Goal: Task Accomplishment & Management: Manage account settings

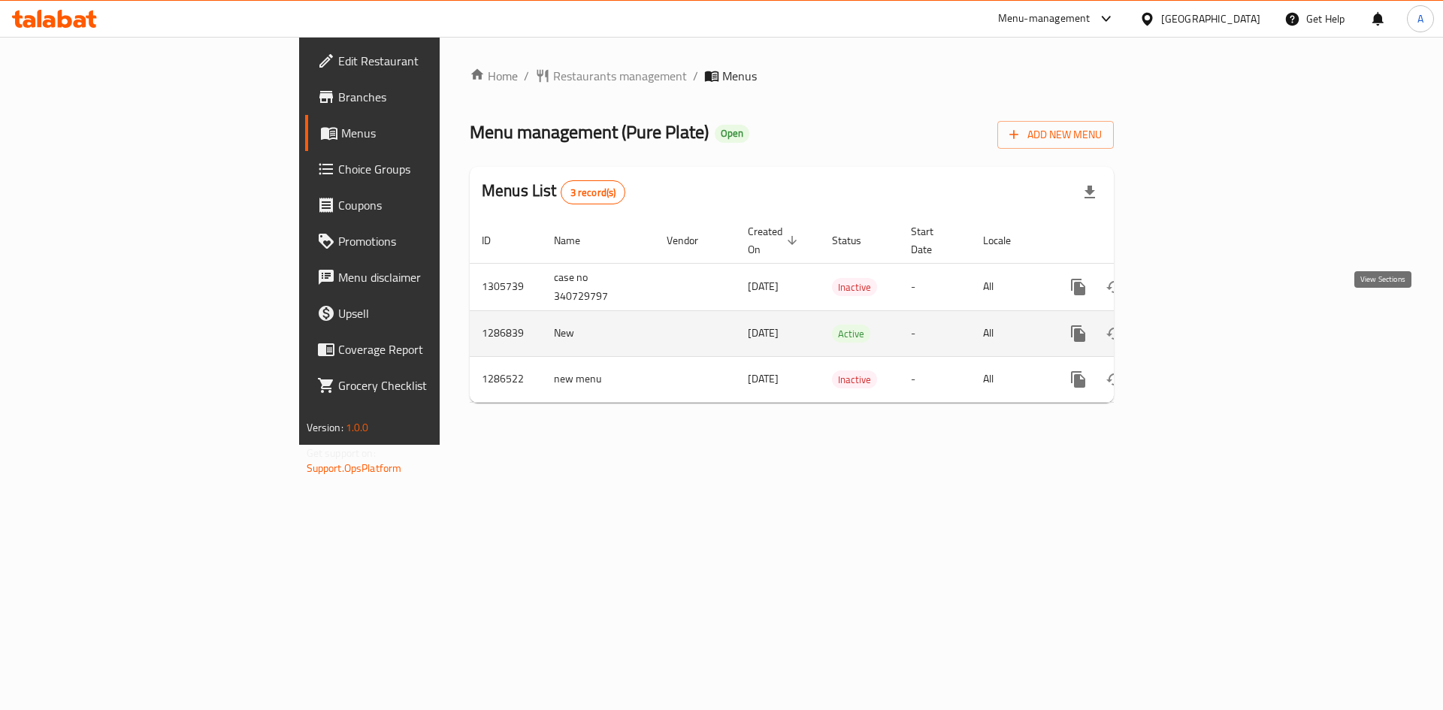
click at [1196, 325] on icon "enhanced table" at bounding box center [1187, 334] width 18 height 18
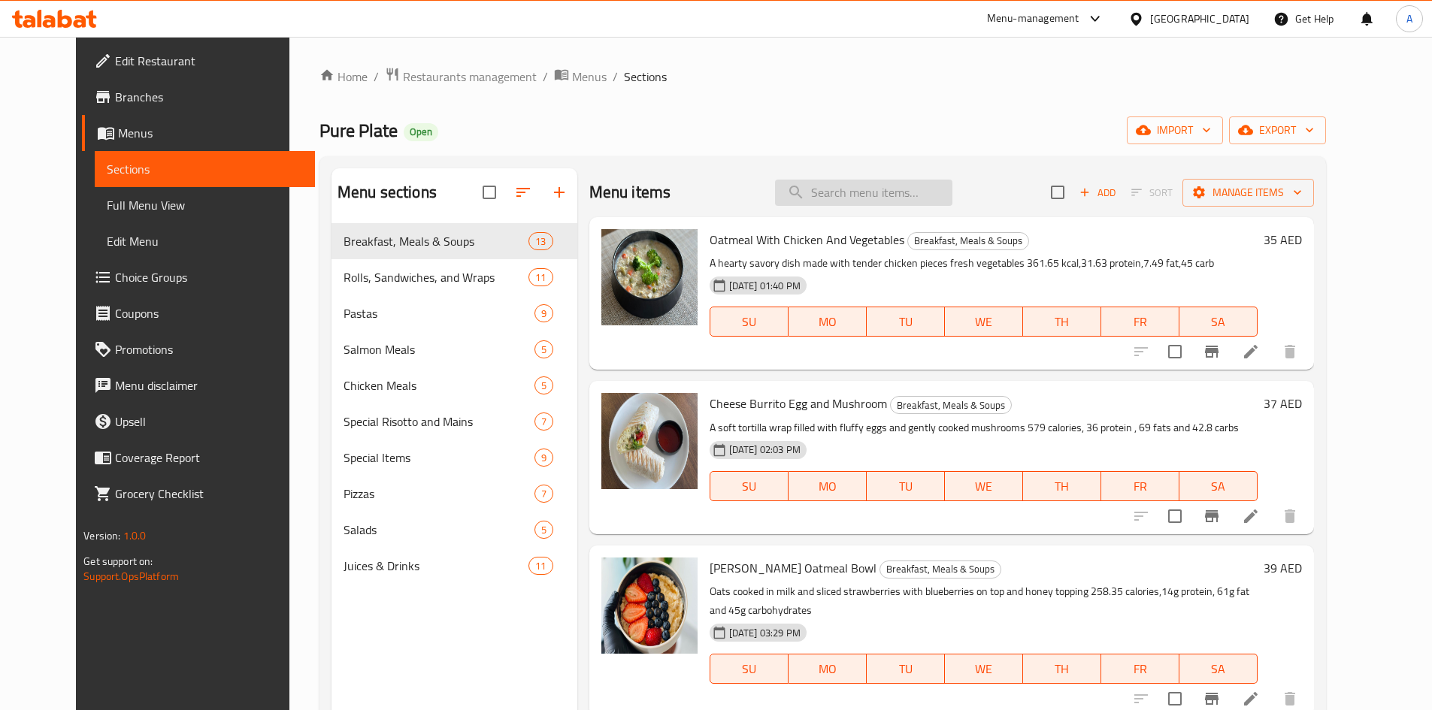
click at [899, 201] on input "search" at bounding box center [863, 193] width 177 height 26
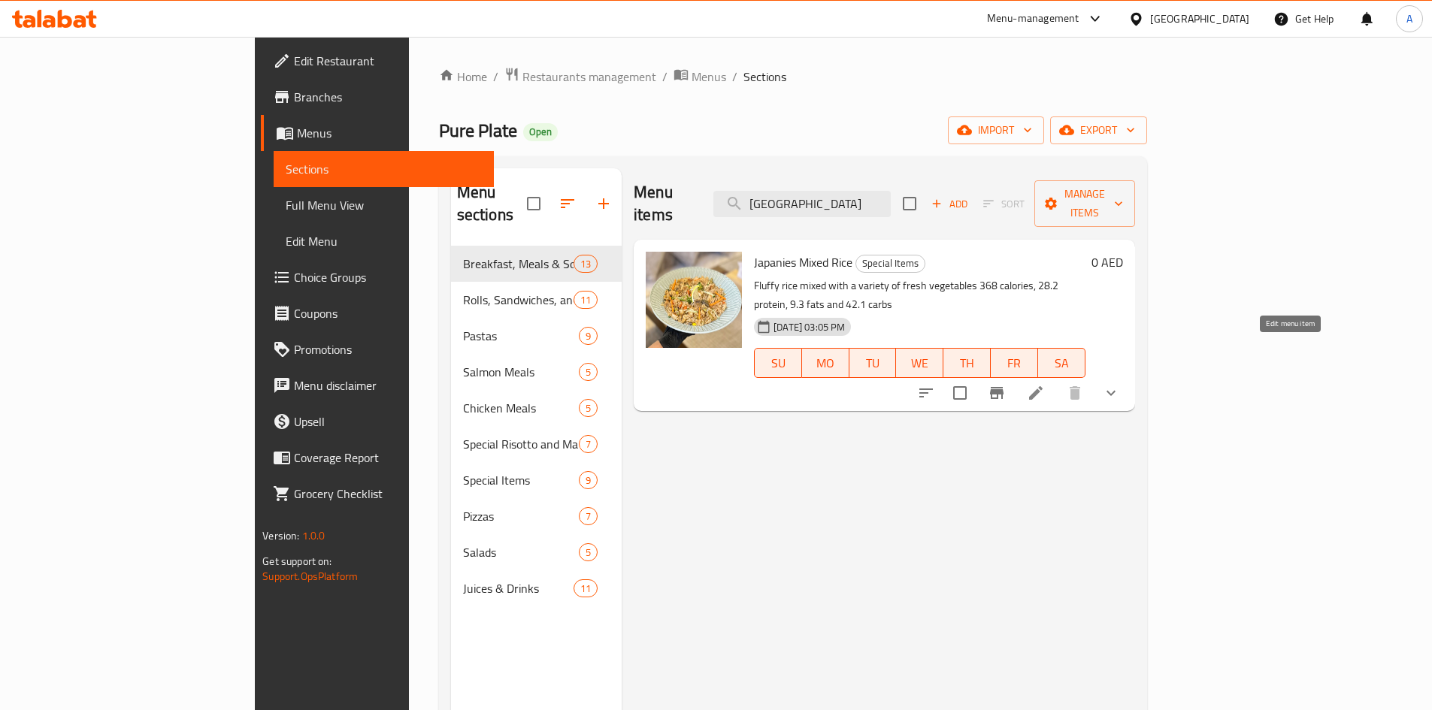
type input "japan"
click at [1045, 384] on icon at bounding box center [1036, 393] width 18 height 18
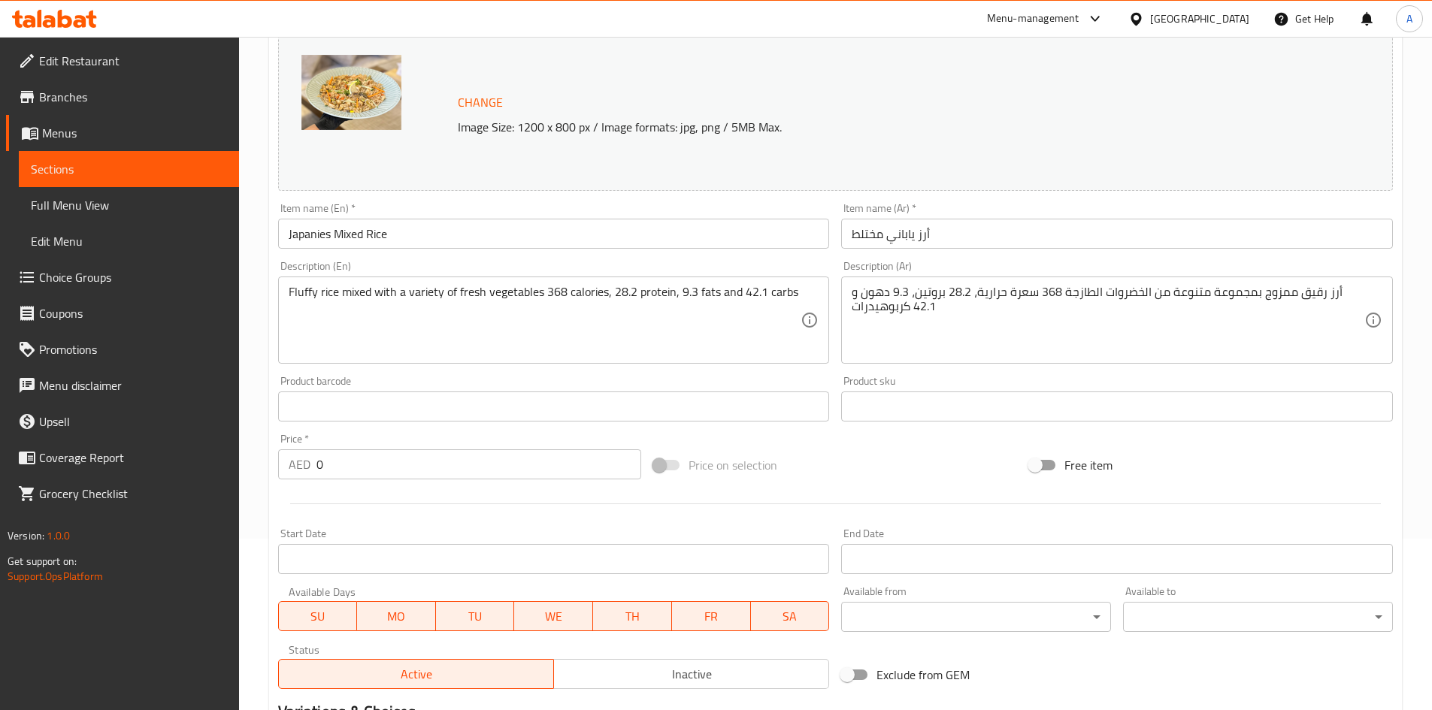
scroll to position [451, 0]
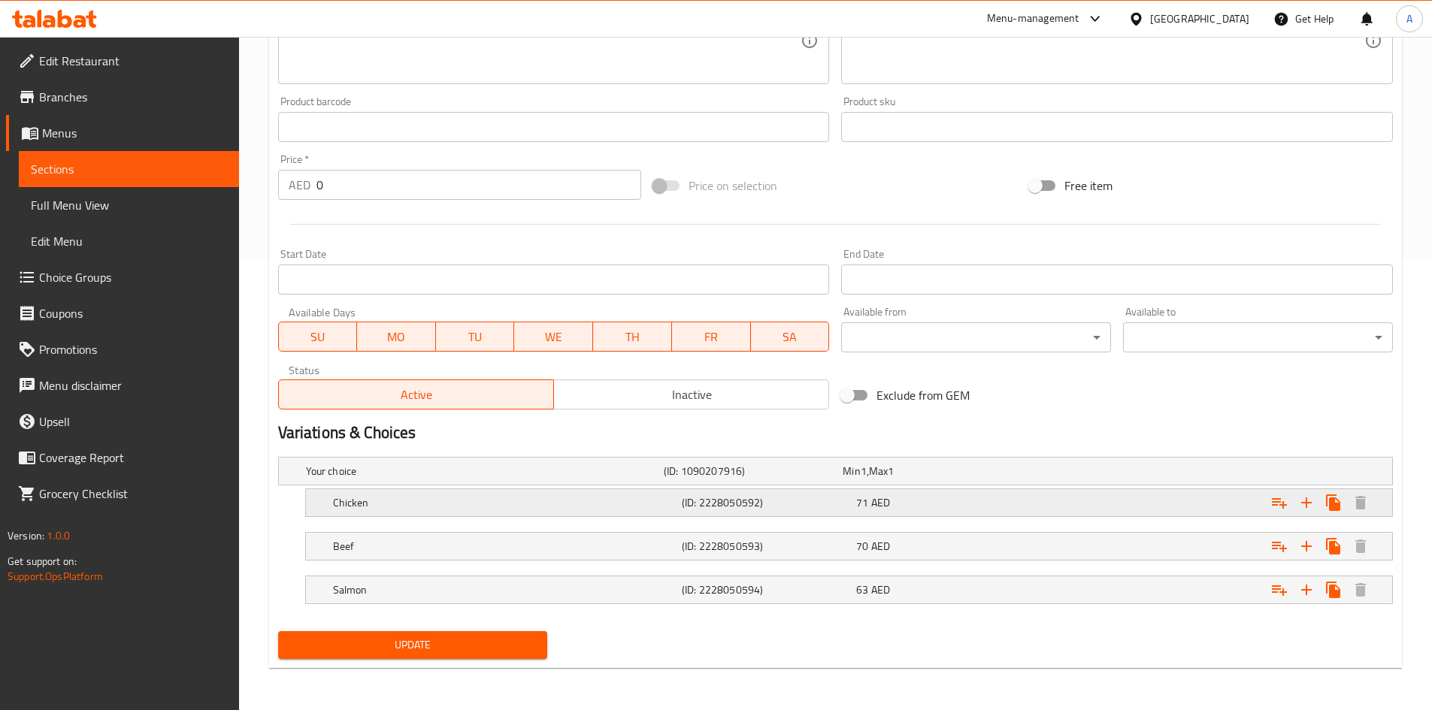
click at [765, 501] on h5 "(ID: 2228050592)" at bounding box center [766, 502] width 168 height 15
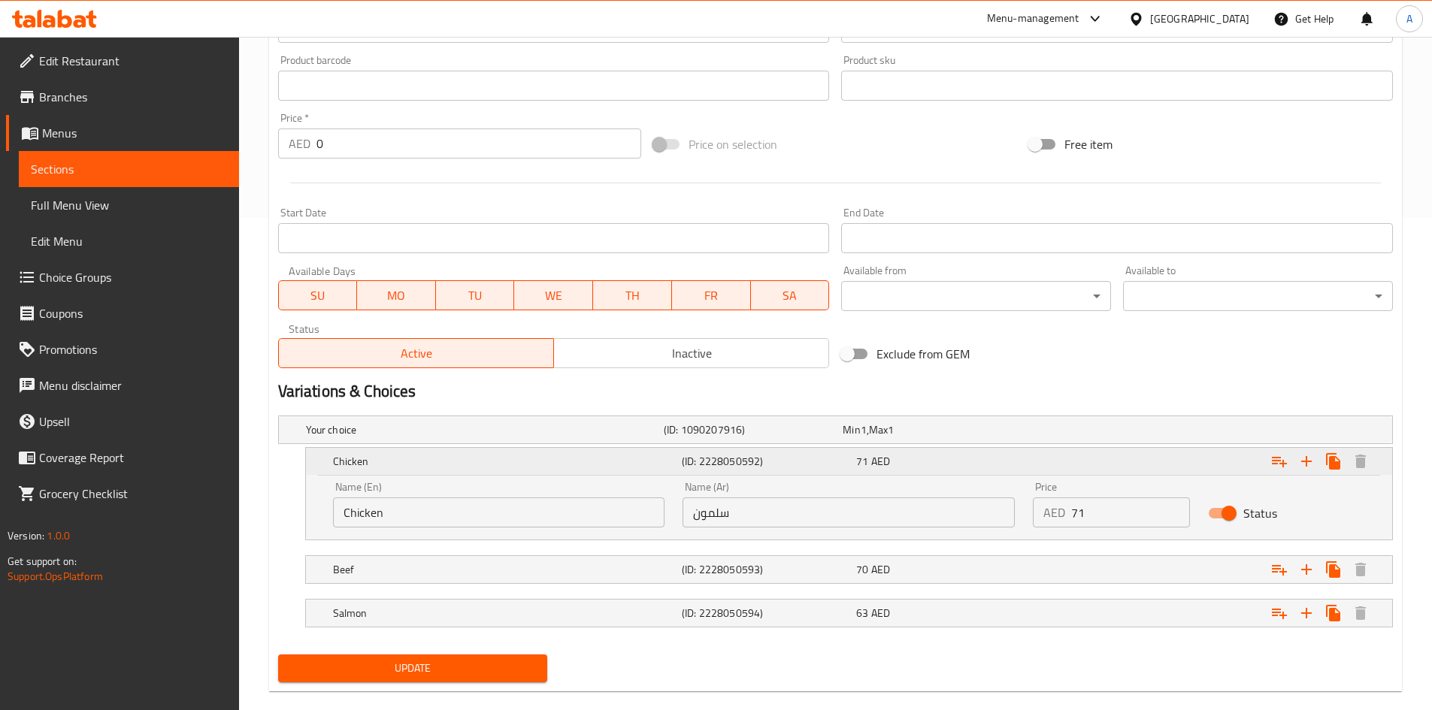
scroll to position [516, 0]
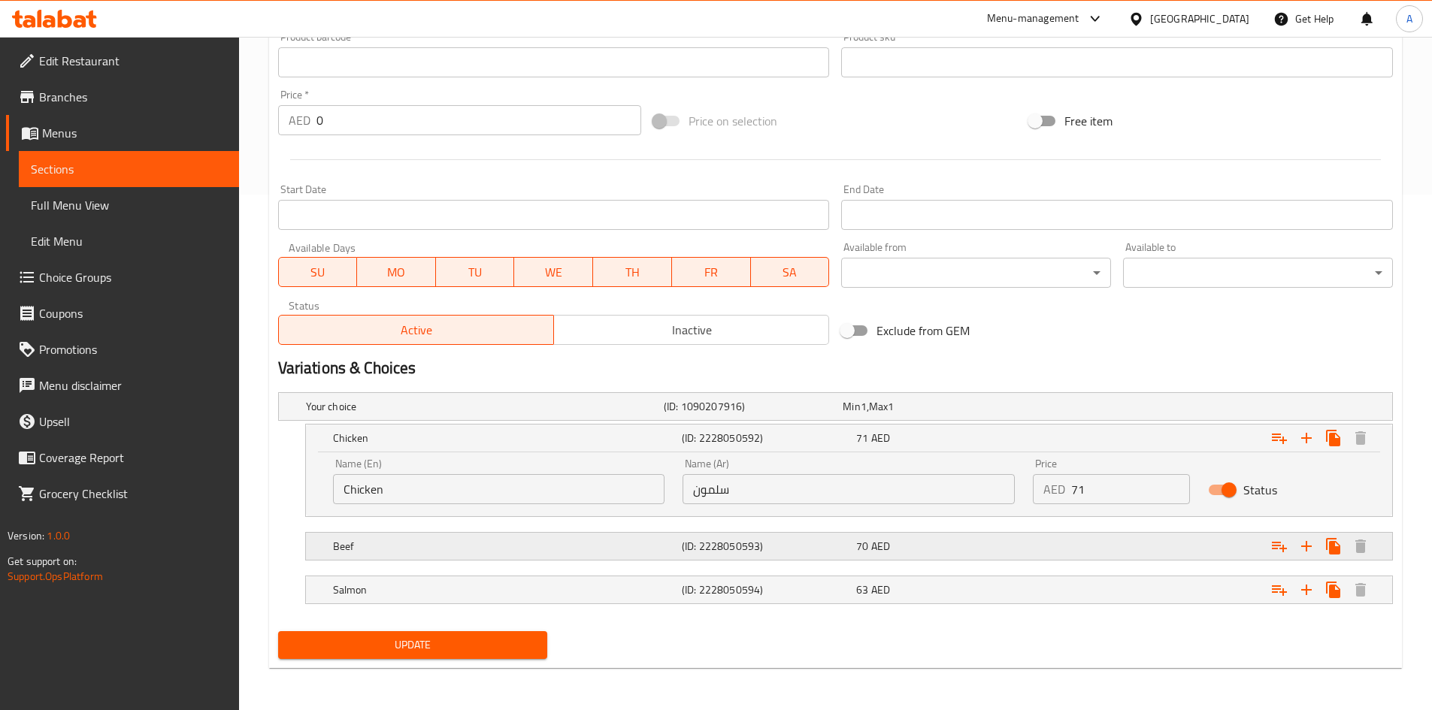
click at [757, 541] on h5 "(ID: 2228050593)" at bounding box center [766, 546] width 168 height 15
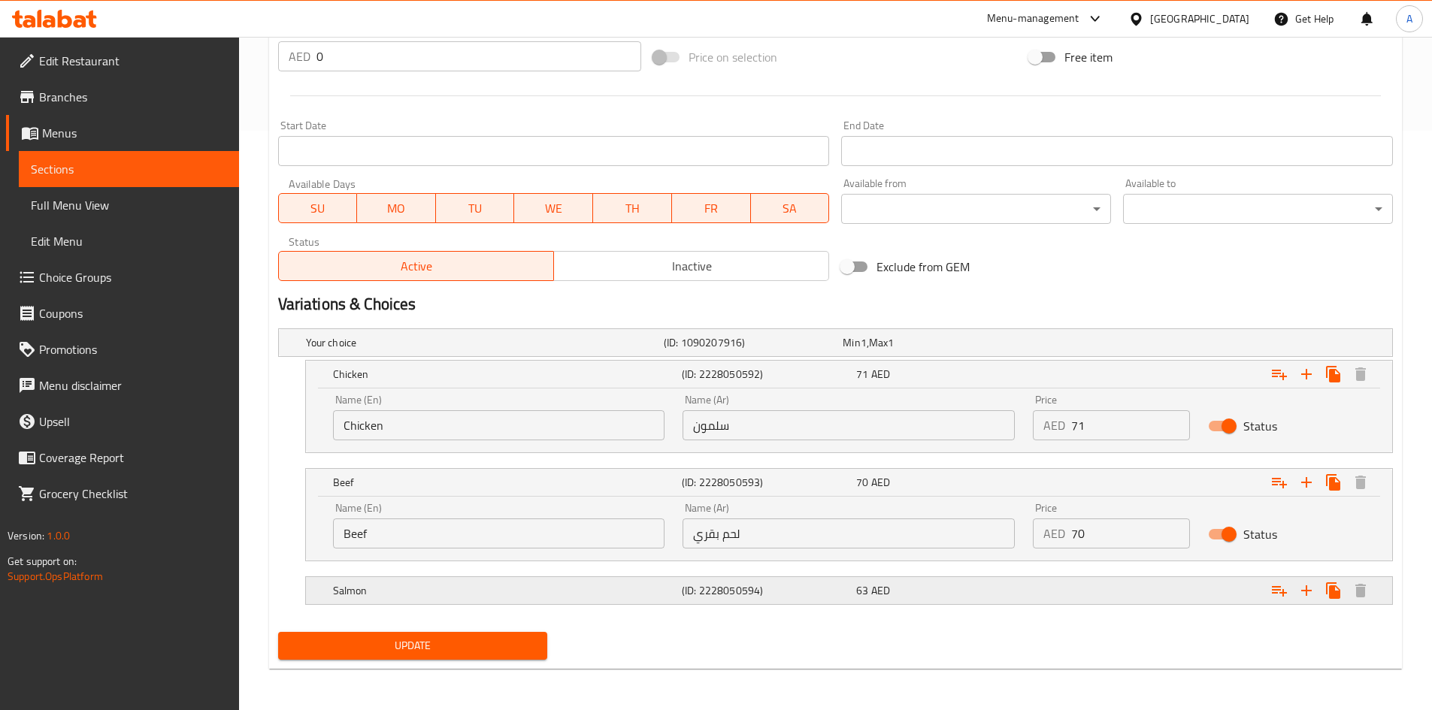
click at [756, 583] on h5 "(ID: 2228050594)" at bounding box center [766, 590] width 168 height 15
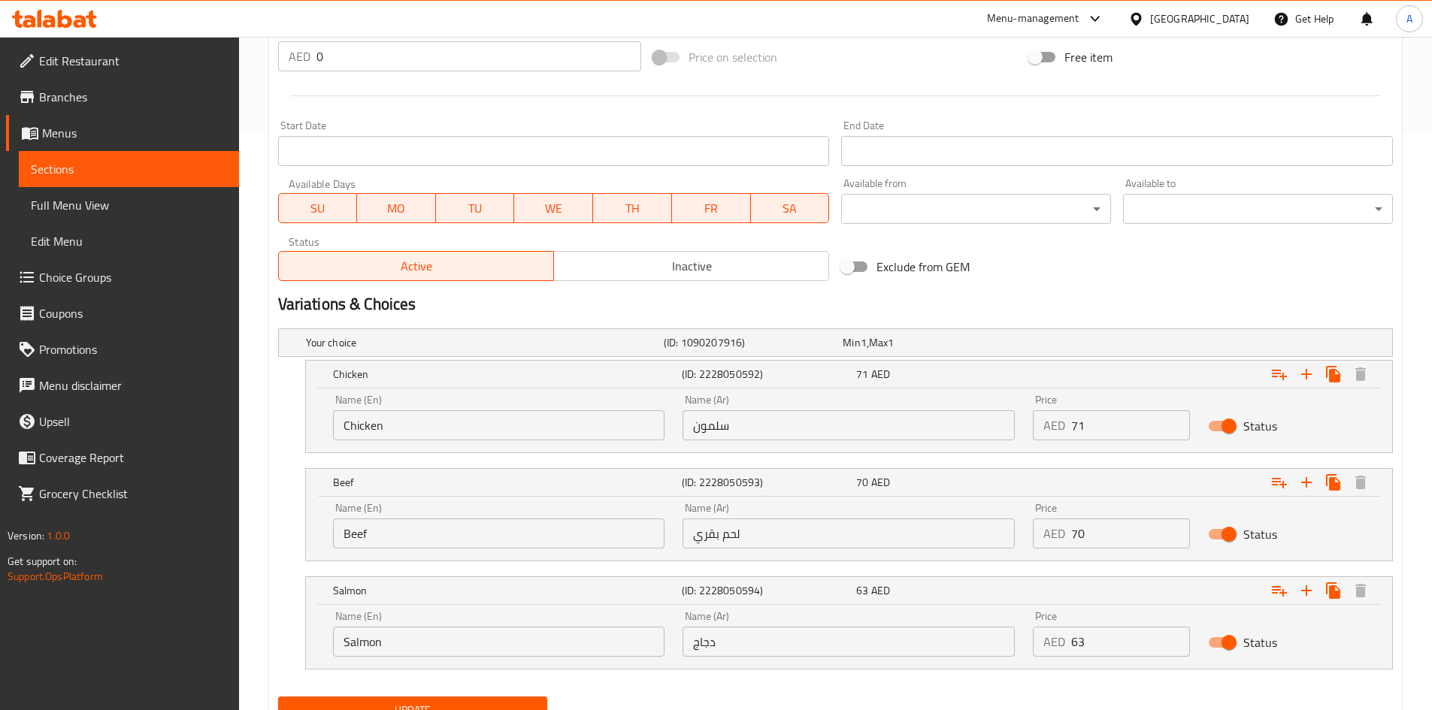
scroll to position [645, 0]
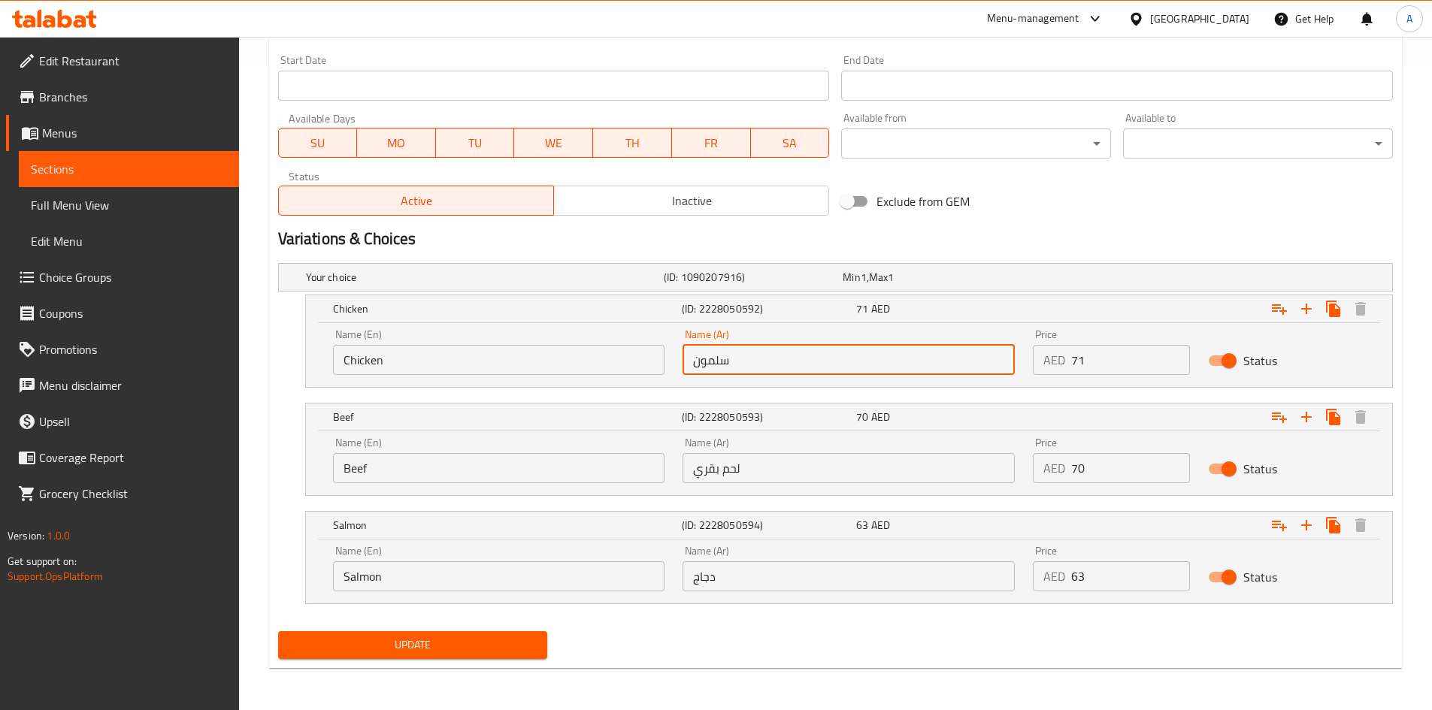
click at [719, 365] on input "سلمون" at bounding box center [848, 360] width 332 height 30
click at [738, 576] on input "دجاج" at bounding box center [848, 576] width 332 height 30
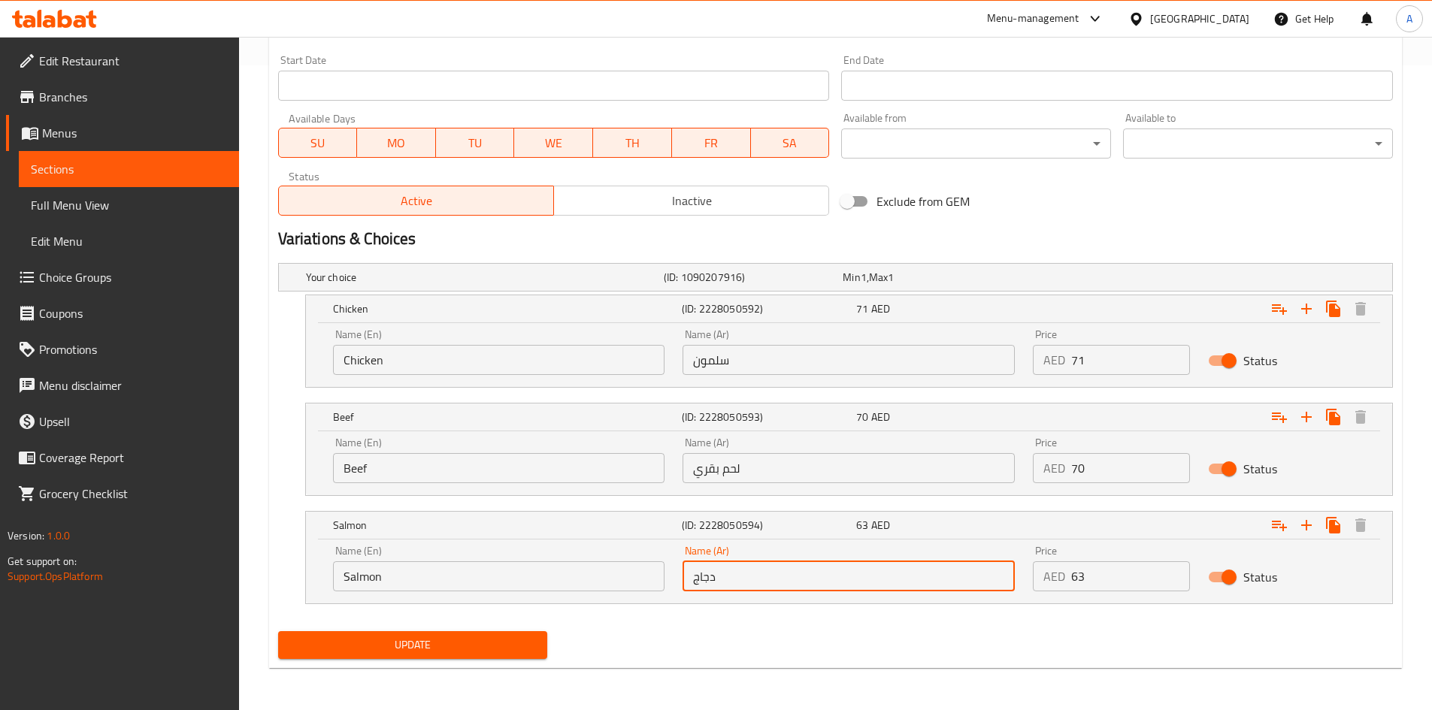
click at [738, 576] on input "دجاج" at bounding box center [848, 576] width 332 height 30
click at [737, 576] on input "دجاج" at bounding box center [848, 576] width 332 height 30
paste input "لمون"
type input "سلمون"
click at [763, 358] on input "سلمون" at bounding box center [848, 360] width 332 height 30
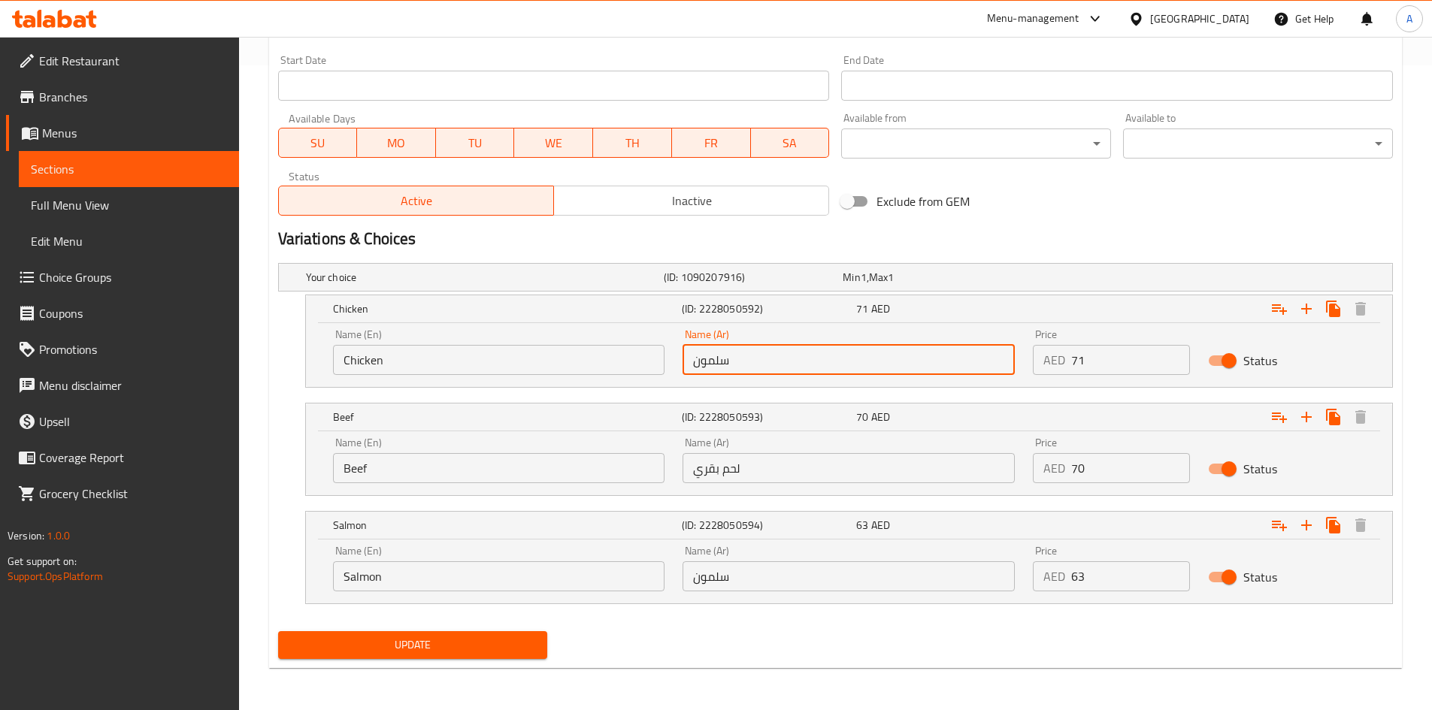
click at [763, 358] on input "سلمون" at bounding box center [848, 360] width 332 height 30
type input ">"
type input "دجاج"
click at [914, 242] on h2 "Variations & Choices" at bounding box center [835, 239] width 1115 height 23
click at [390, 655] on button "Update" at bounding box center [413, 645] width 270 height 28
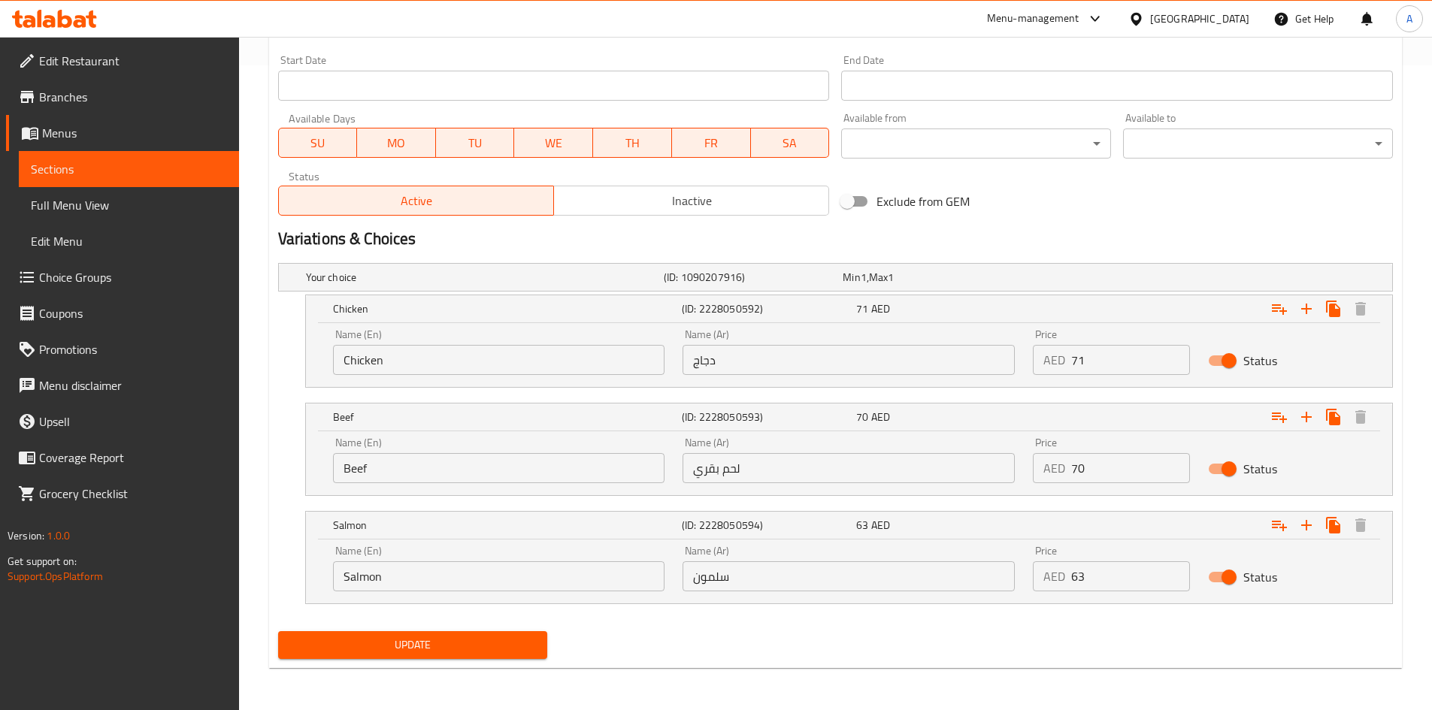
click at [391, 655] on button "Update" at bounding box center [413, 645] width 270 height 28
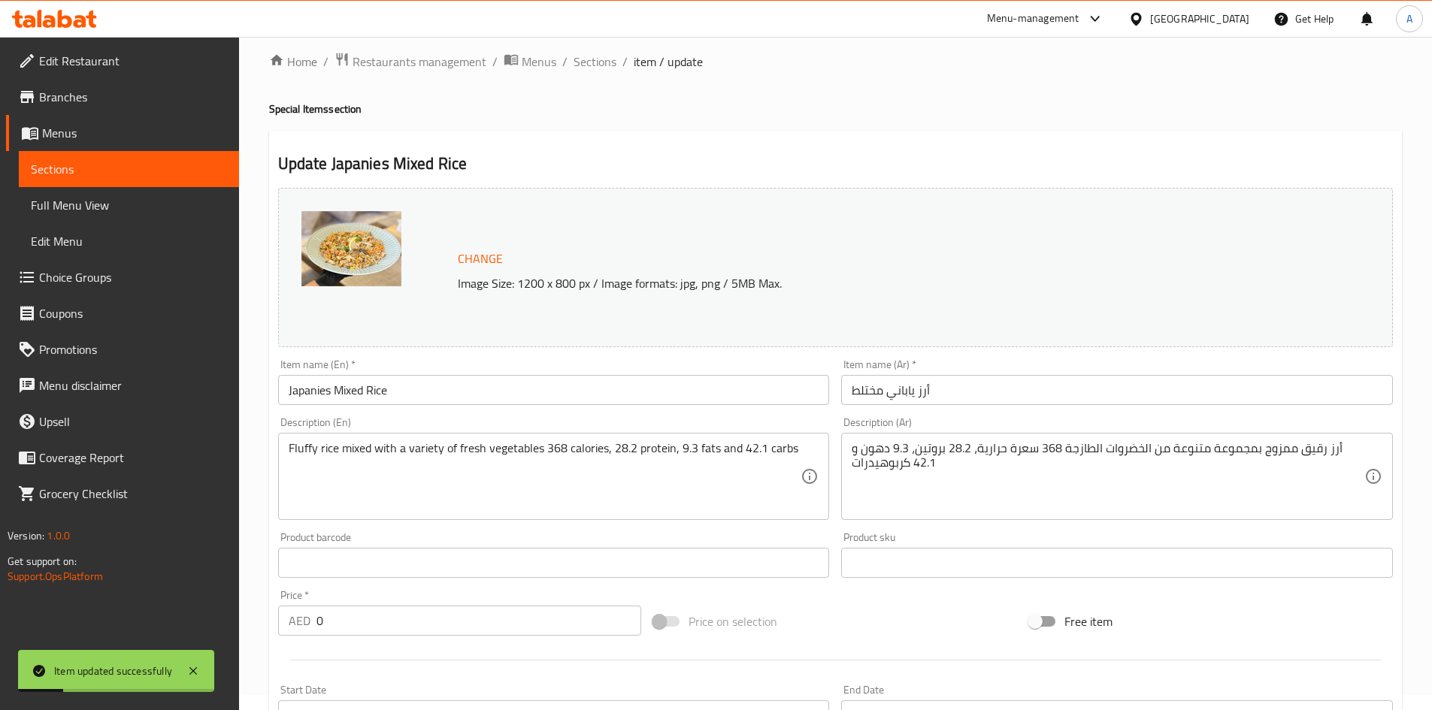
scroll to position [0, 0]
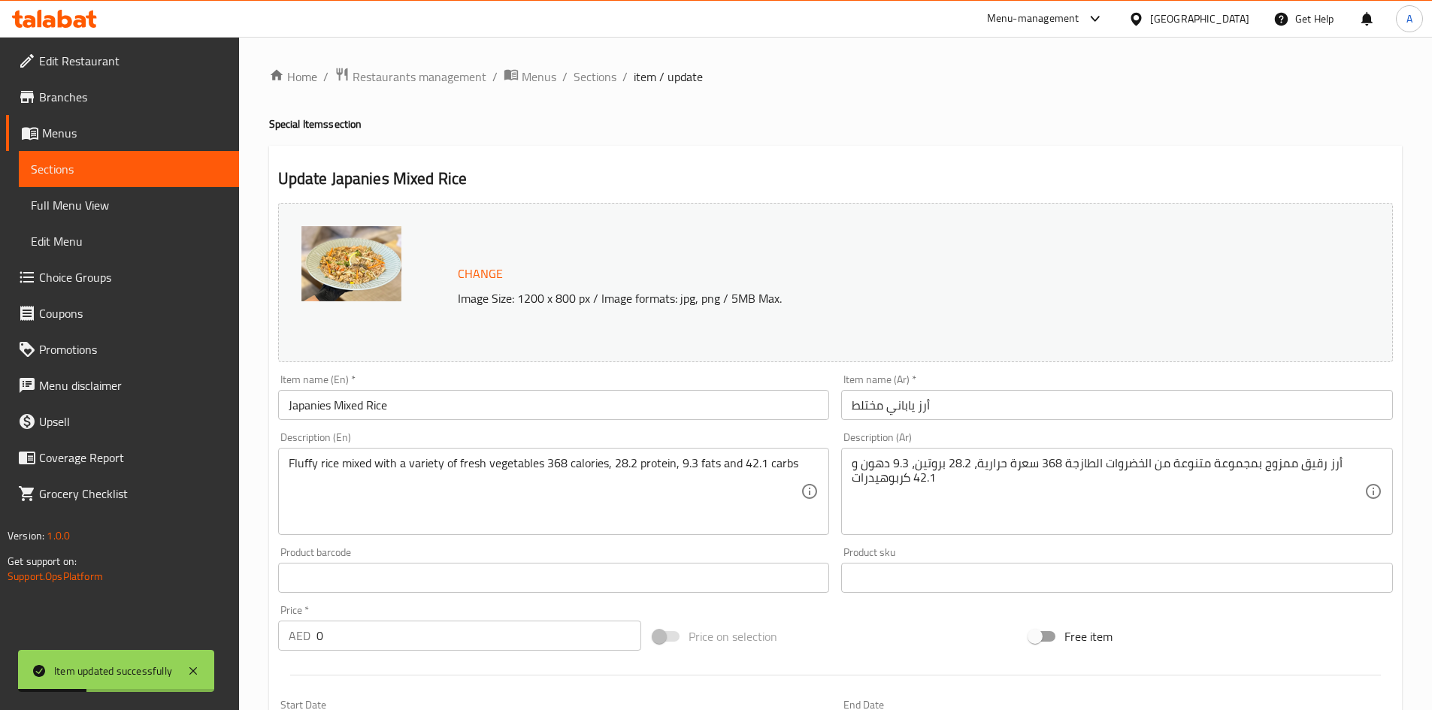
click at [893, 144] on div "Home / Restaurants management / Menus / Sections / item / update Special Items …" at bounding box center [835, 696] width 1133 height 1258
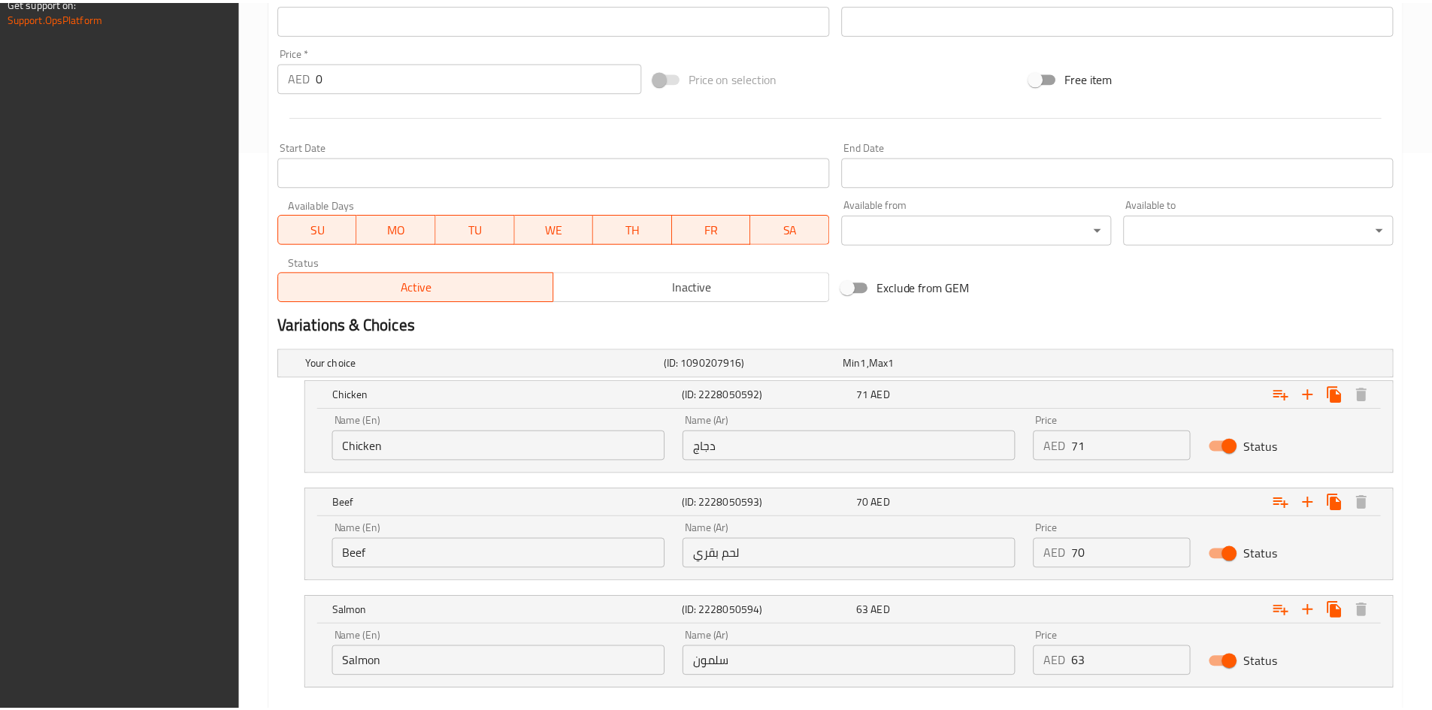
scroll to position [645, 0]
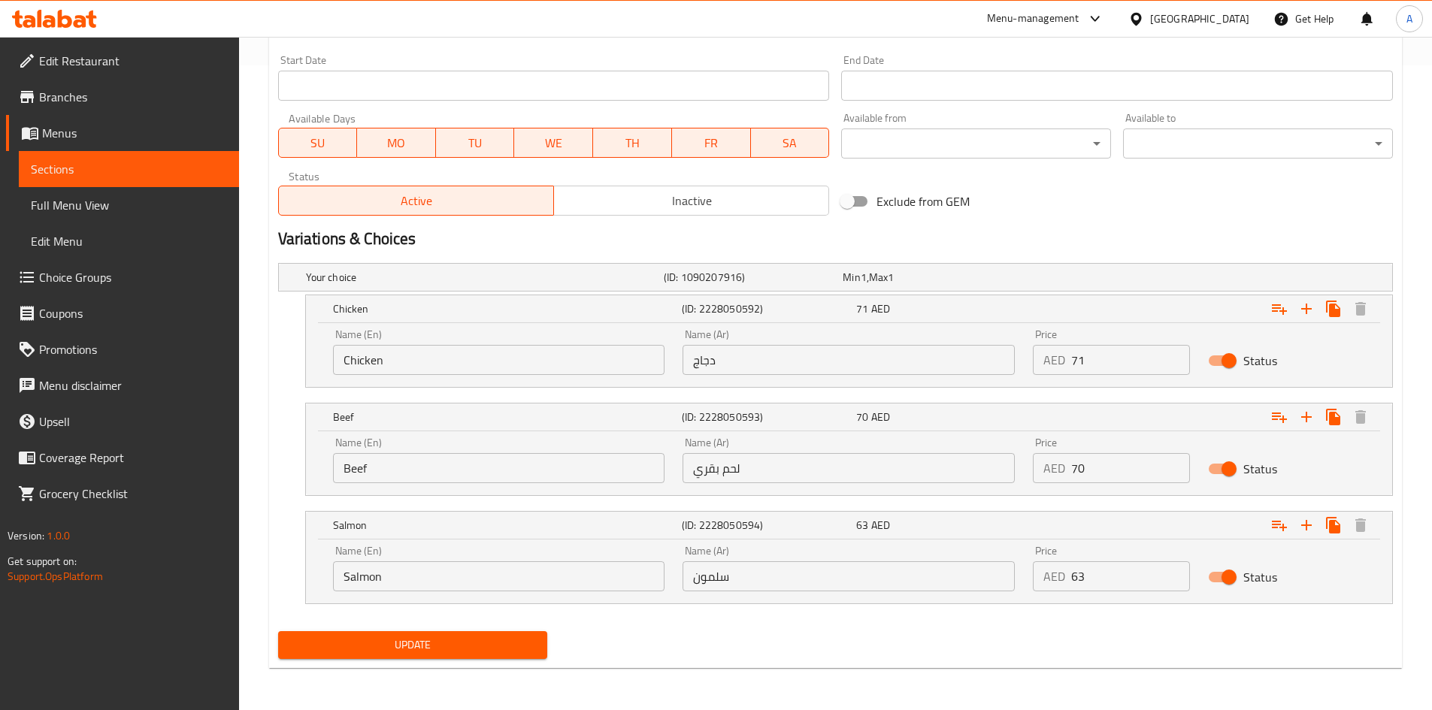
click at [852, 657] on div "Update" at bounding box center [835, 645] width 1127 height 40
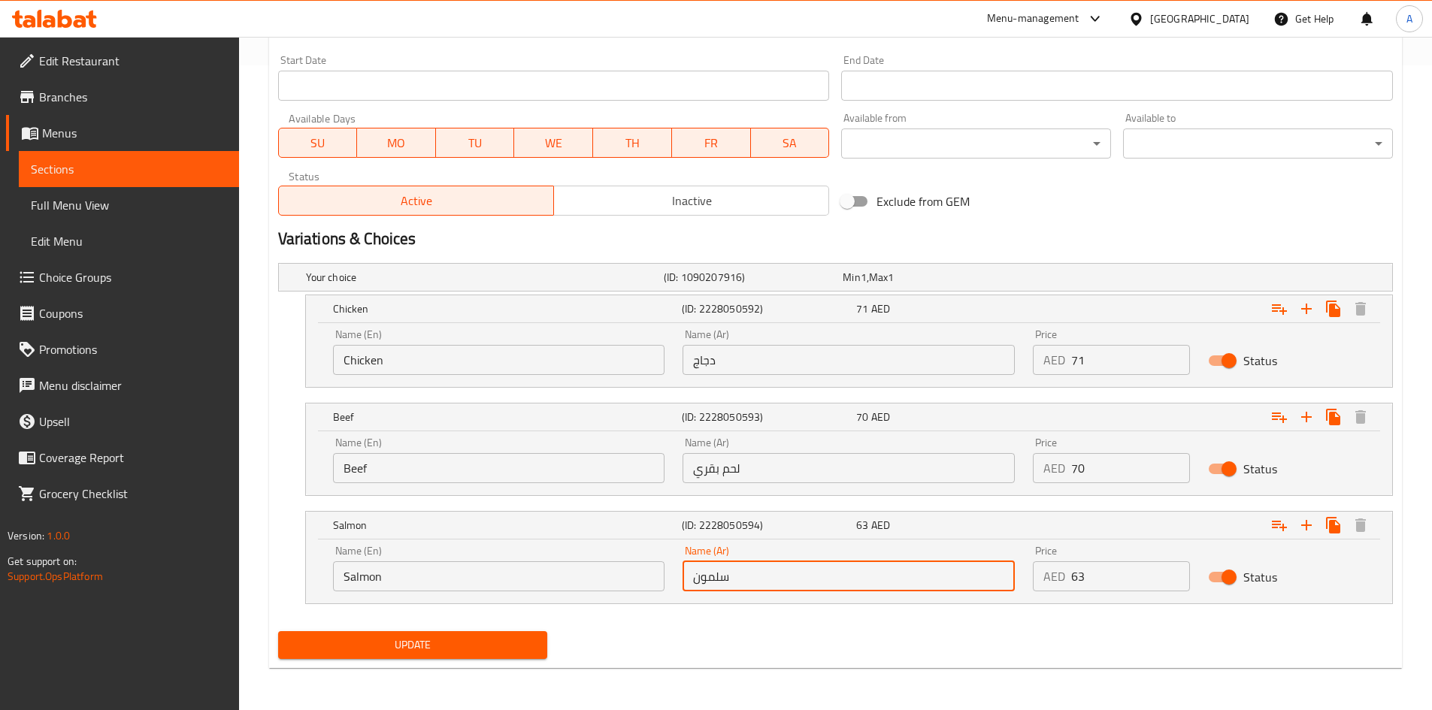
click at [713, 571] on input "سلمون" at bounding box center [848, 576] width 332 height 30
click at [732, 364] on input "دجاج" at bounding box center [848, 360] width 332 height 30
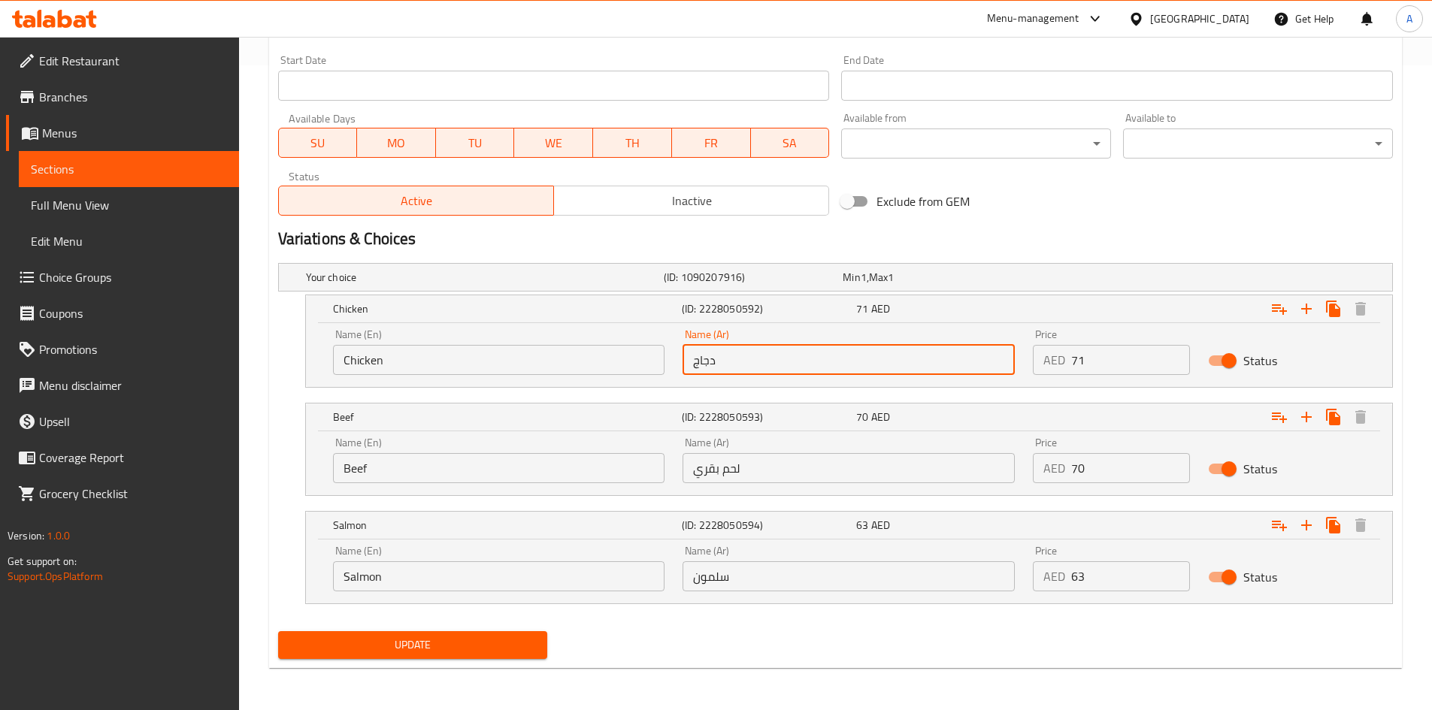
paste input "لمون"
type input "سلمون"
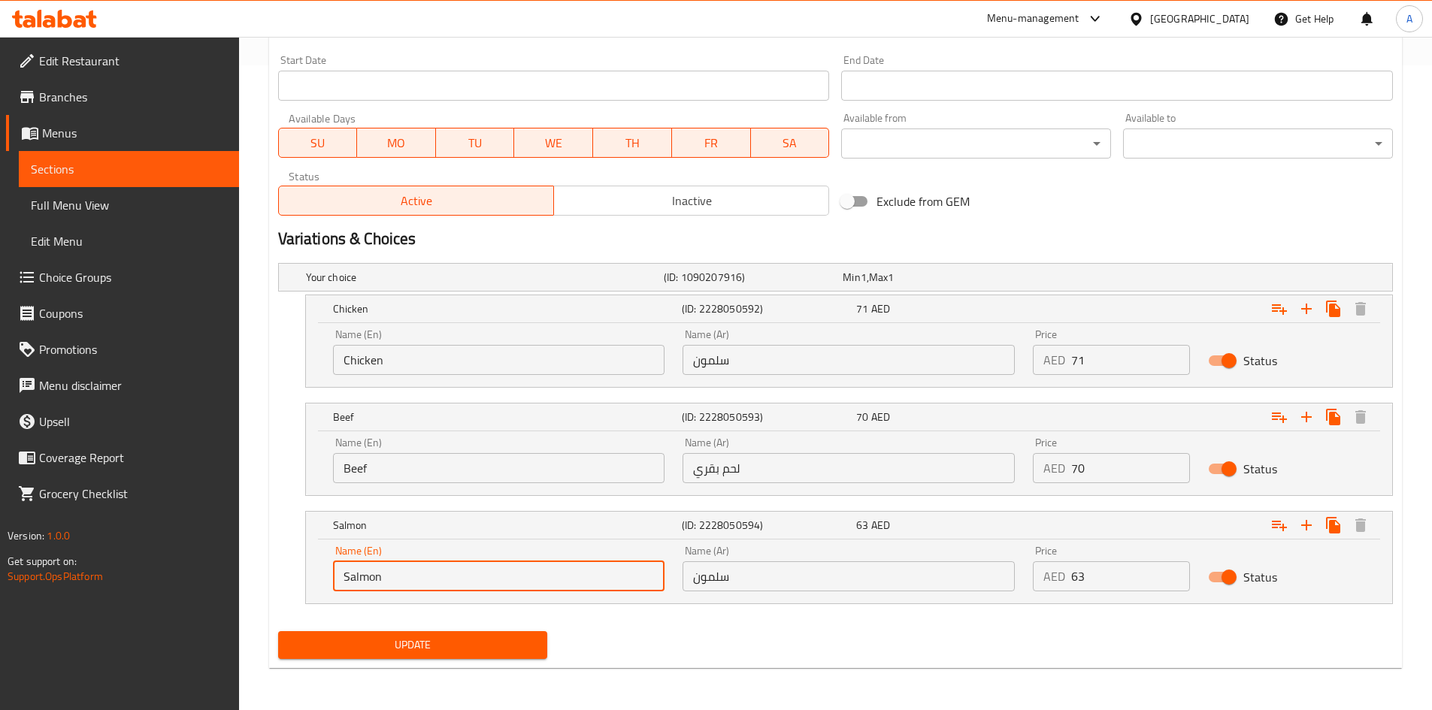
click at [417, 584] on input "Salmon" at bounding box center [499, 576] width 332 height 30
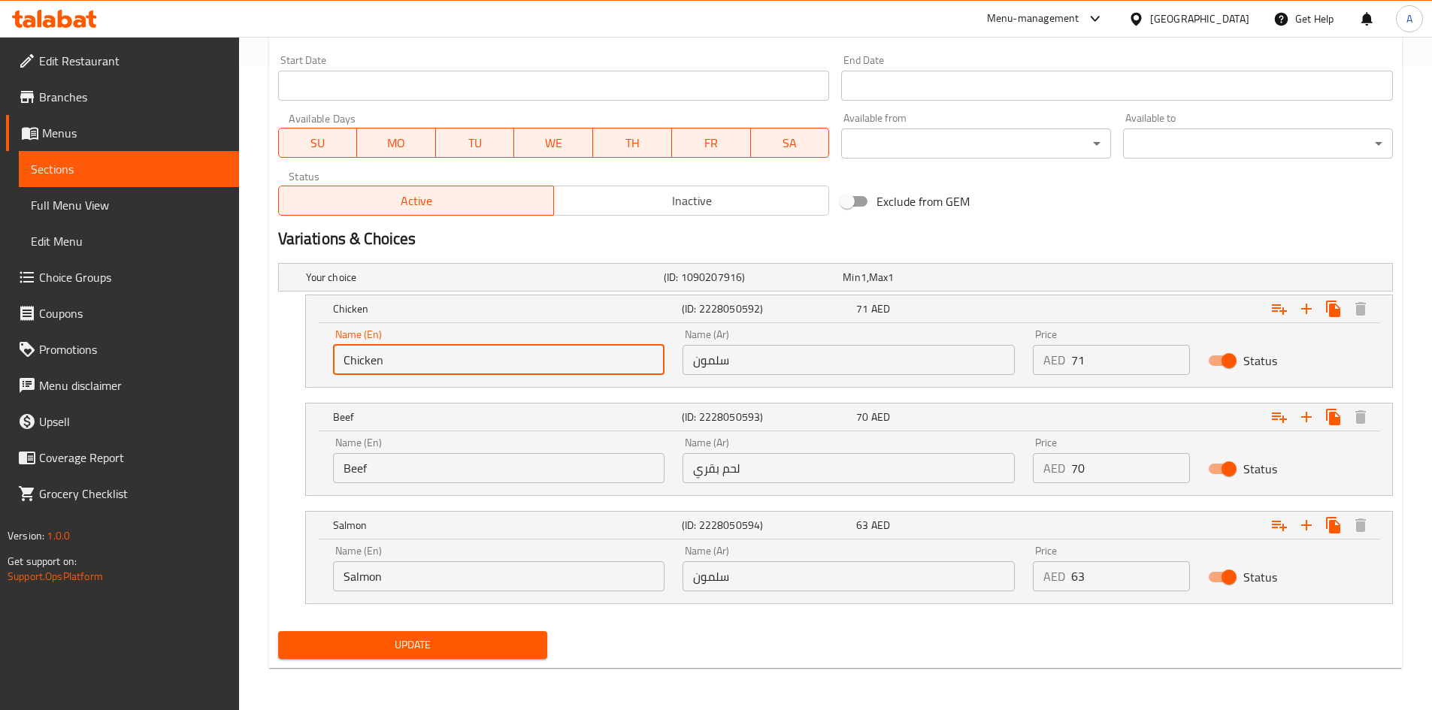
click at [387, 356] on input "Chicken" at bounding box center [499, 360] width 332 height 30
click at [387, 357] on input "Chicken" at bounding box center [499, 360] width 332 height 30
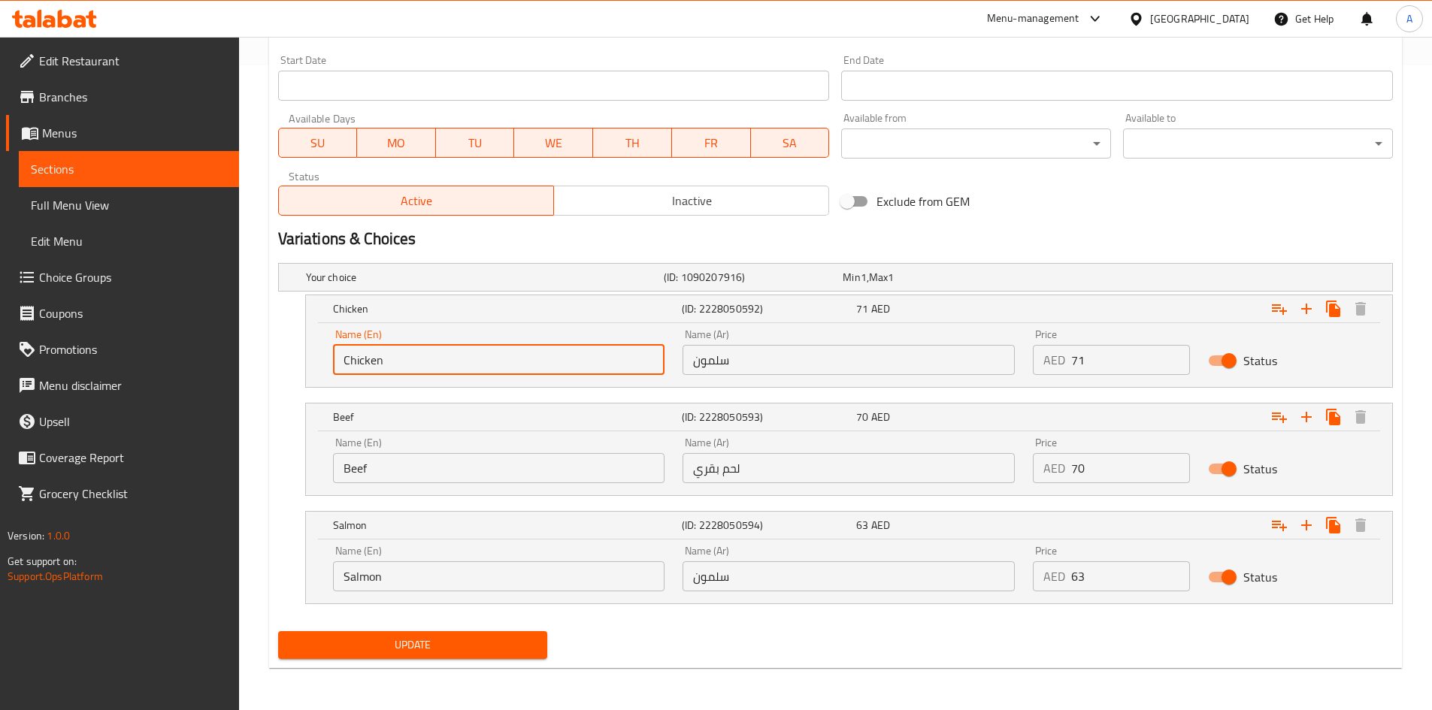
paste input "Salmon"
type input "Salmon"
click at [443, 586] on input "Salmon" at bounding box center [499, 576] width 332 height 30
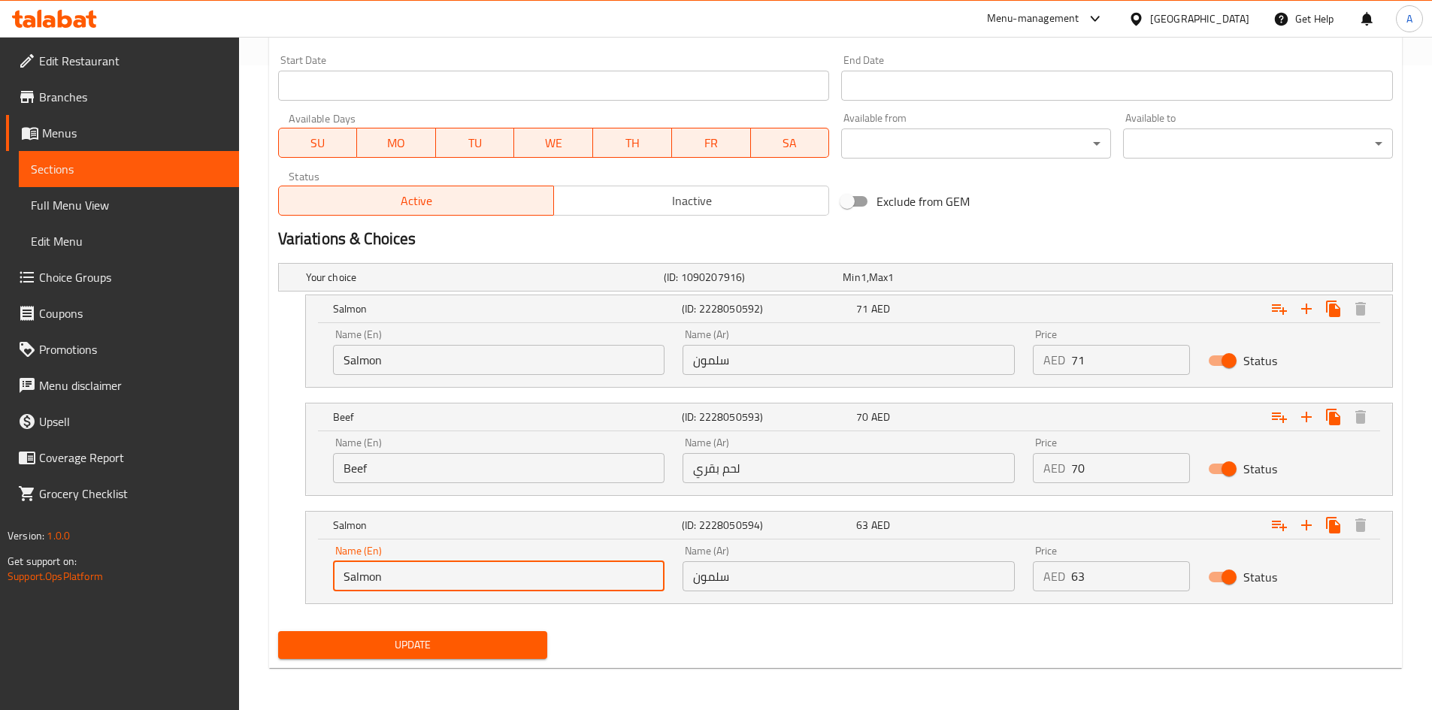
click at [443, 586] on input "Salmon" at bounding box center [499, 576] width 332 height 30
type input "Chicken"
click at [725, 571] on input "سلمون" at bounding box center [848, 576] width 332 height 30
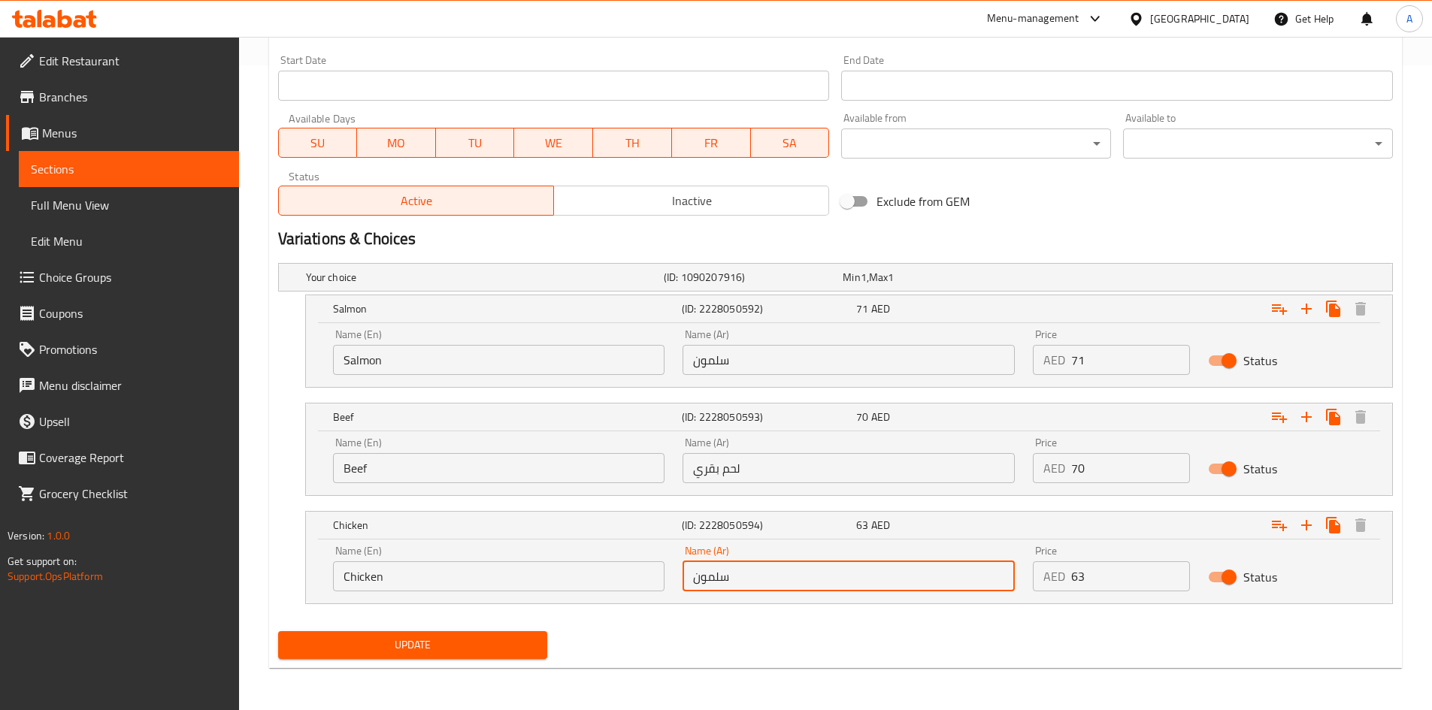
click at [725, 571] on input "سلمون" at bounding box center [848, 576] width 332 height 30
type input "دجاج"
click at [432, 653] on span "Update" at bounding box center [413, 645] width 246 height 19
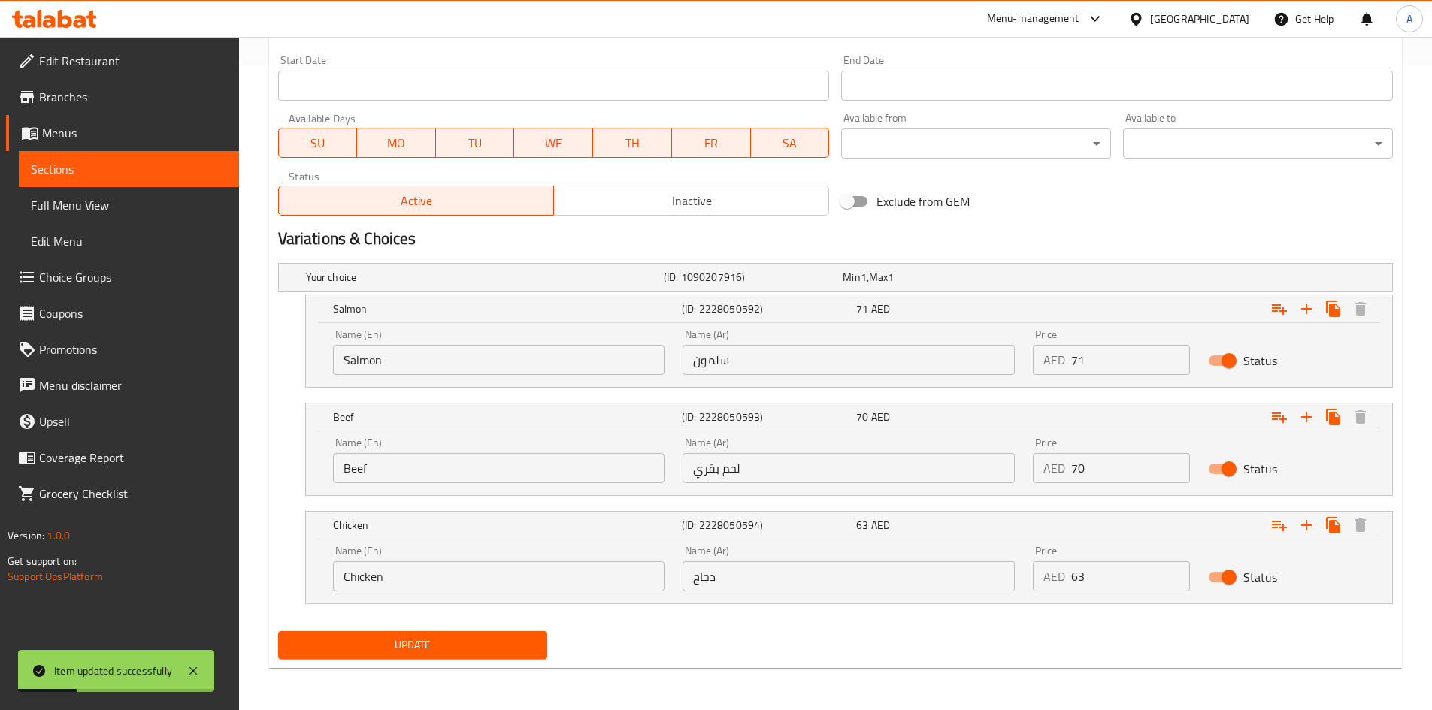
click at [440, 637] on span "Update" at bounding box center [413, 645] width 246 height 19
click at [732, 640] on div "Update" at bounding box center [835, 645] width 1127 height 40
click at [895, 235] on h2 "Variations & Choices" at bounding box center [835, 239] width 1115 height 23
drag, startPoint x: 419, startPoint y: 653, endPoint x: 553, endPoint y: 549, distance: 169.3
click at [419, 653] on span "Update" at bounding box center [413, 645] width 246 height 19
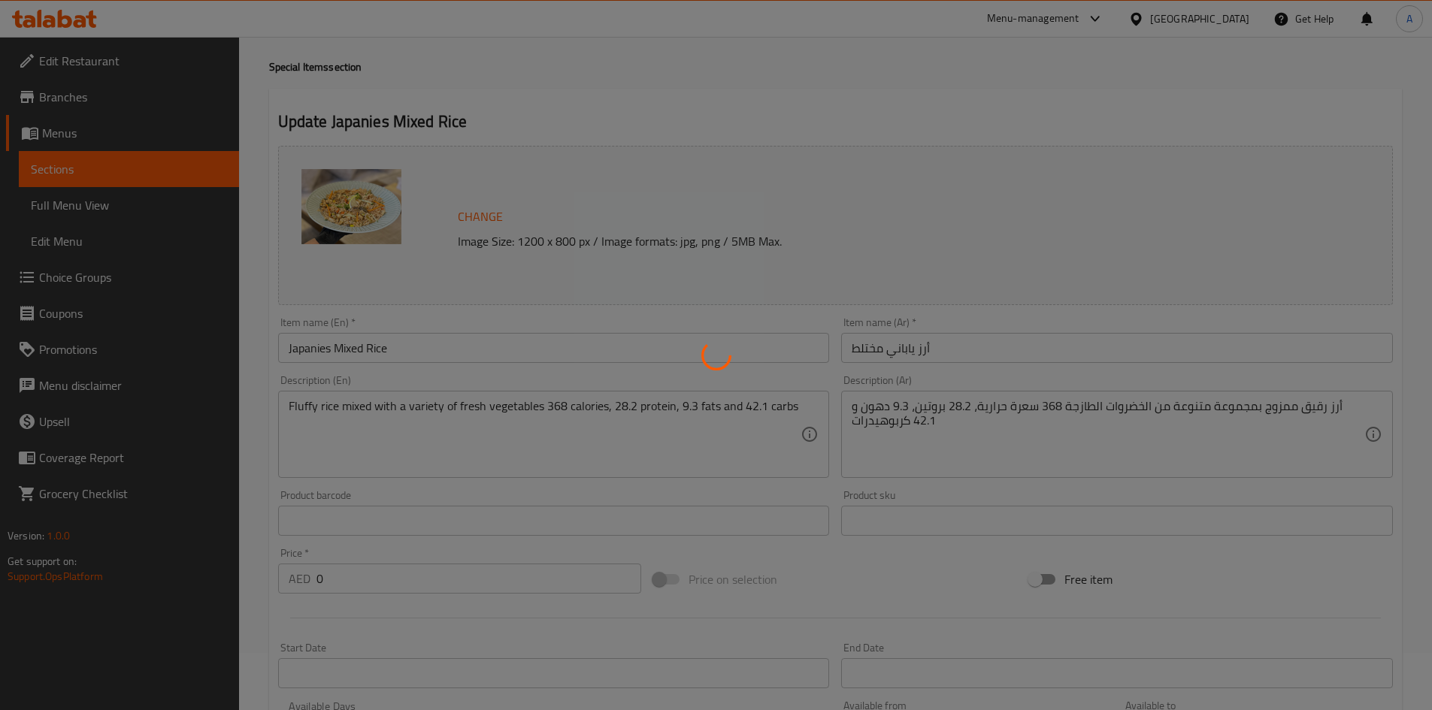
scroll to position [0, 0]
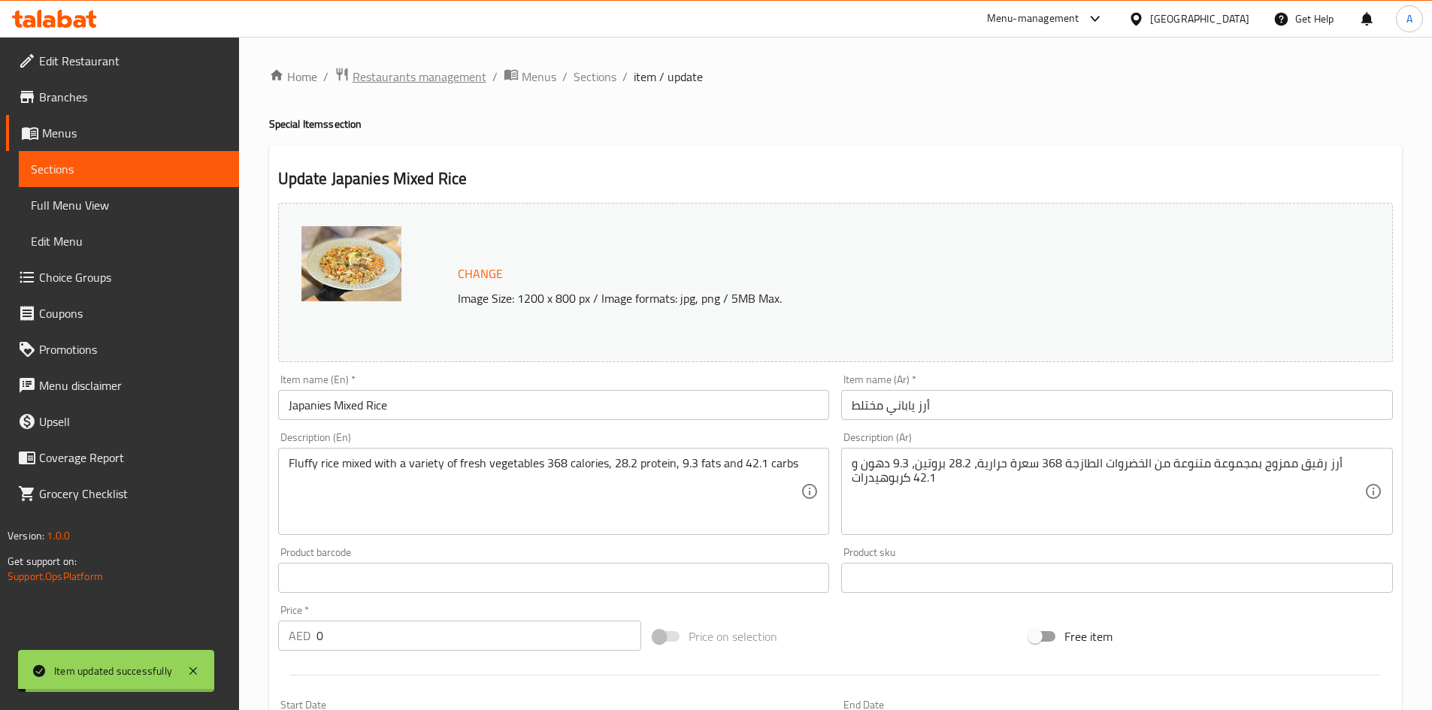
click at [438, 69] on span "Restaurants management" at bounding box center [419, 77] width 134 height 18
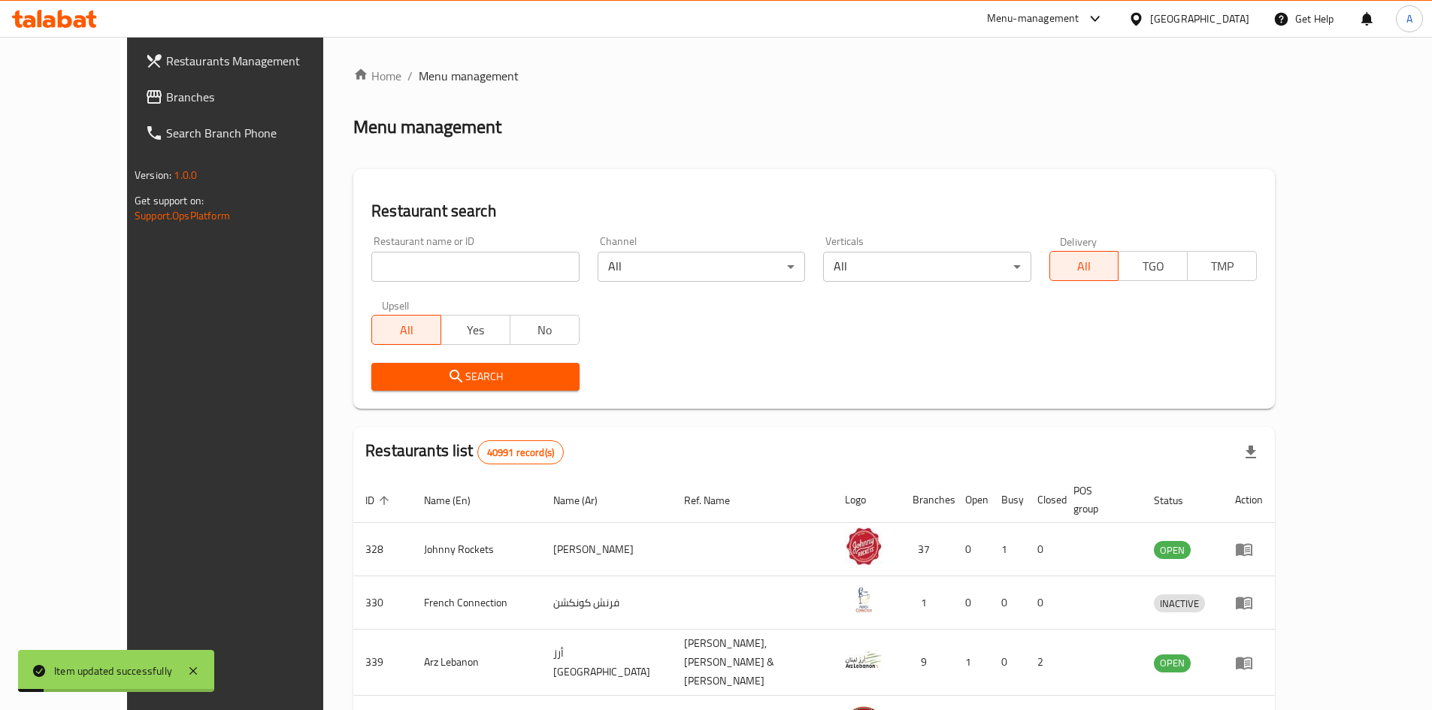
click at [166, 65] on span "Restaurants Management" at bounding box center [260, 61] width 188 height 18
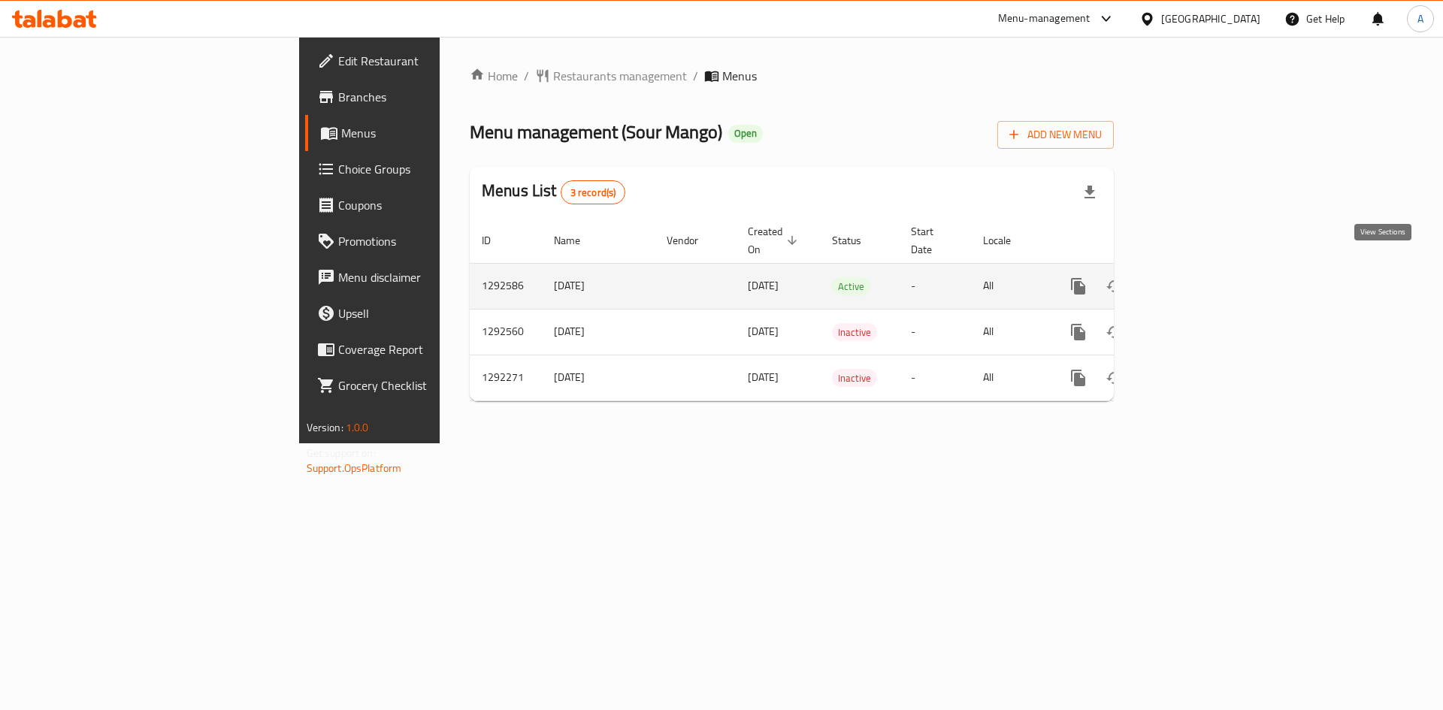
click at [1196, 277] on icon "enhanced table" at bounding box center [1187, 286] width 18 height 18
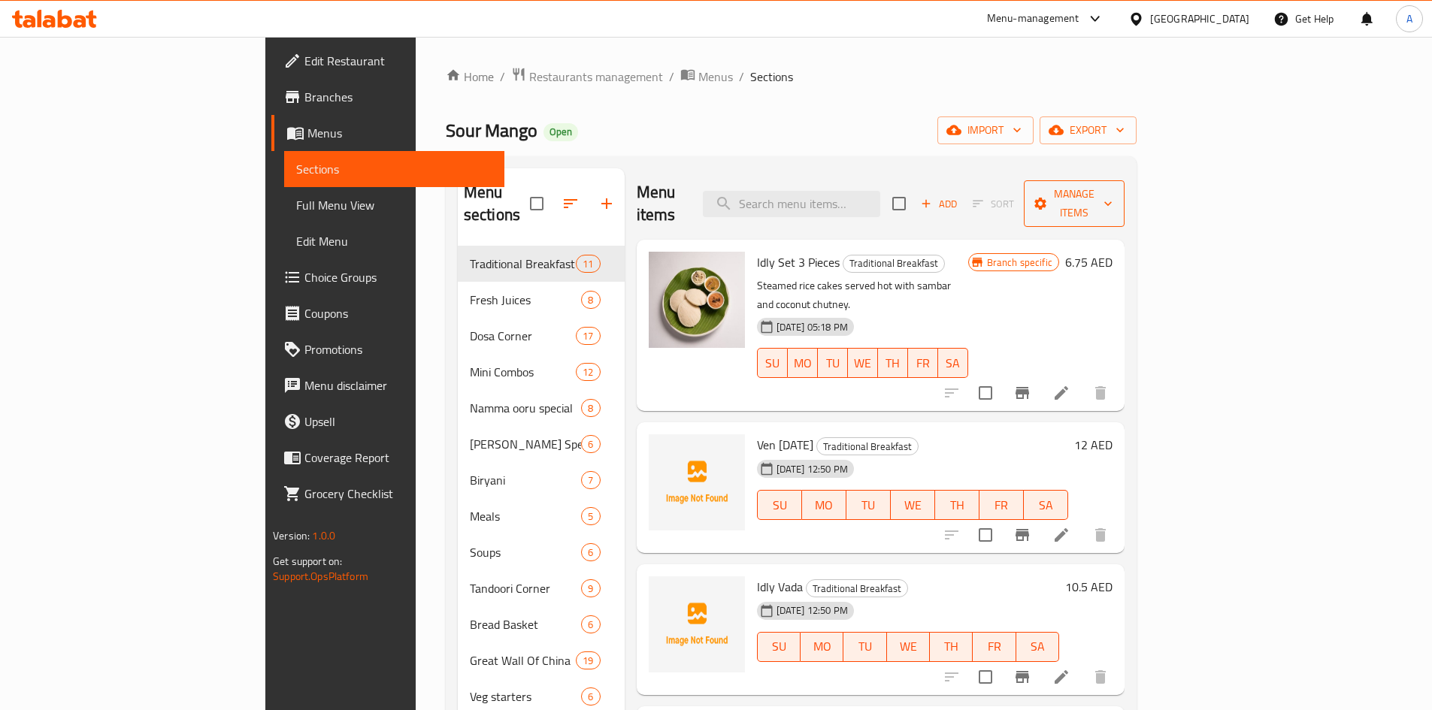
click at [1048, 196] on icon "button" at bounding box center [1040, 203] width 15 height 15
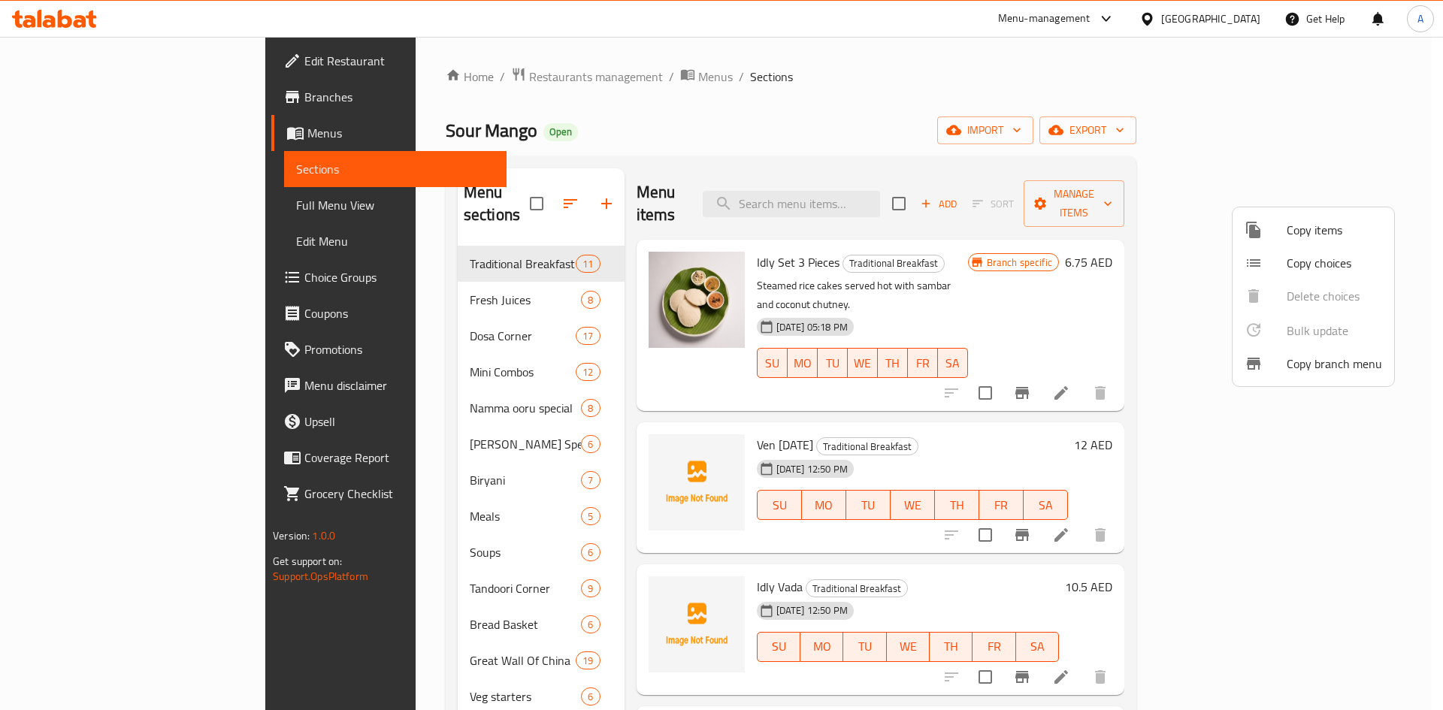
click at [1027, 123] on div at bounding box center [721, 355] width 1443 height 710
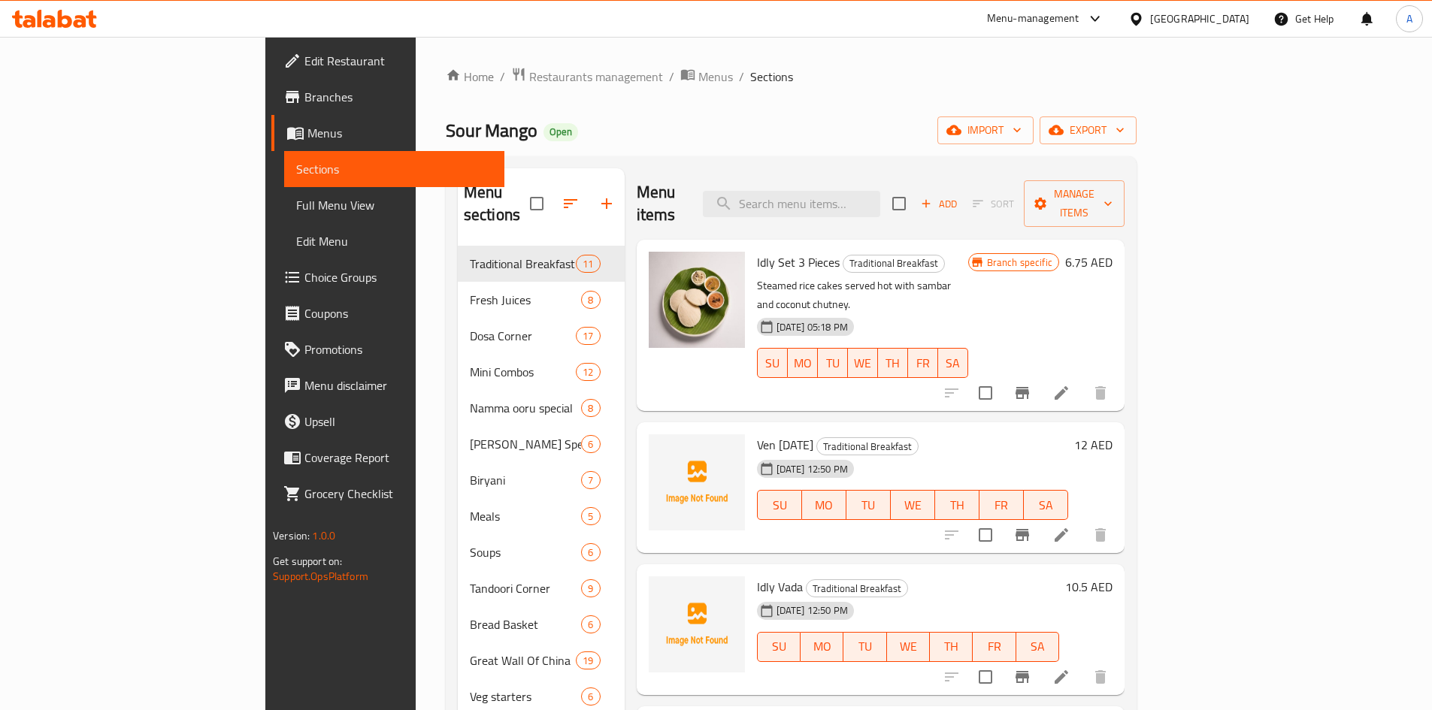
click at [1124, 127] on span "export" at bounding box center [1087, 130] width 73 height 19
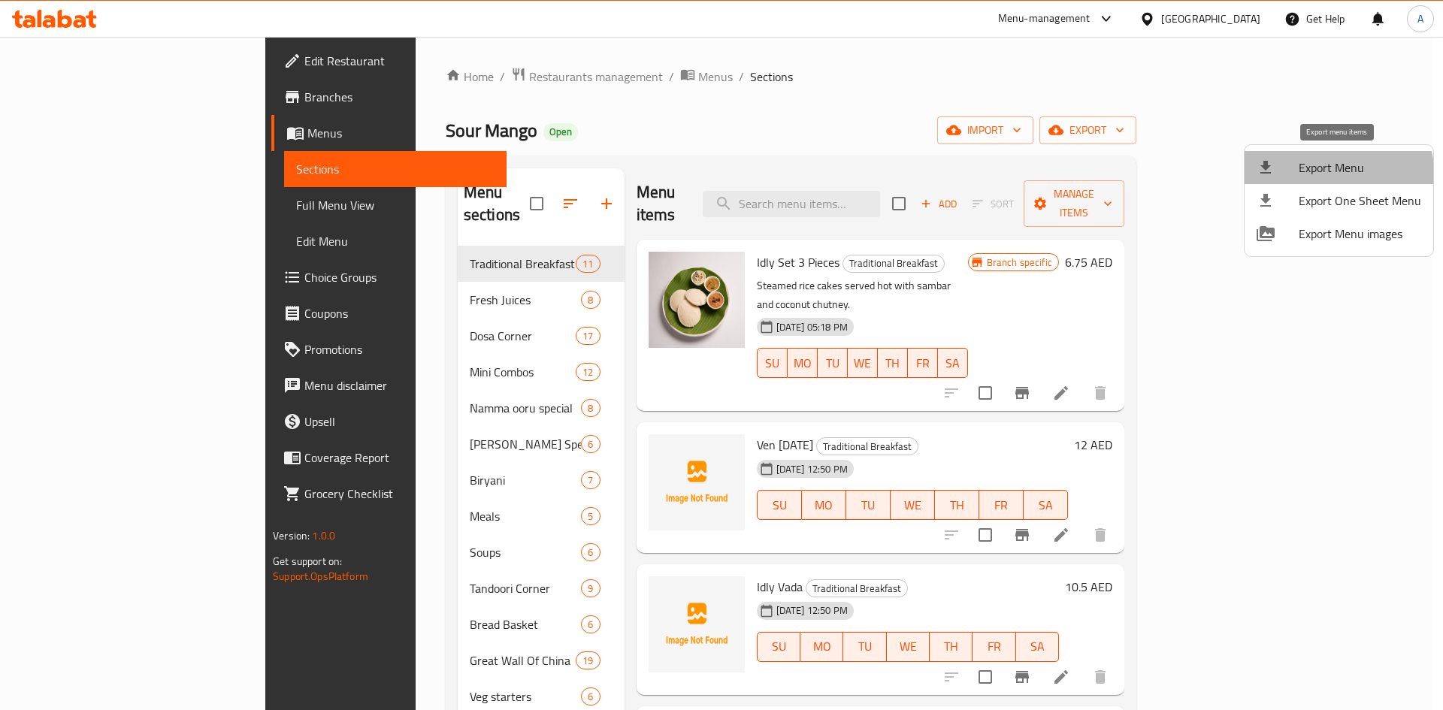
click at [1319, 177] on span "Export Menu" at bounding box center [1360, 168] width 123 height 18
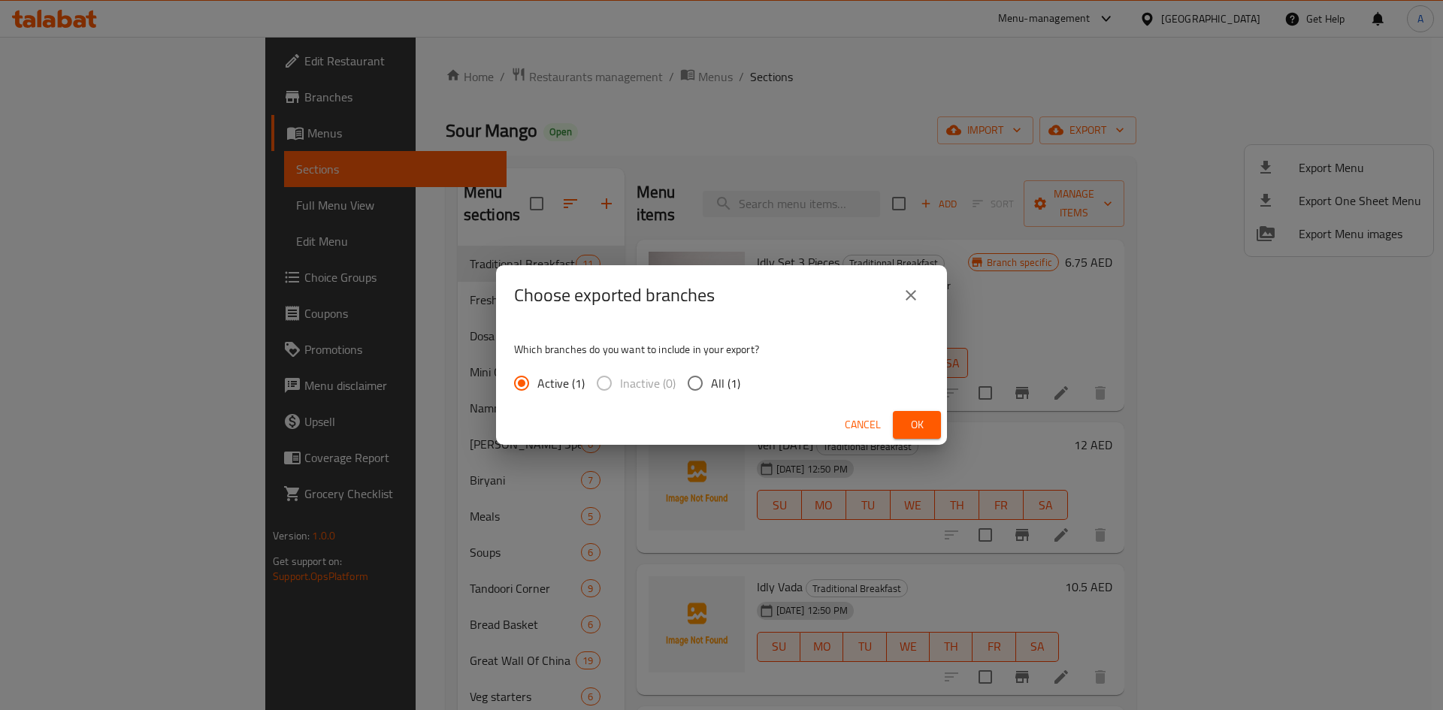
click at [689, 389] on input "All (1)" at bounding box center [695, 384] width 32 height 32
radio input "true"
click at [912, 428] on span "Ok" at bounding box center [917, 425] width 24 height 19
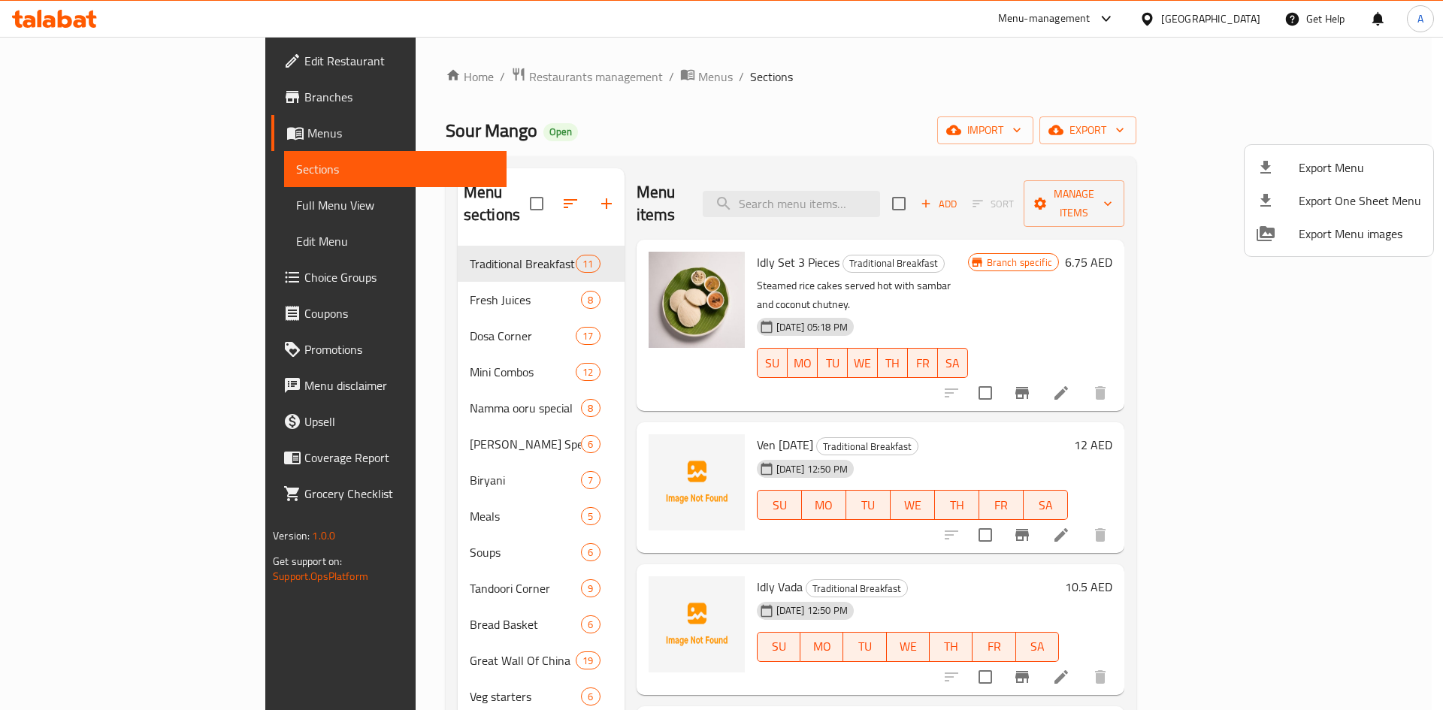
click at [809, 133] on div at bounding box center [721, 355] width 1443 height 710
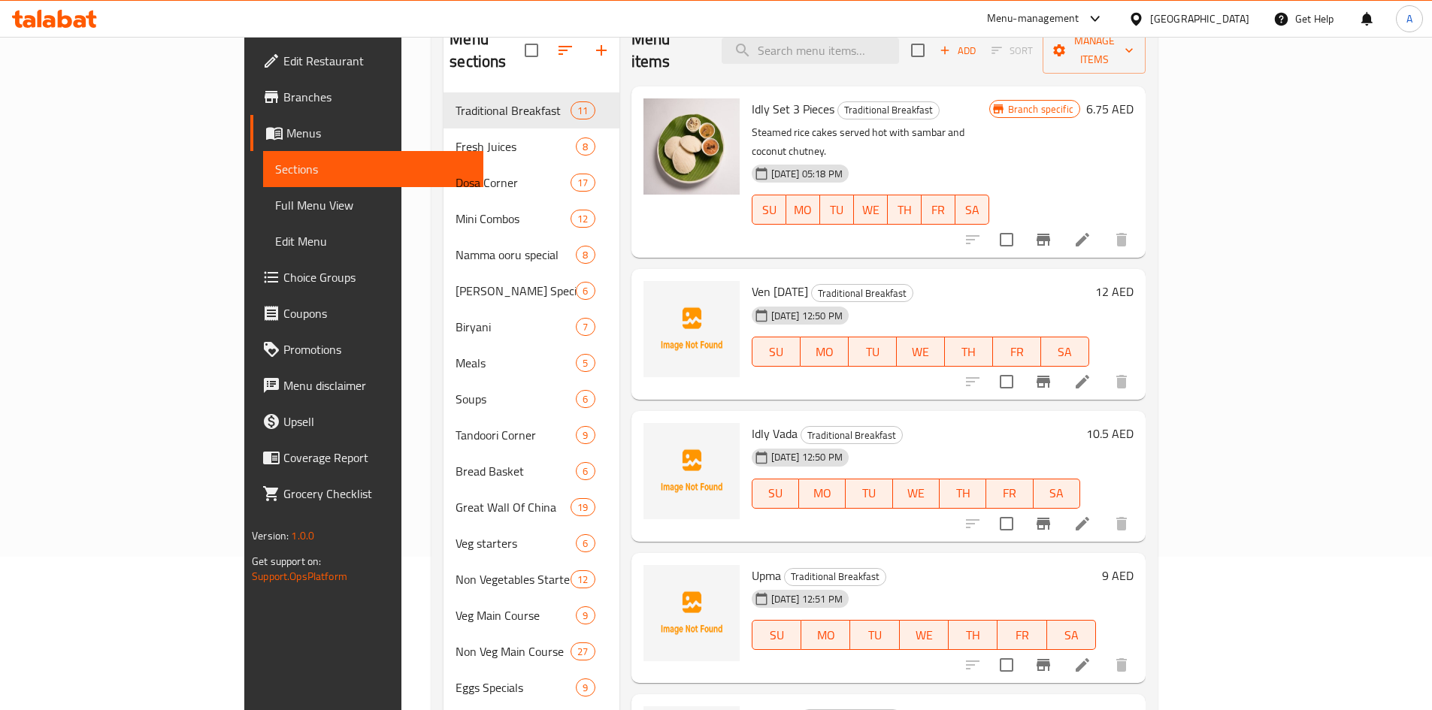
scroll to position [78, 0]
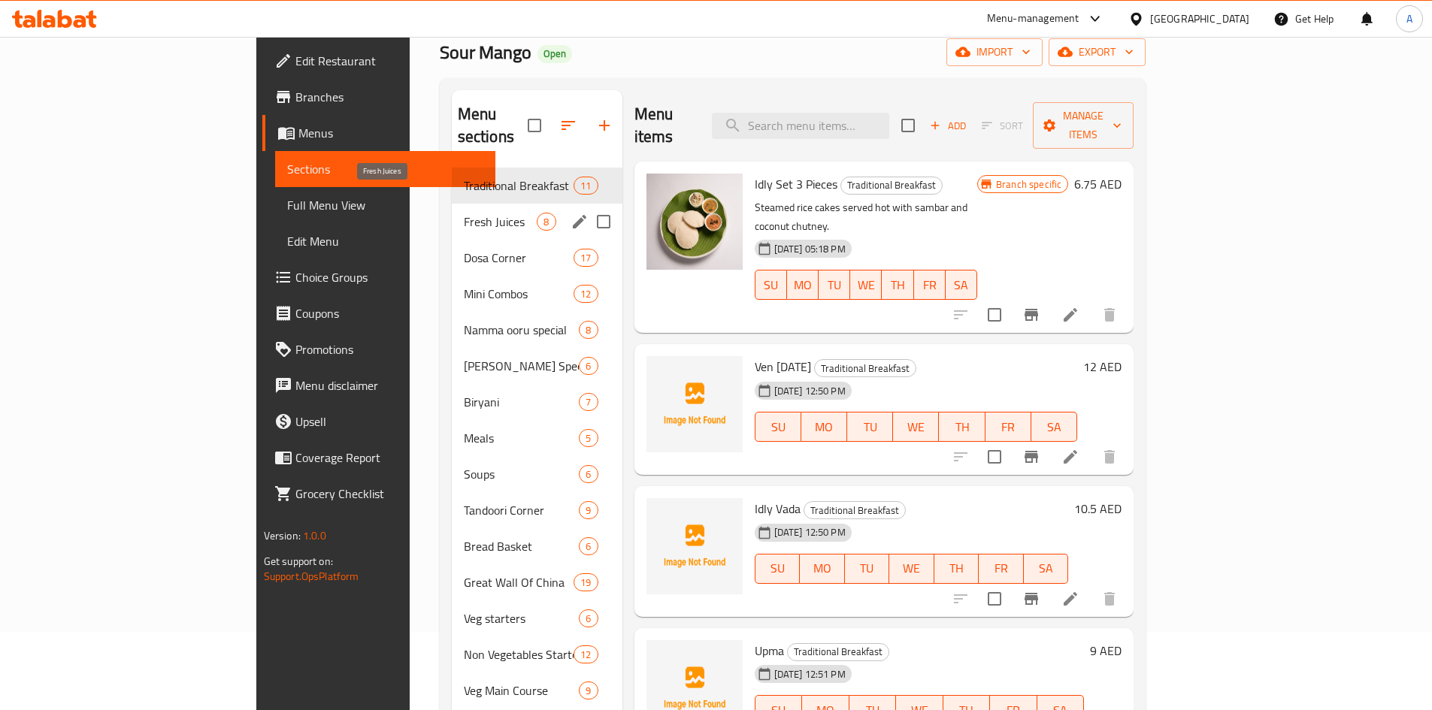
click at [464, 213] on span "Fresh Juices" at bounding box center [501, 222] width 74 height 18
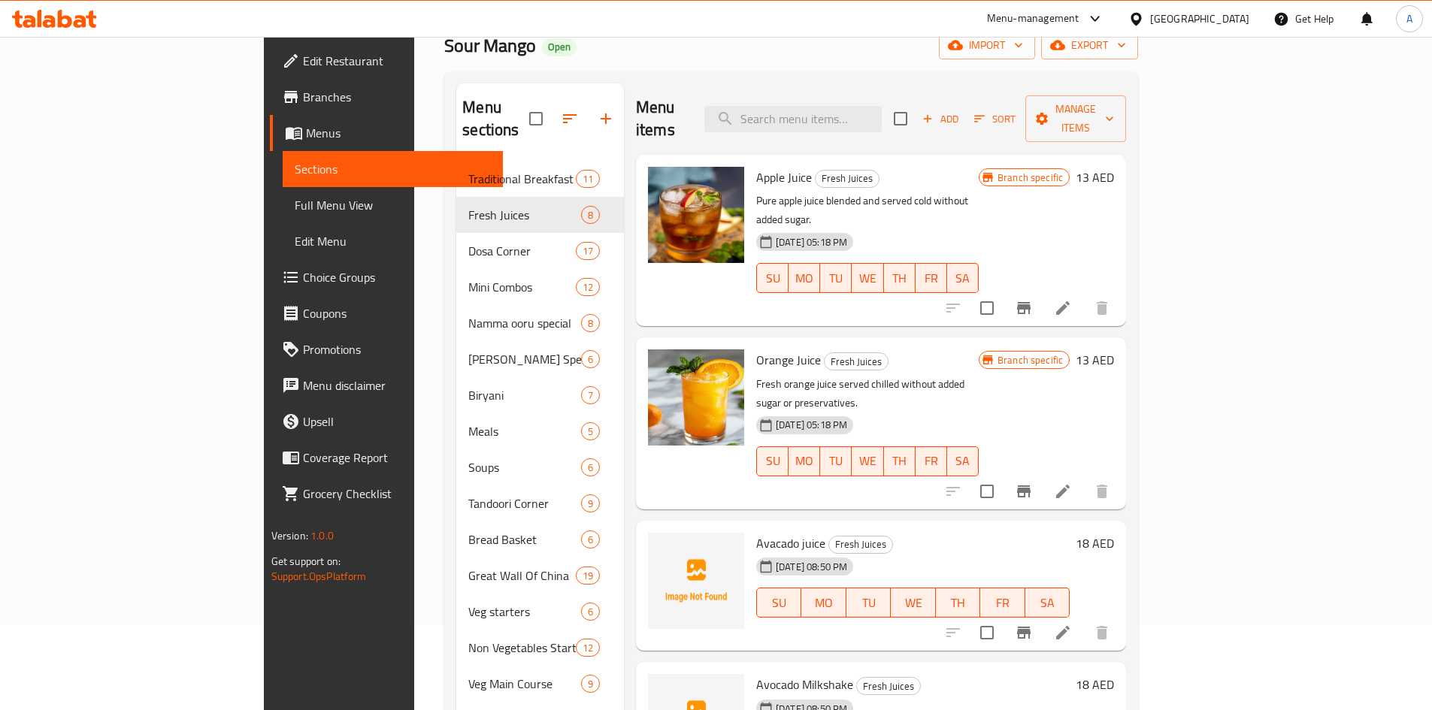
scroll to position [78, 0]
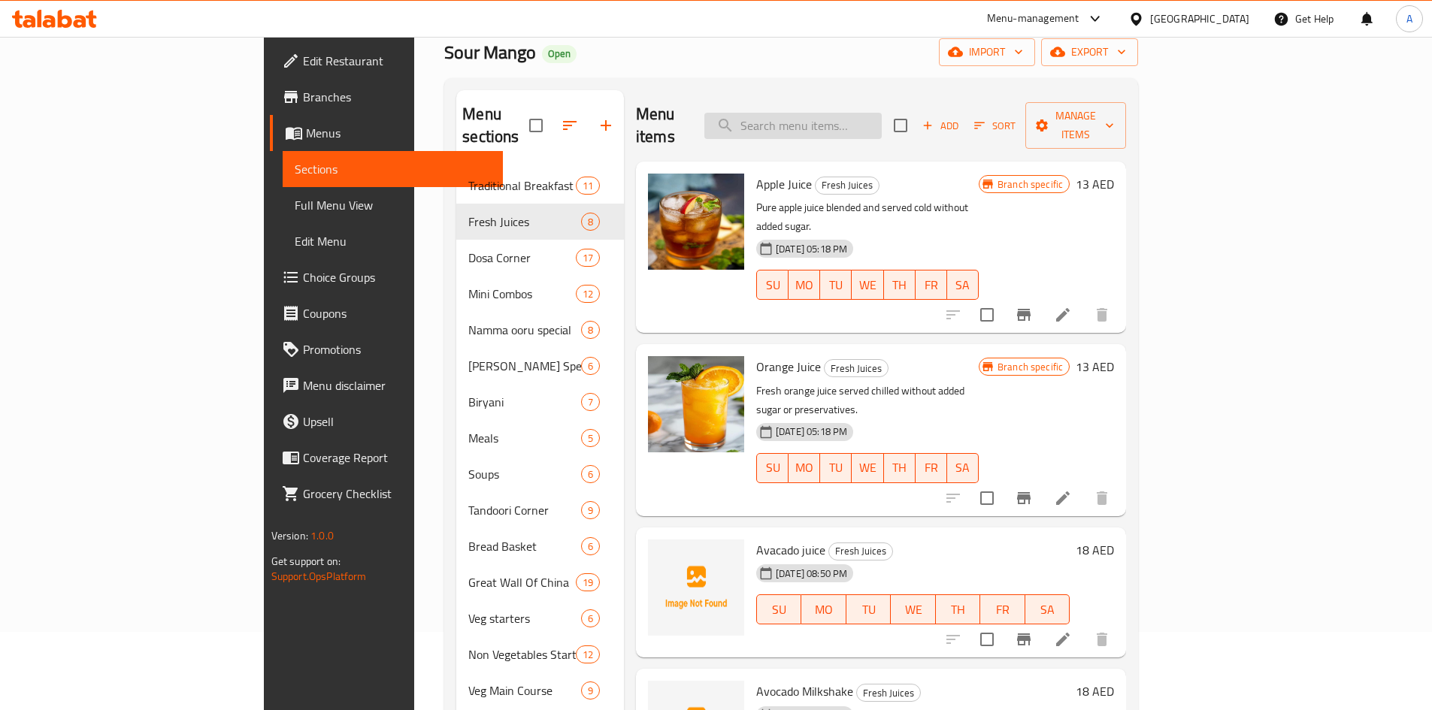
click at [882, 113] on input "search" at bounding box center [792, 126] width 177 height 26
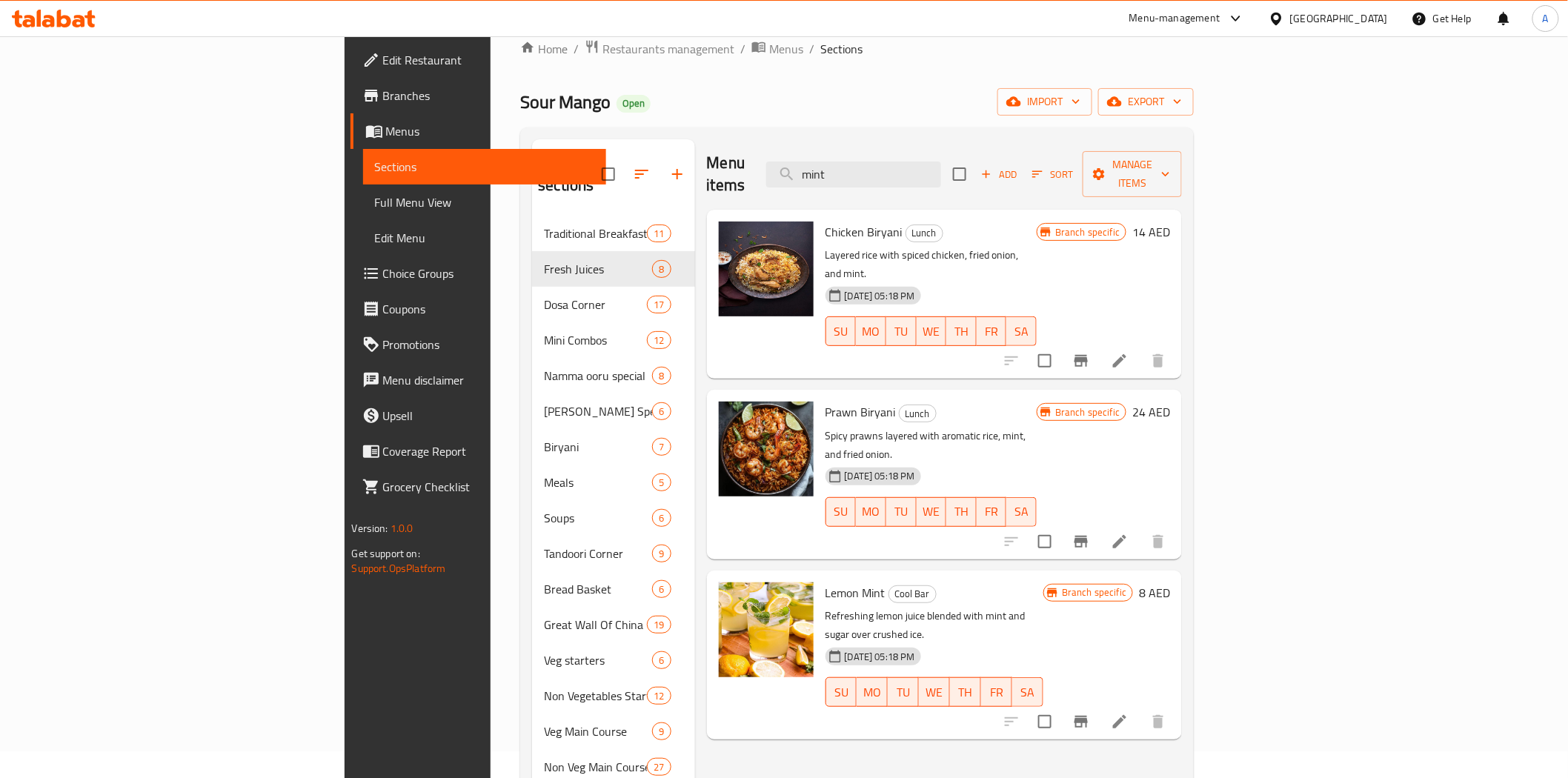
scroll to position [0, 0]
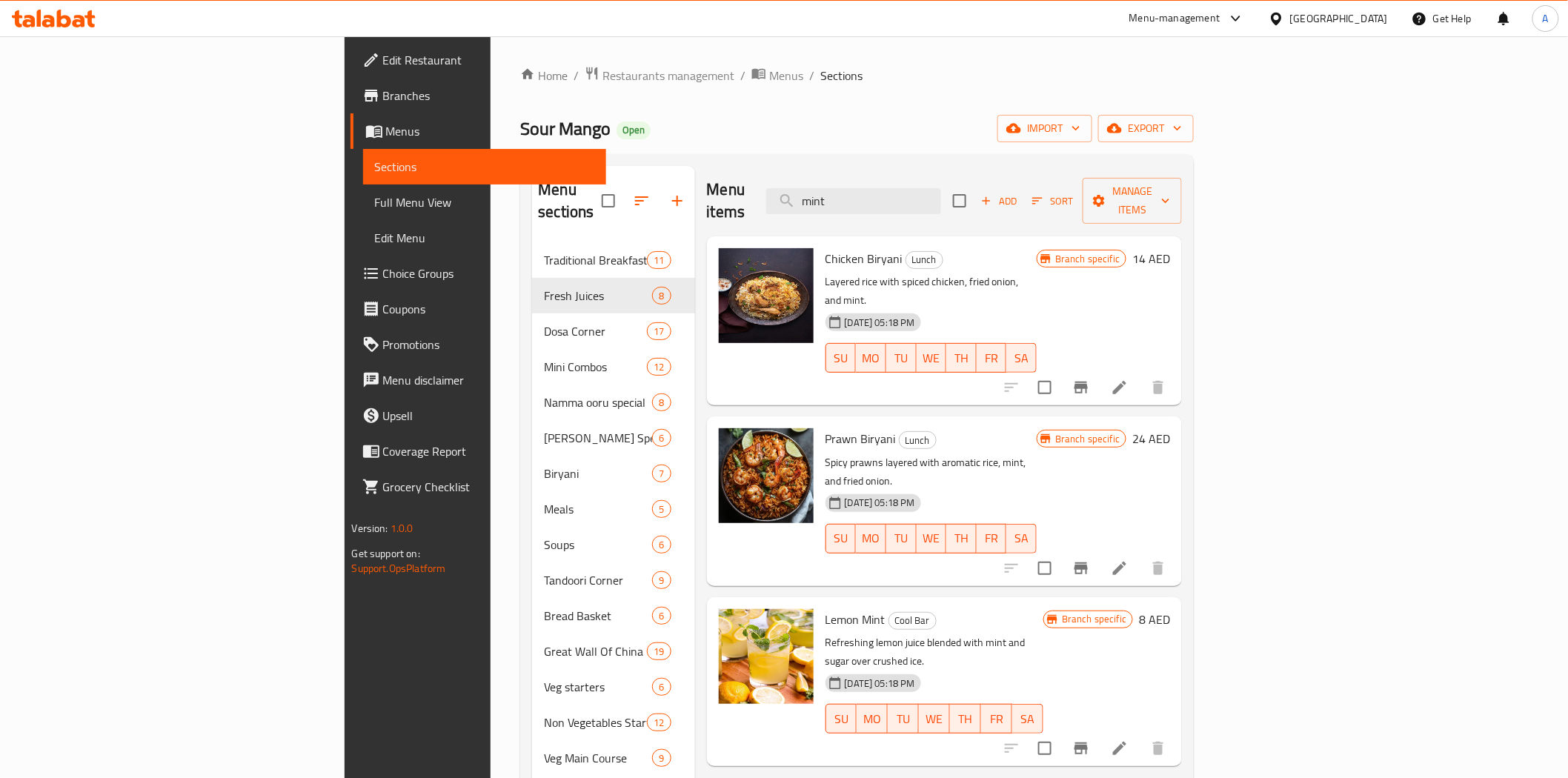
type input "mint"
click at [1141, 699] on li at bounding box center [1120, 748] width 41 height 27
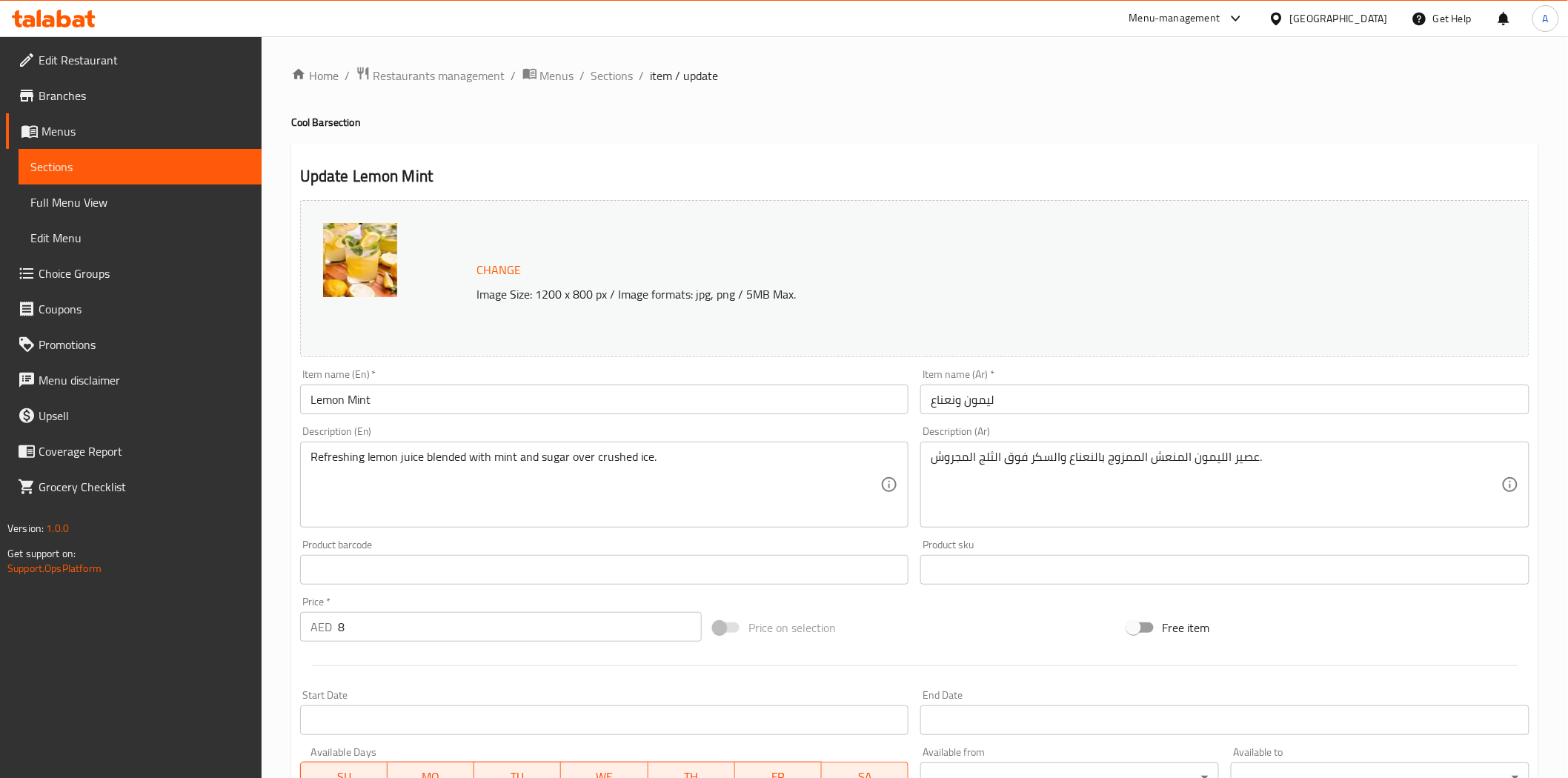
click at [484, 398] on input "Lemon Mint" at bounding box center [605, 399] width 609 height 30
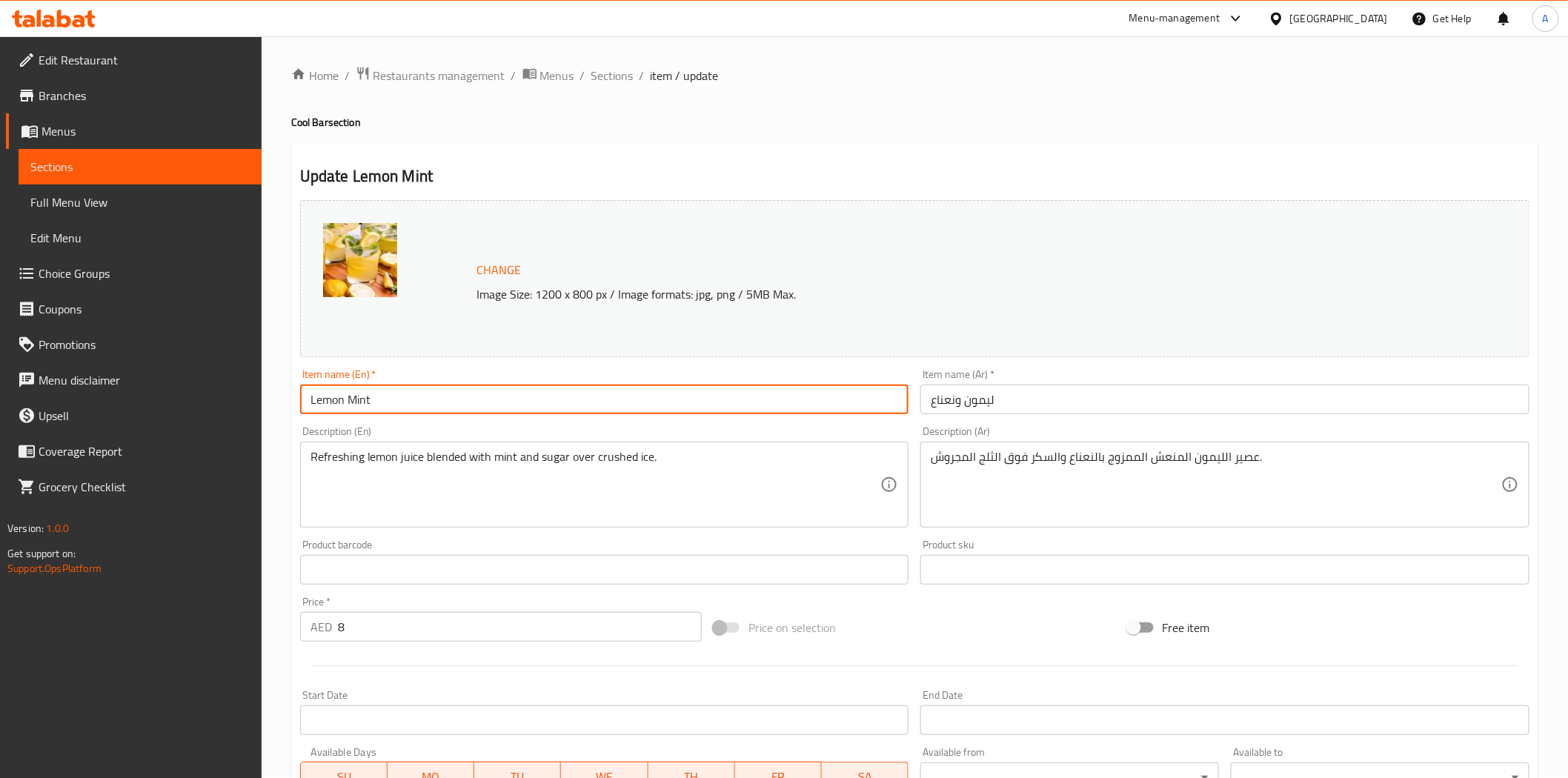
click at [484, 398] on input "Lemon Mint" at bounding box center [605, 399] width 609 height 30
click at [520, 410] on input "Lemon Mint" at bounding box center [605, 399] width 609 height 30
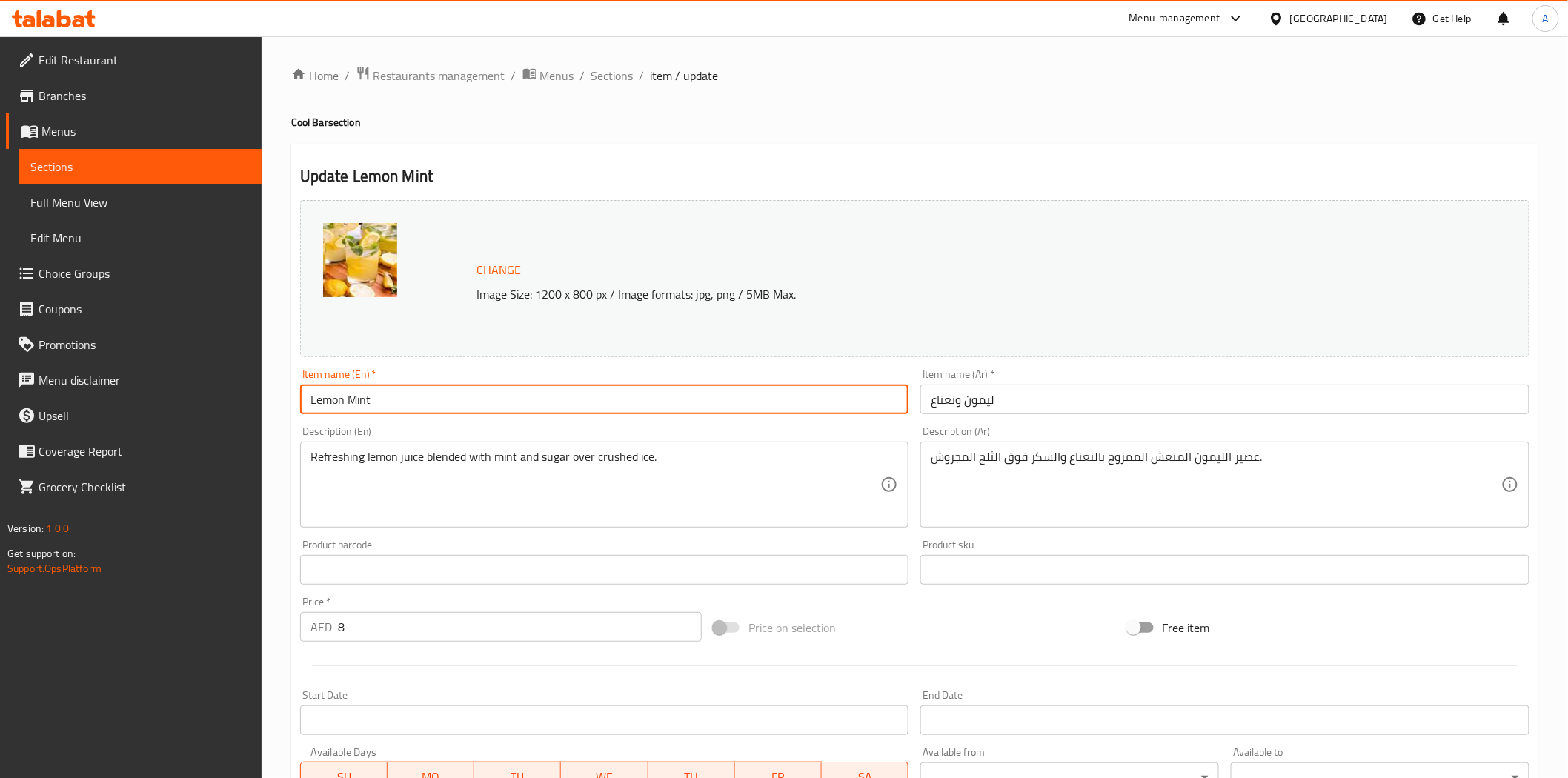
paste input "Mint Lime juice"
type input "Mint Lime juice"
click at [1119, 415] on div "Item name (Ar)   * ليمون ونعناع Item name (Ar) *" at bounding box center [1225, 391] width 621 height 57
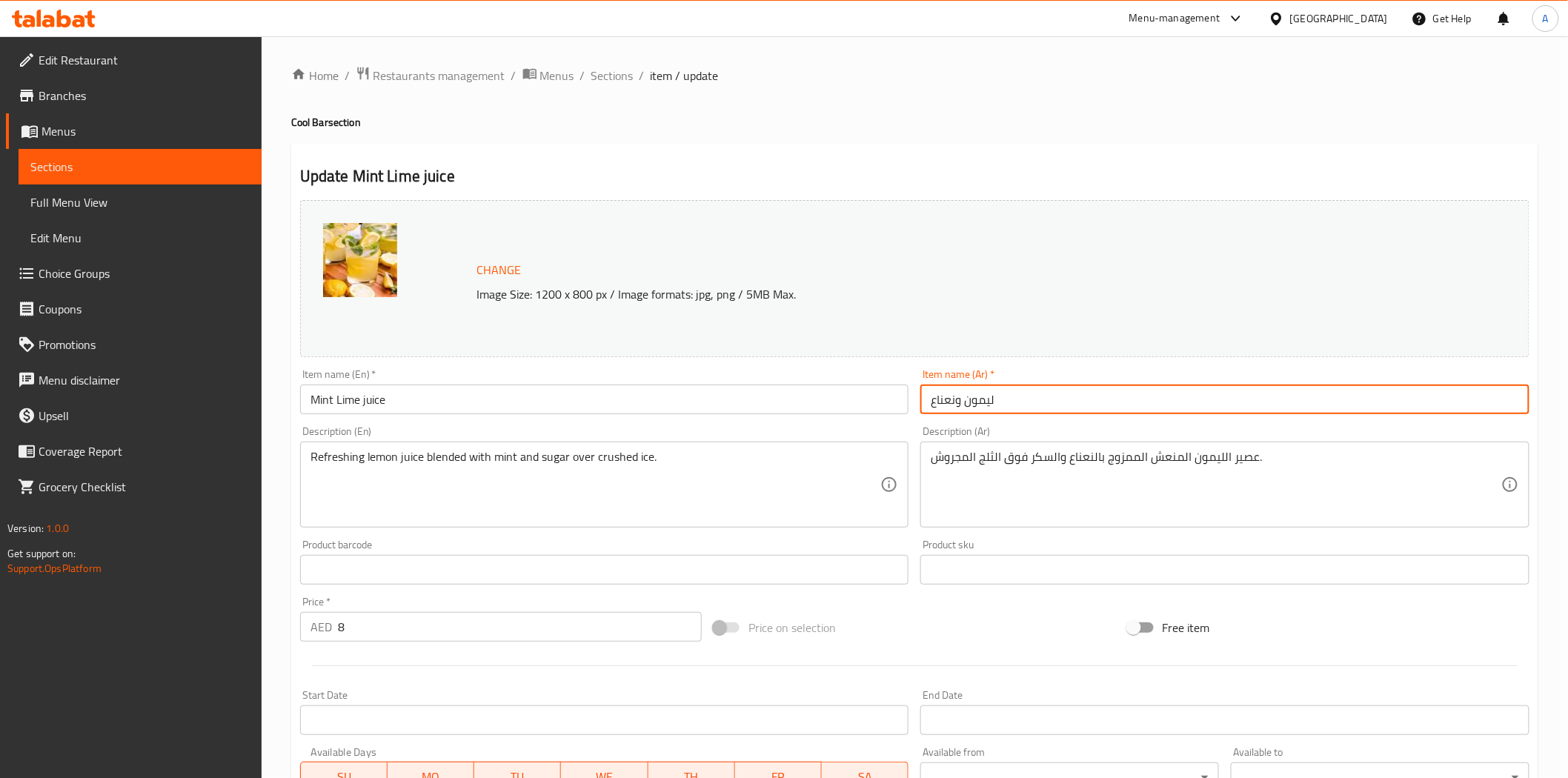
click at [1116, 404] on input "ليمون ونعناع" at bounding box center [1225, 399] width 609 height 30
paste input "عصير النعناع والليمون"
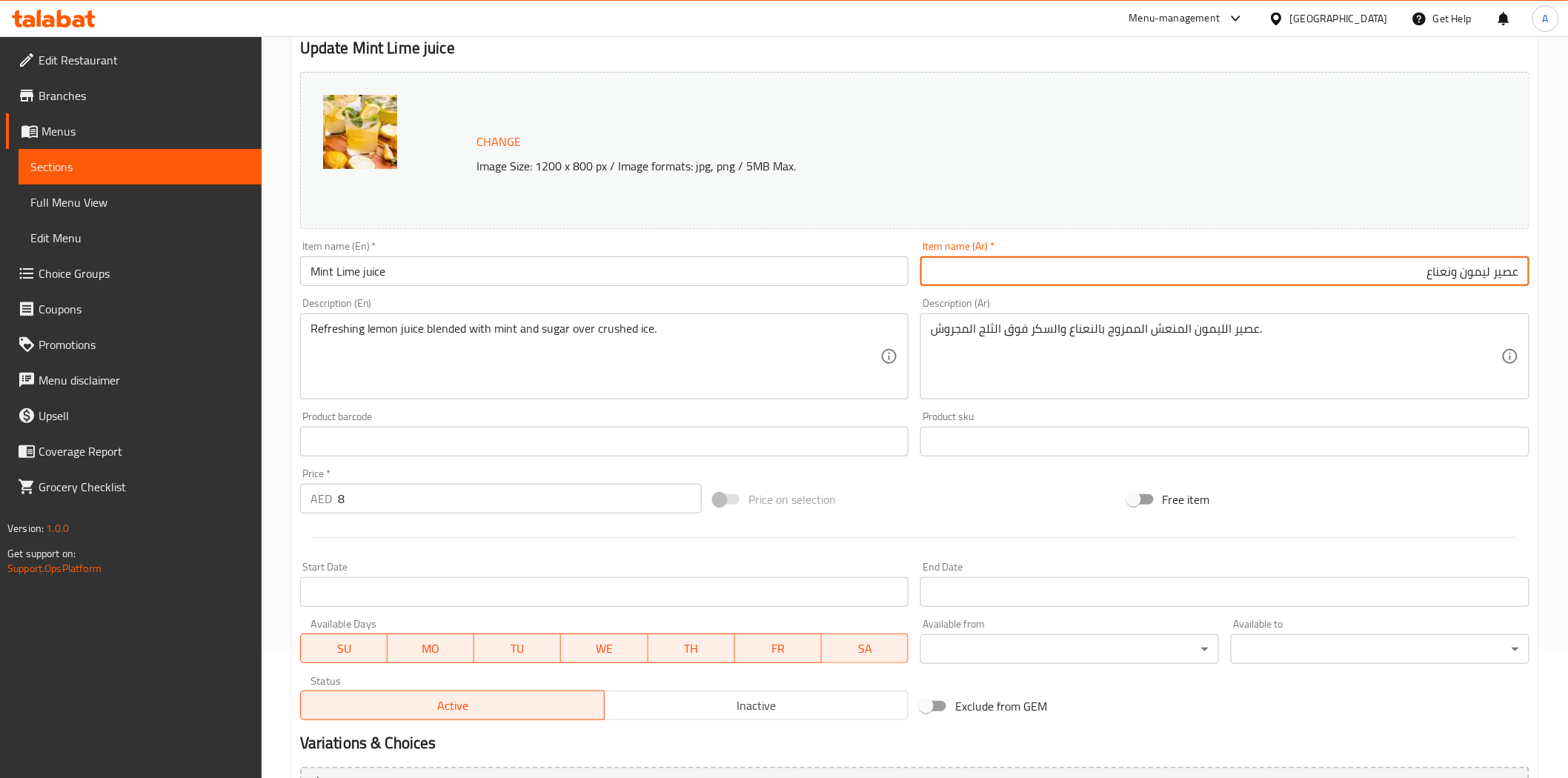
scroll to position [288, 0]
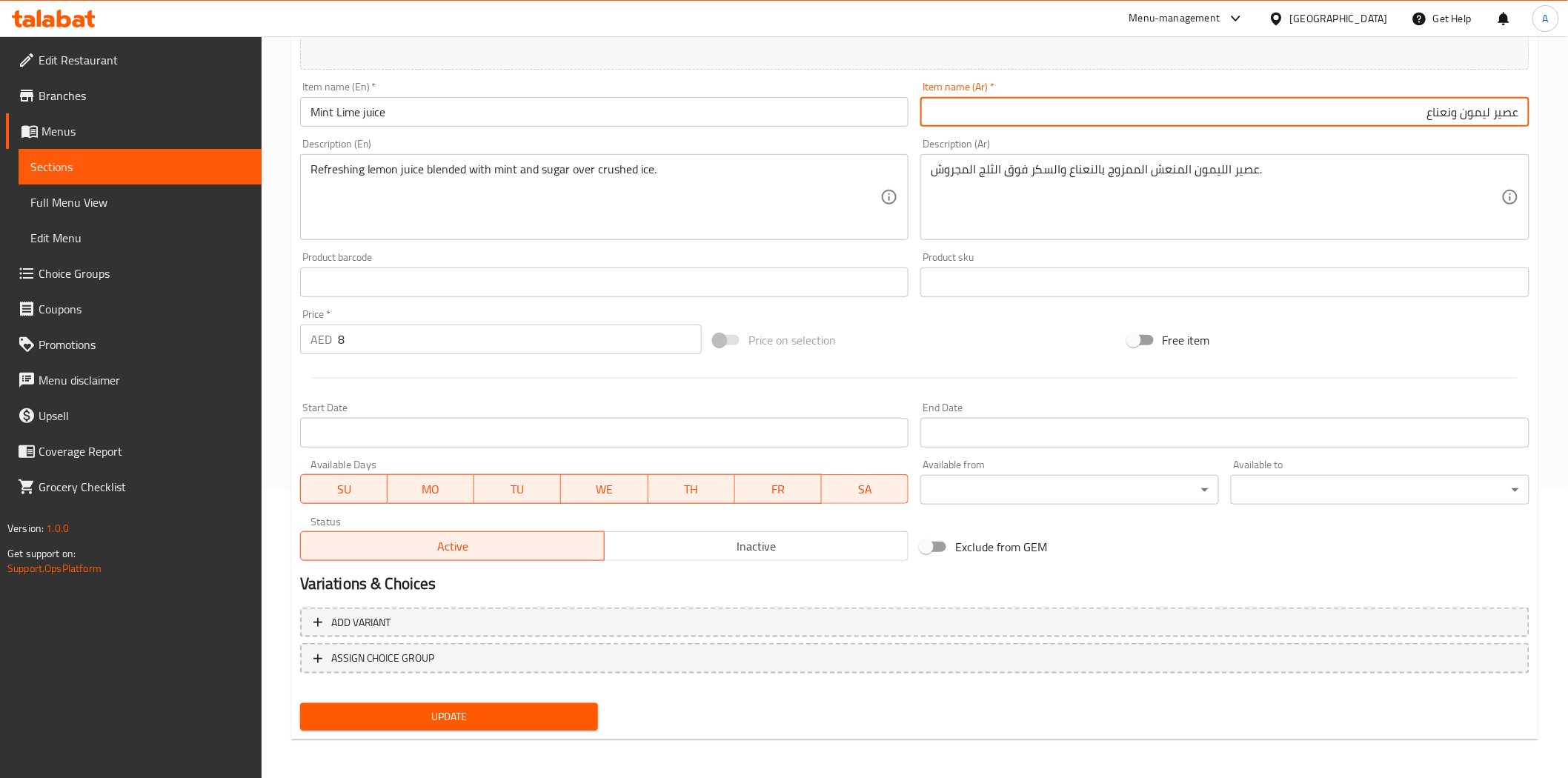
type input "عصير ليمون ونعناع"
click at [517, 699] on span "Update" at bounding box center [449, 717] width 275 height 19
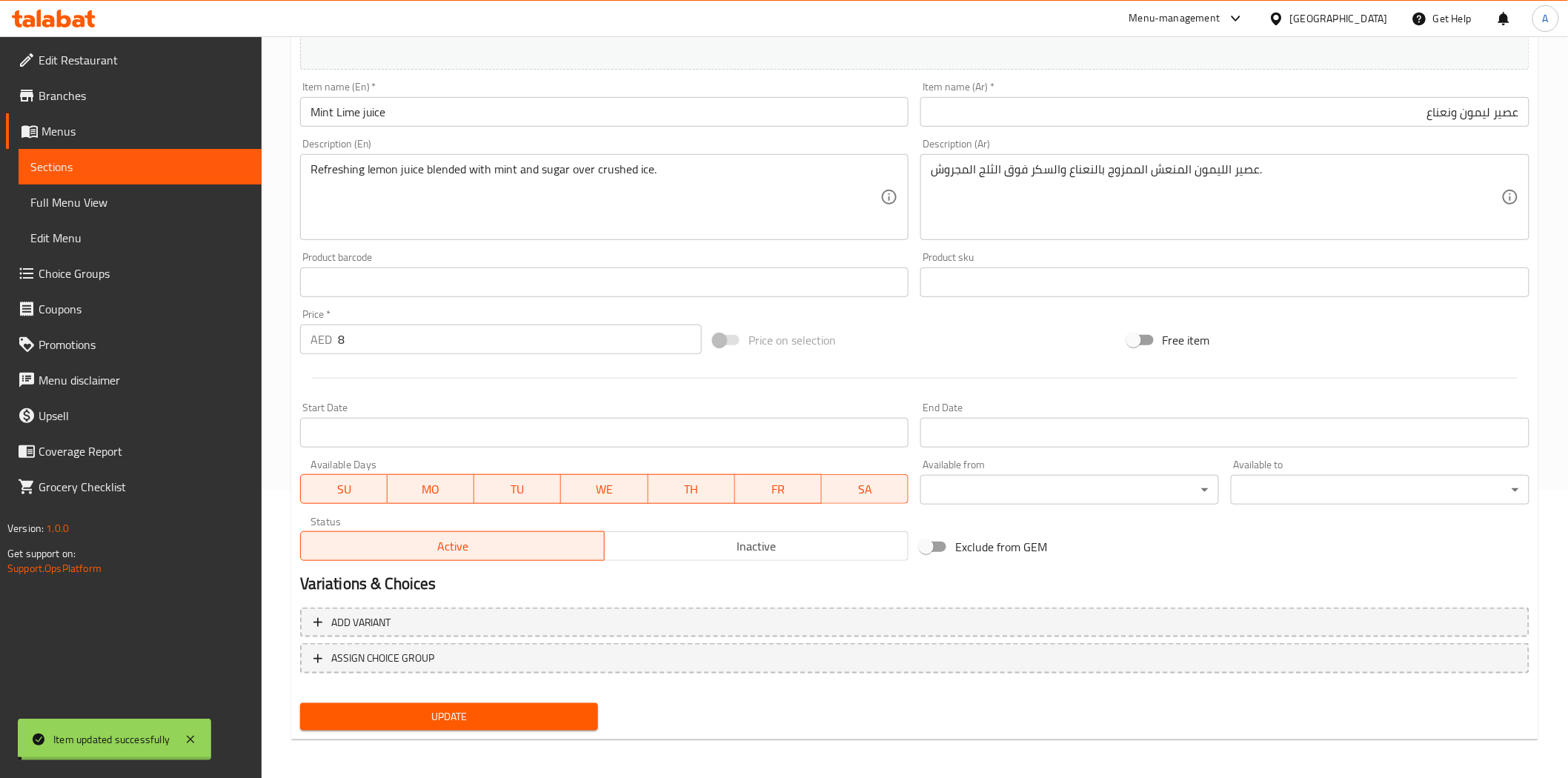
scroll to position [0, 0]
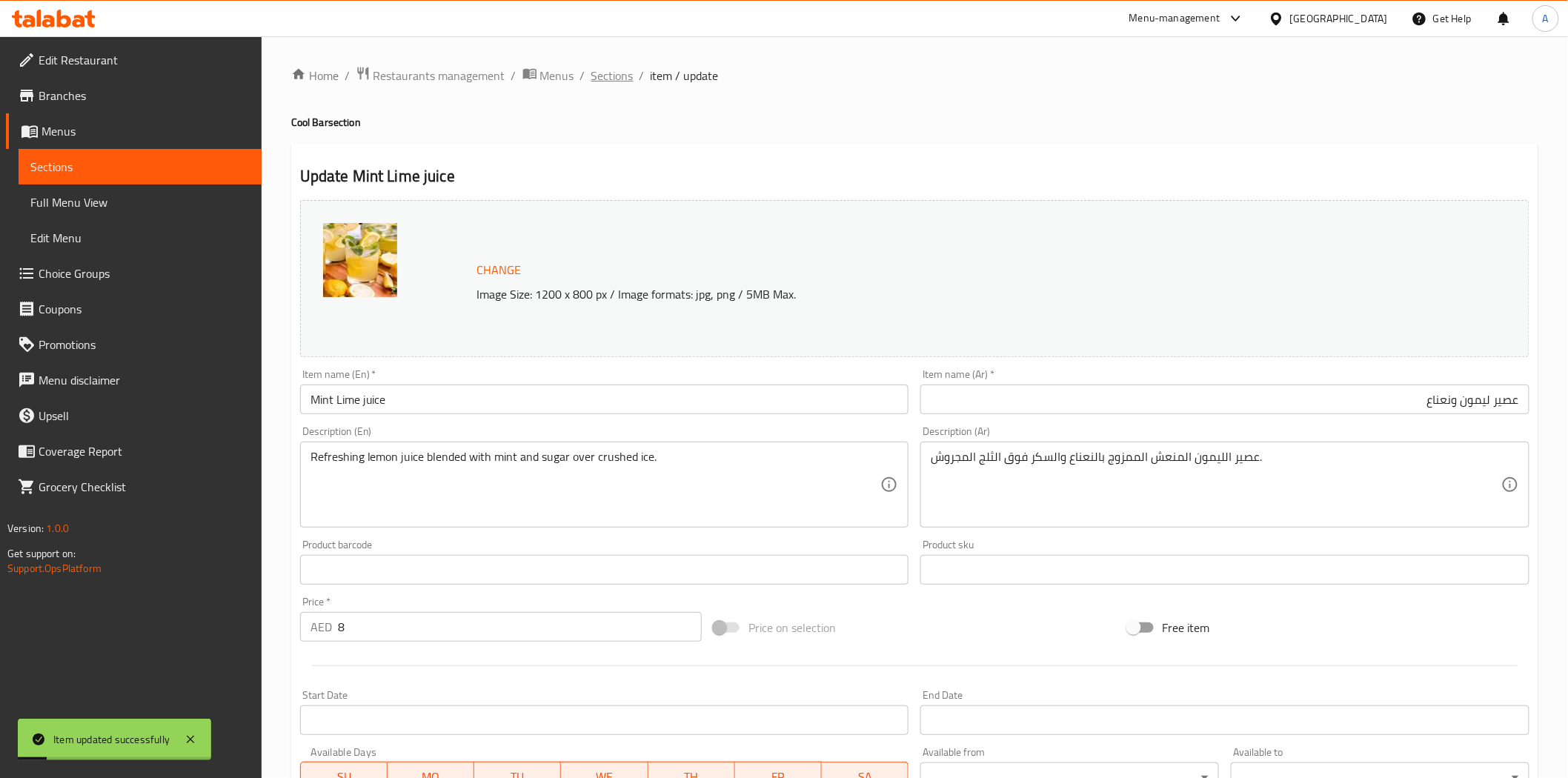
click at [602, 69] on span "Sections" at bounding box center [612, 76] width 42 height 18
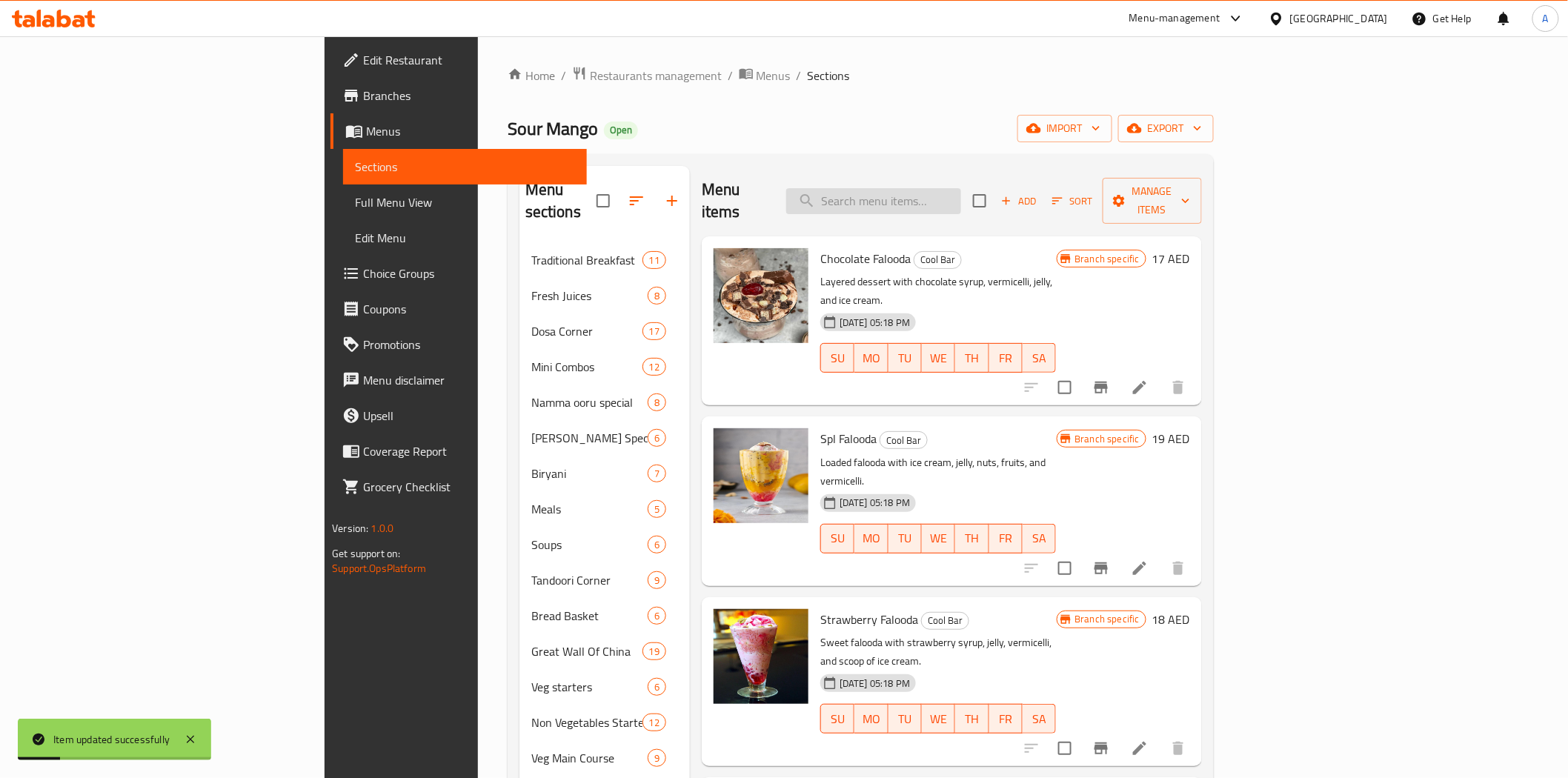
click at [962, 188] on input "search" at bounding box center [873, 201] width 175 height 26
paste input "عصير النعناع والليمون"
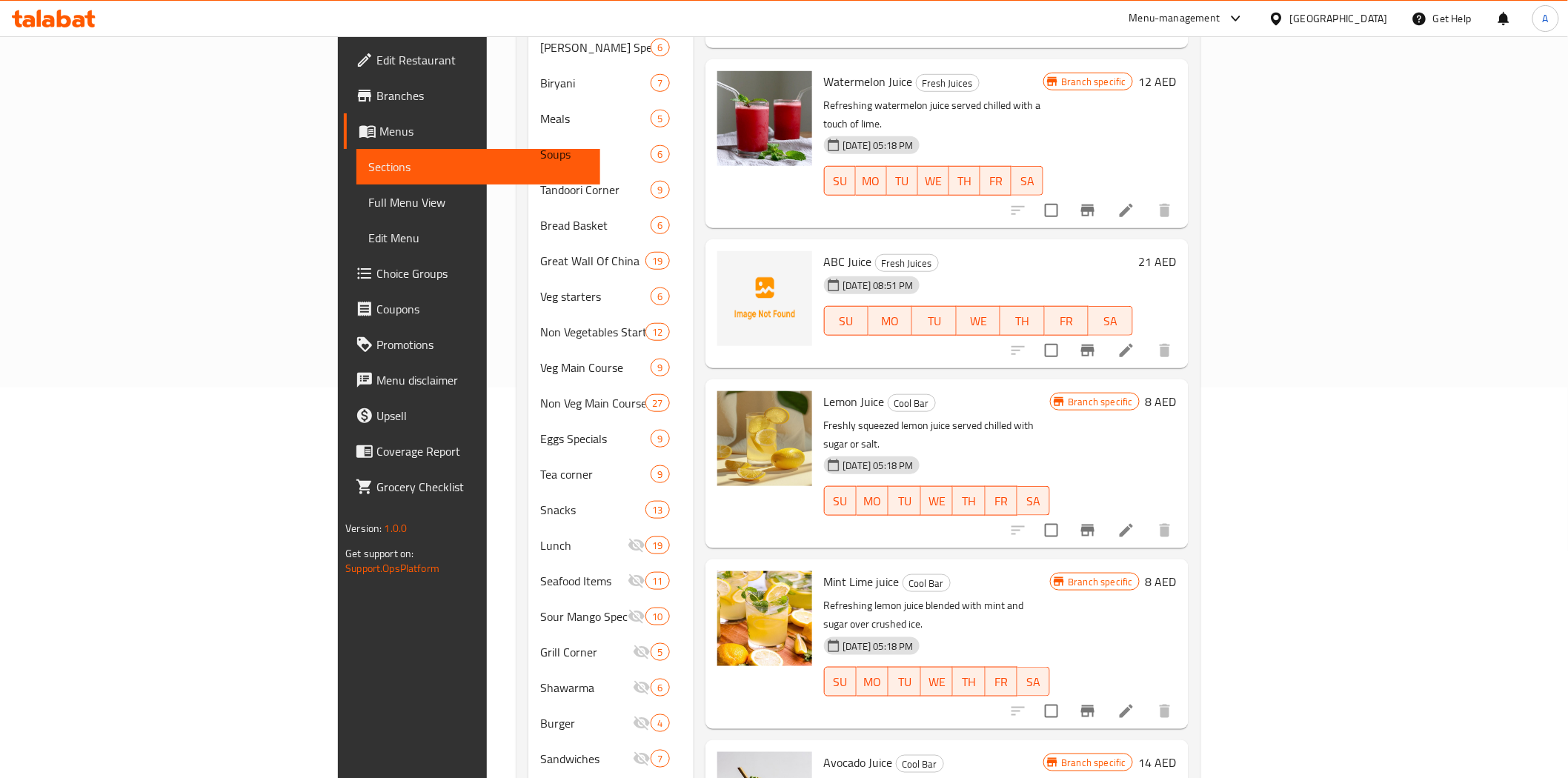
scroll to position [411, 0]
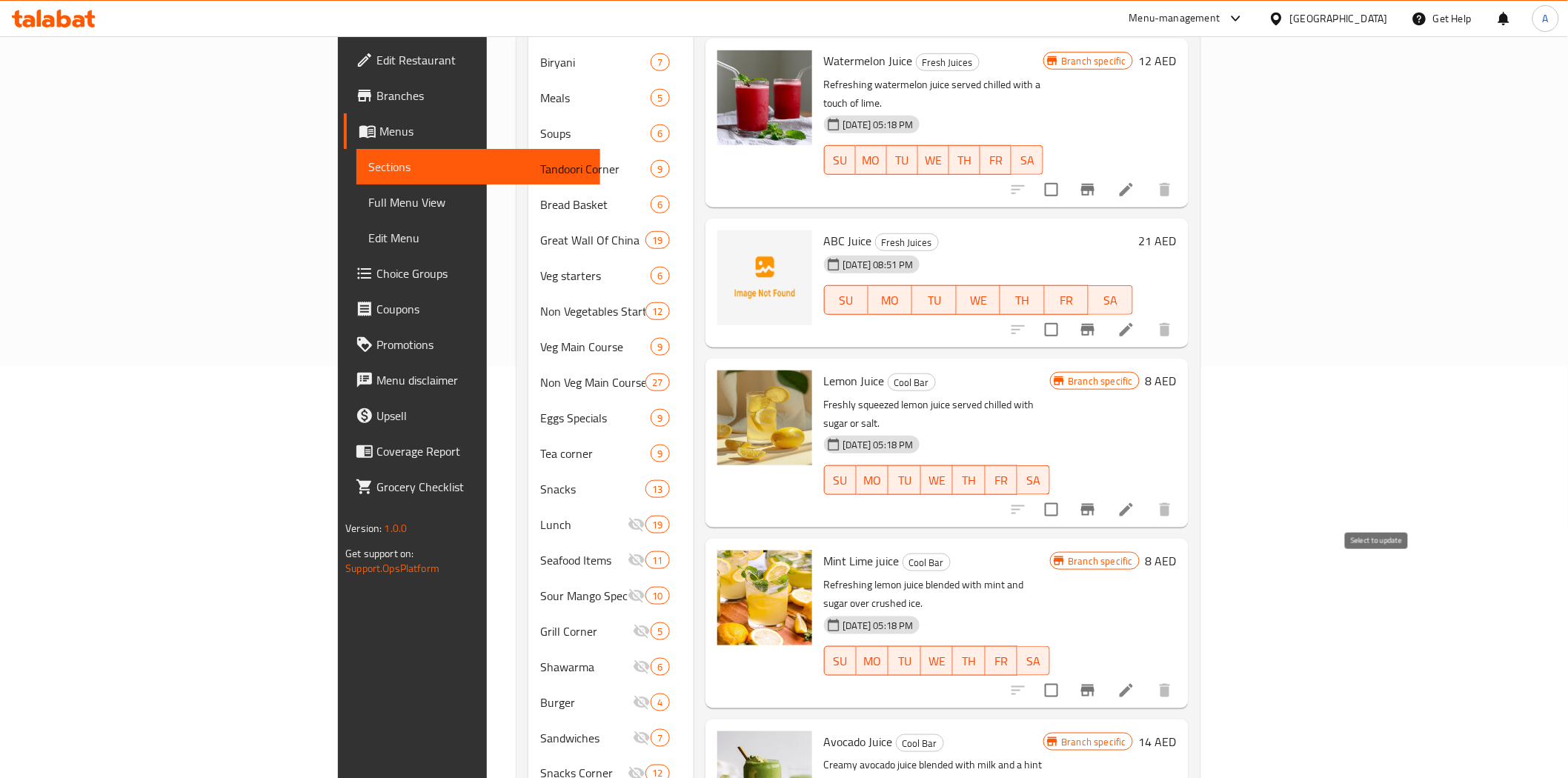
type input "عصير"
click at [1067, 675] on input "checkbox" at bounding box center [1052, 691] width 32 height 32
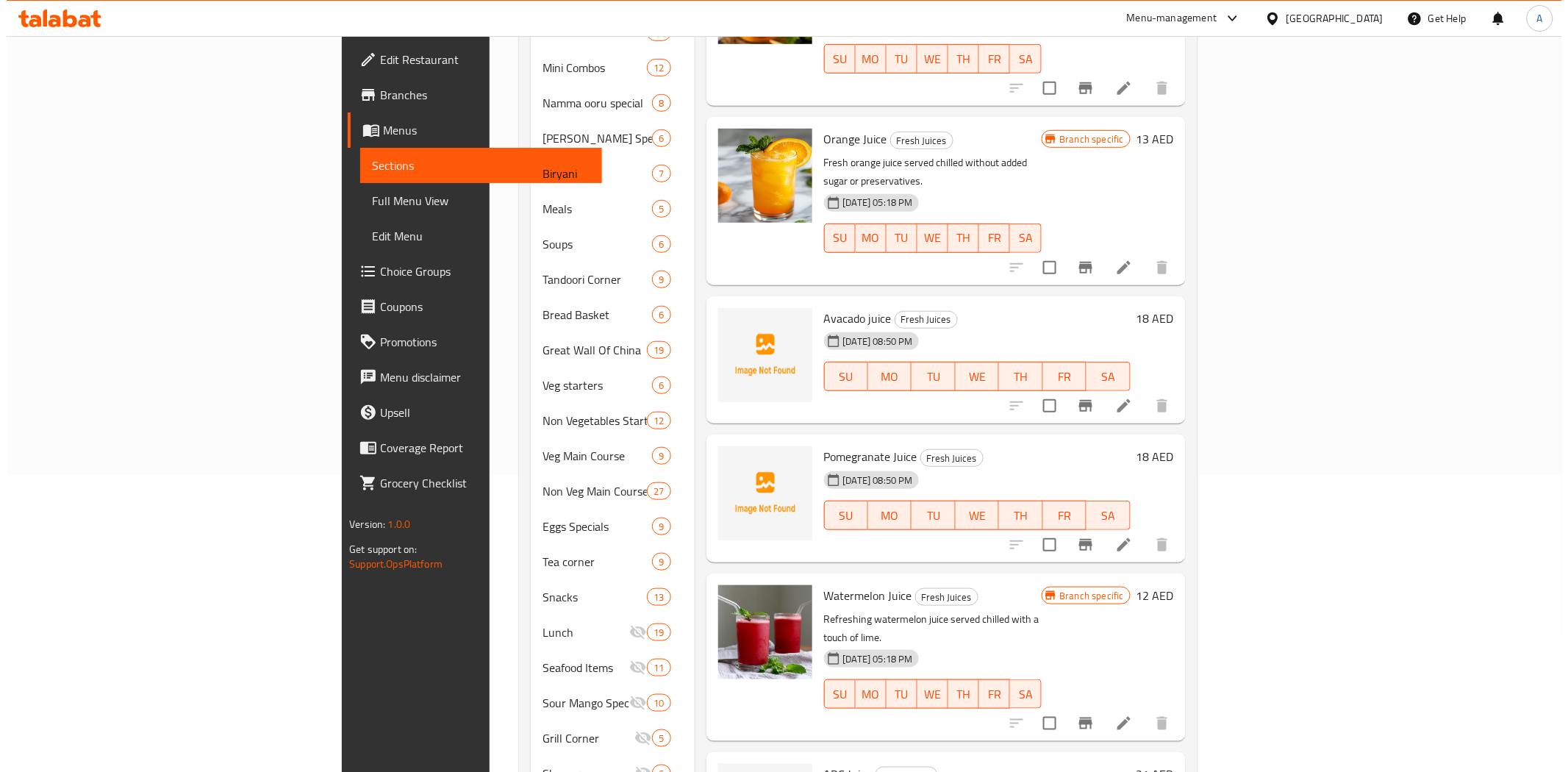
scroll to position [0, 0]
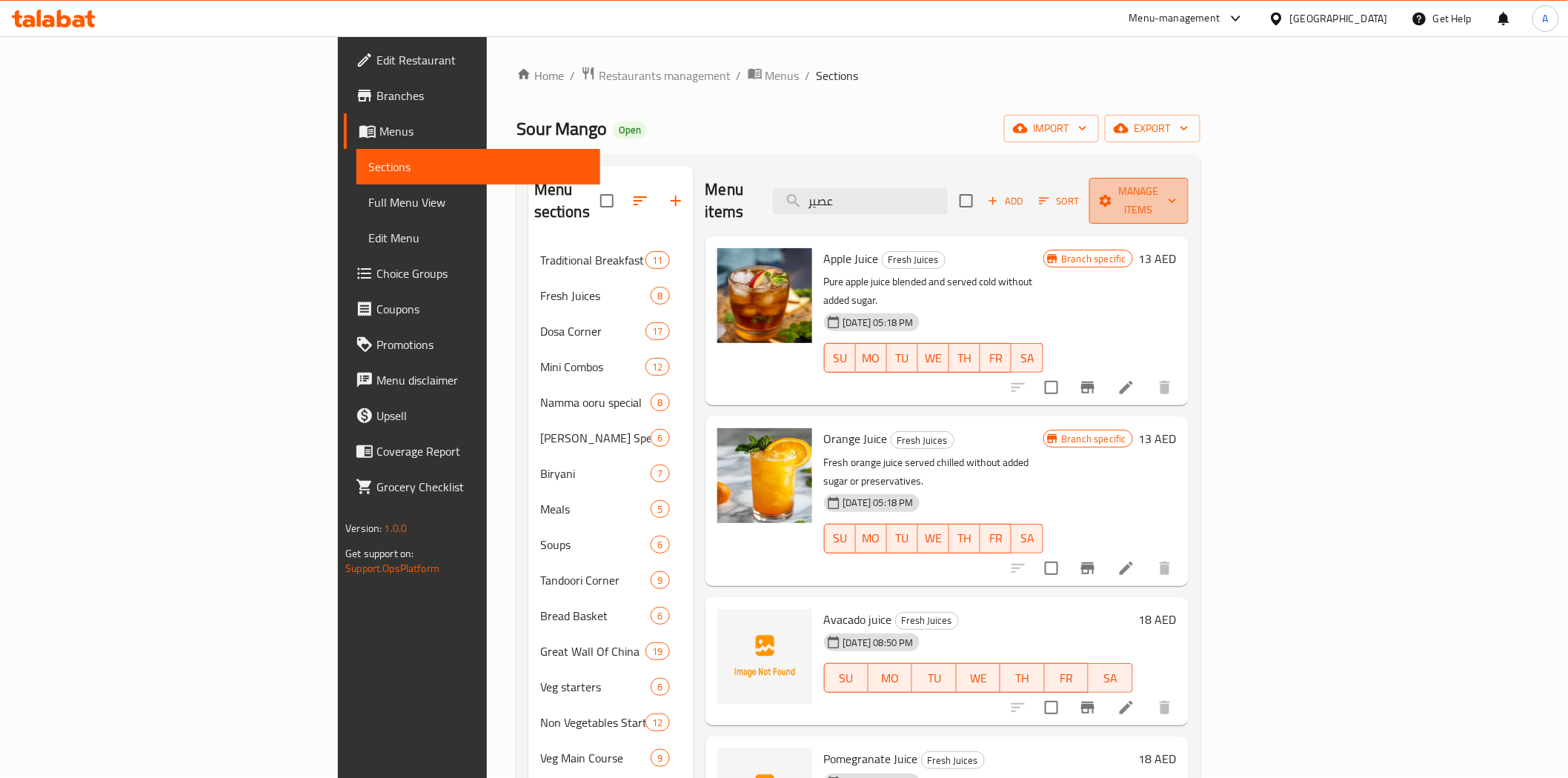
click at [1176, 191] on span "Manage items" at bounding box center [1139, 201] width 76 height 37
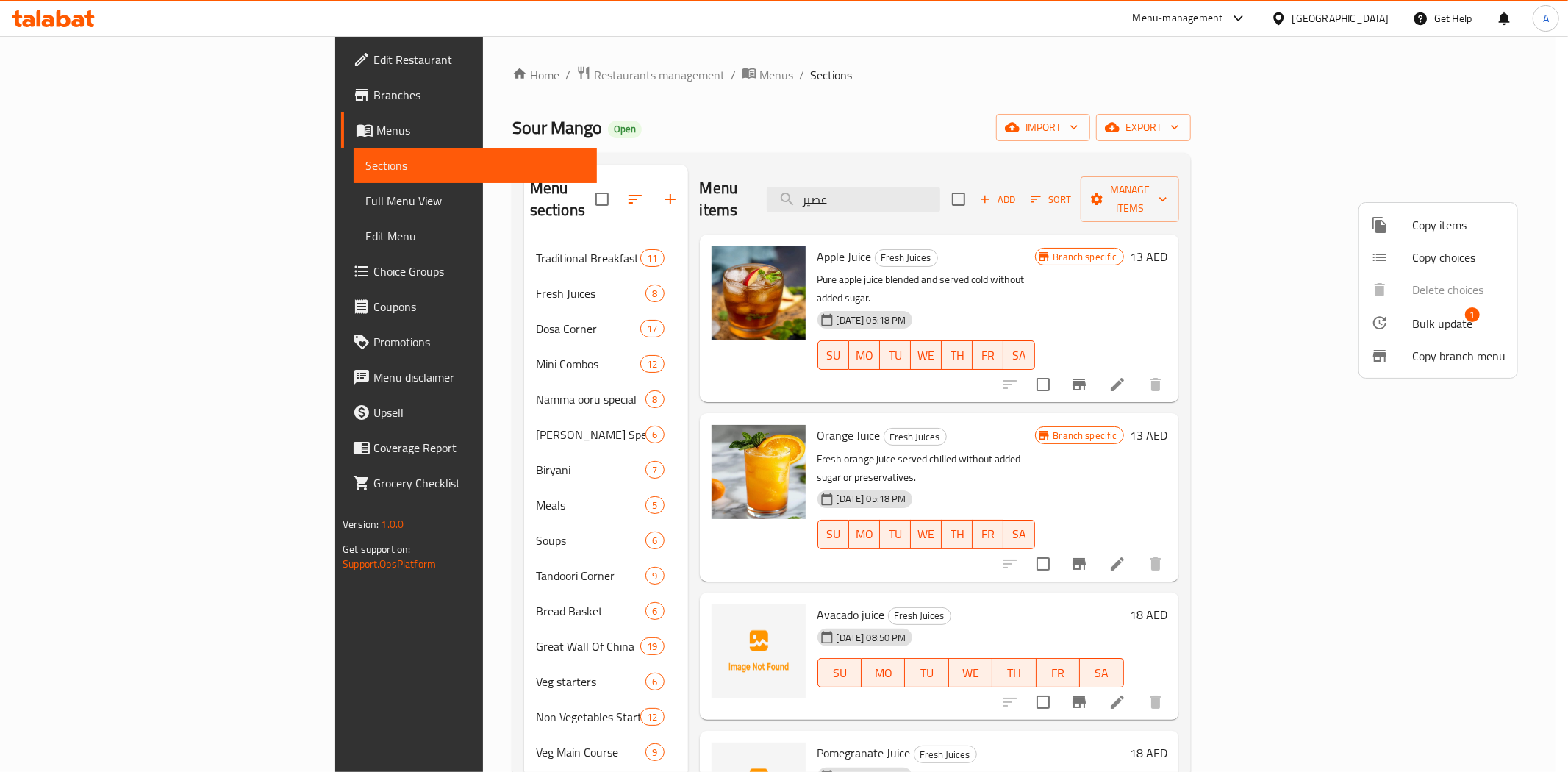
click at [1411, 321] on span "Bulk update" at bounding box center [1443, 324] width 61 height 18
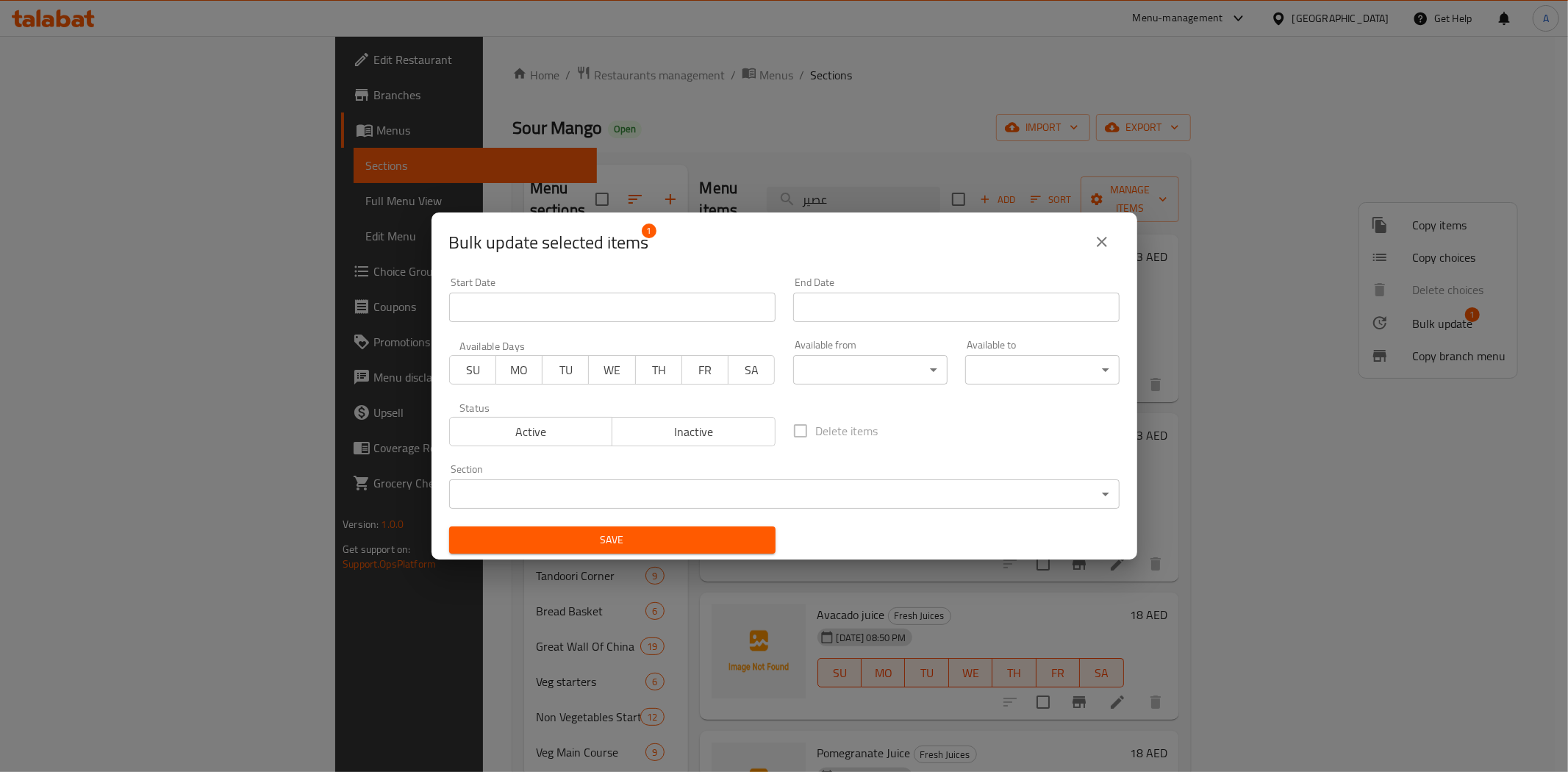
click at [829, 498] on body "​ Menu-management [GEOGRAPHIC_DATA] Get Help A Edit Restaurant Branches Menus S…" at bounding box center [784, 404] width 1568 height 736
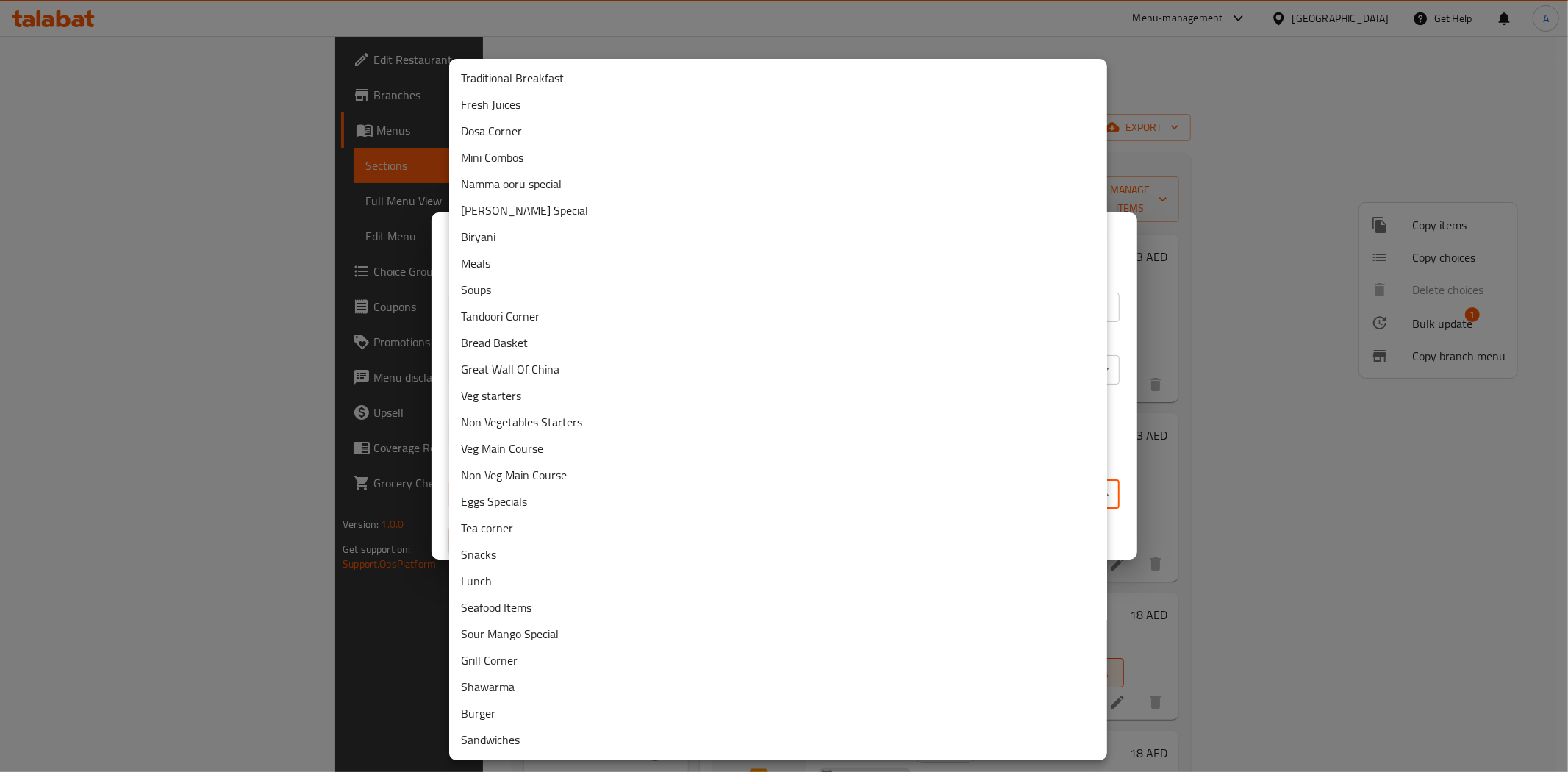
click at [520, 107] on li "Fresh Juices" at bounding box center [778, 104] width 658 height 26
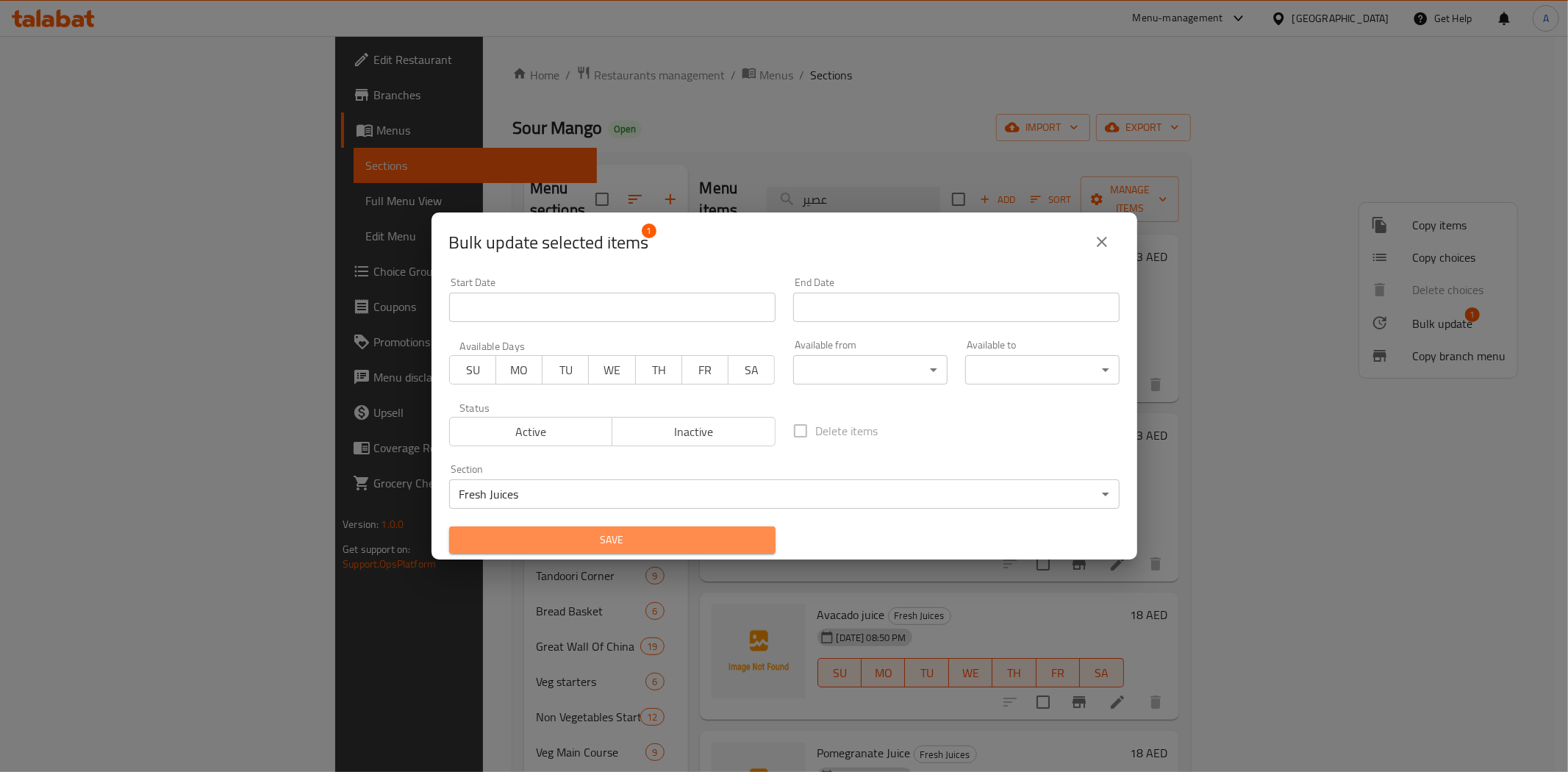
click at [752, 531] on span "Save" at bounding box center [612, 540] width 303 height 19
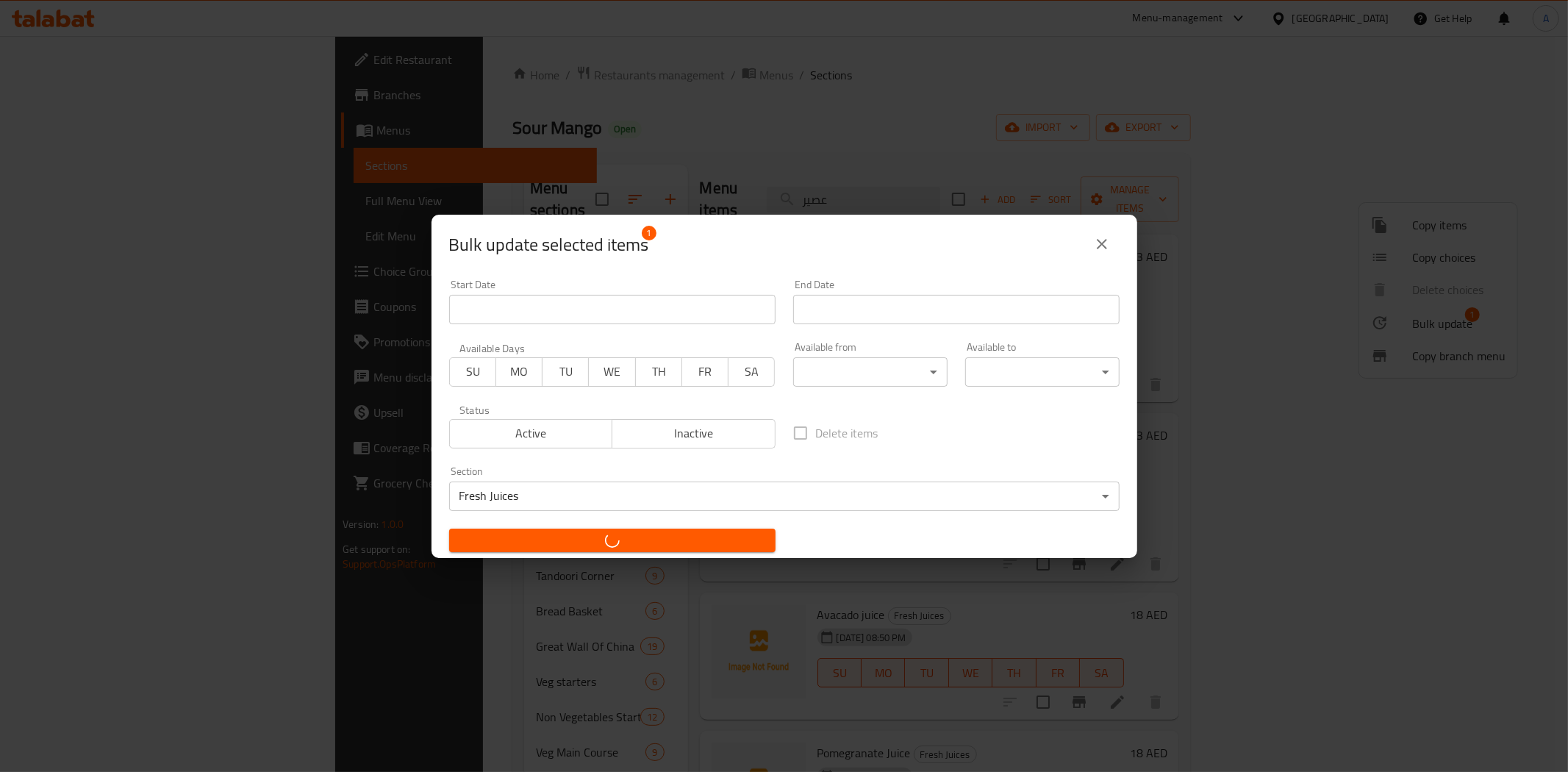
checkbox input "false"
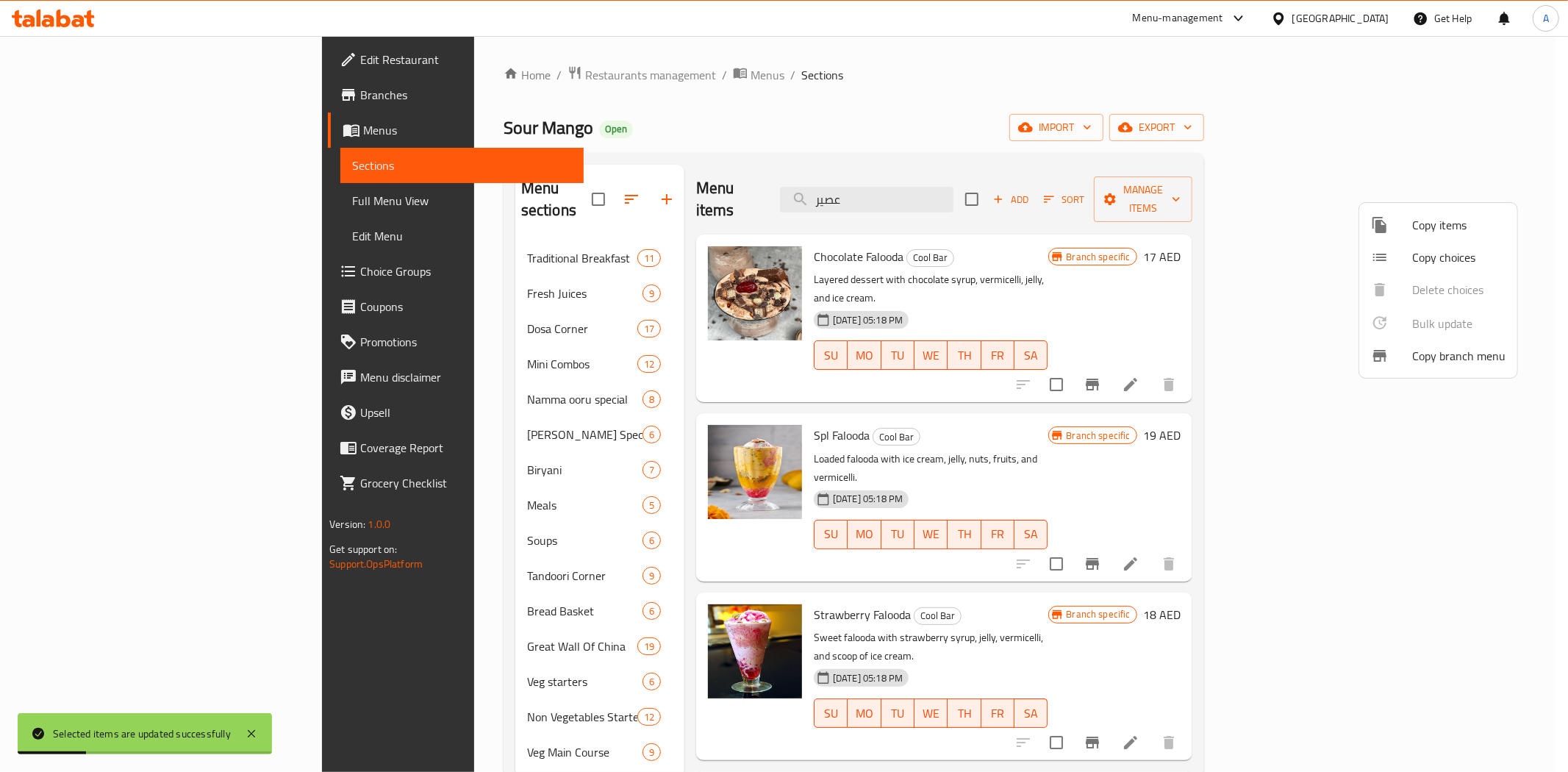
click at [895, 47] on div at bounding box center [784, 386] width 1568 height 772
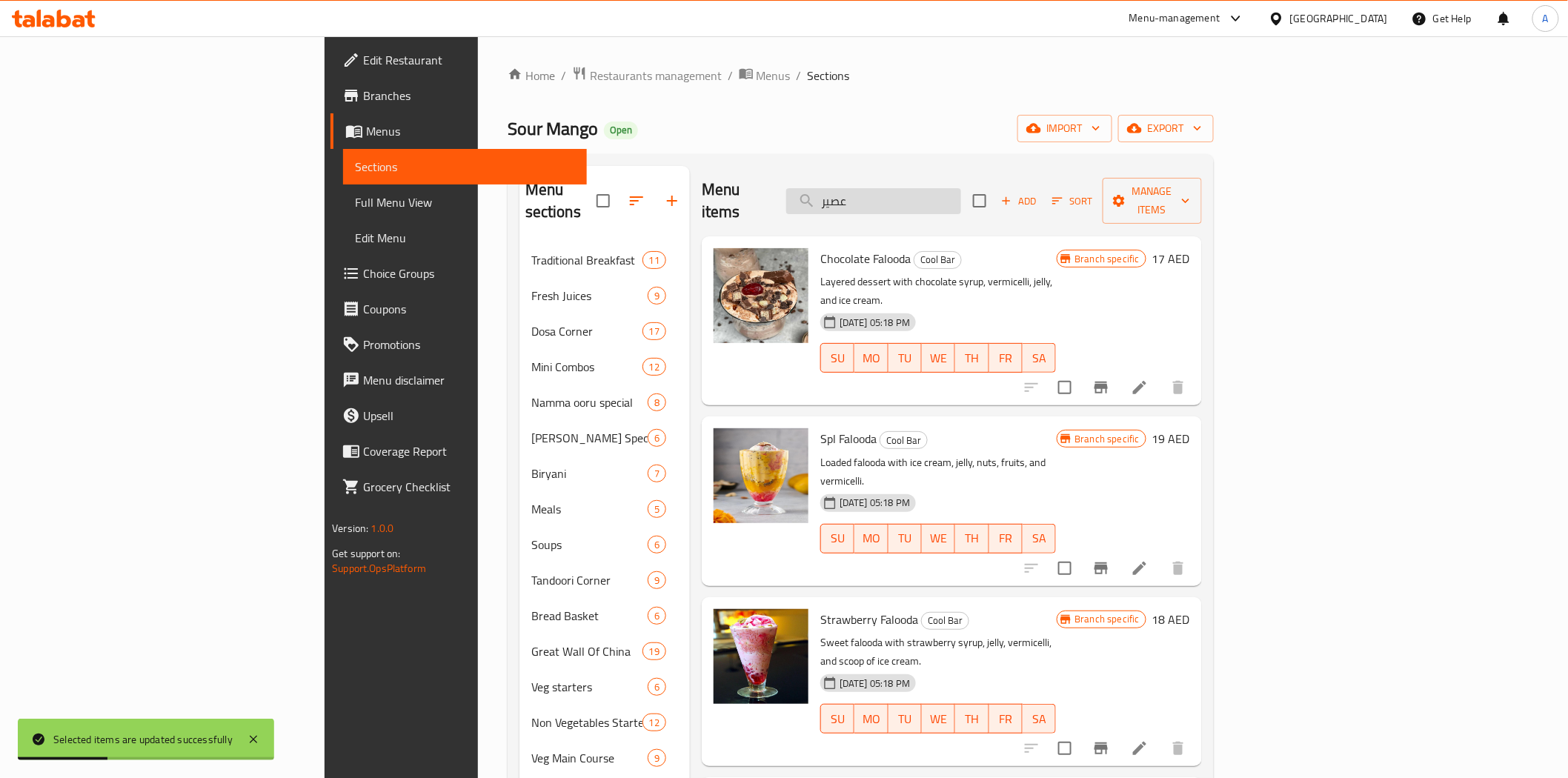
click at [962, 188] on input "عصير" at bounding box center [873, 201] width 175 height 26
click at [1018, 113] on div "Home / Restaurants management / Menus / Sections Sour Mango Open import export …" at bounding box center [861, 714] width 706 height 1297
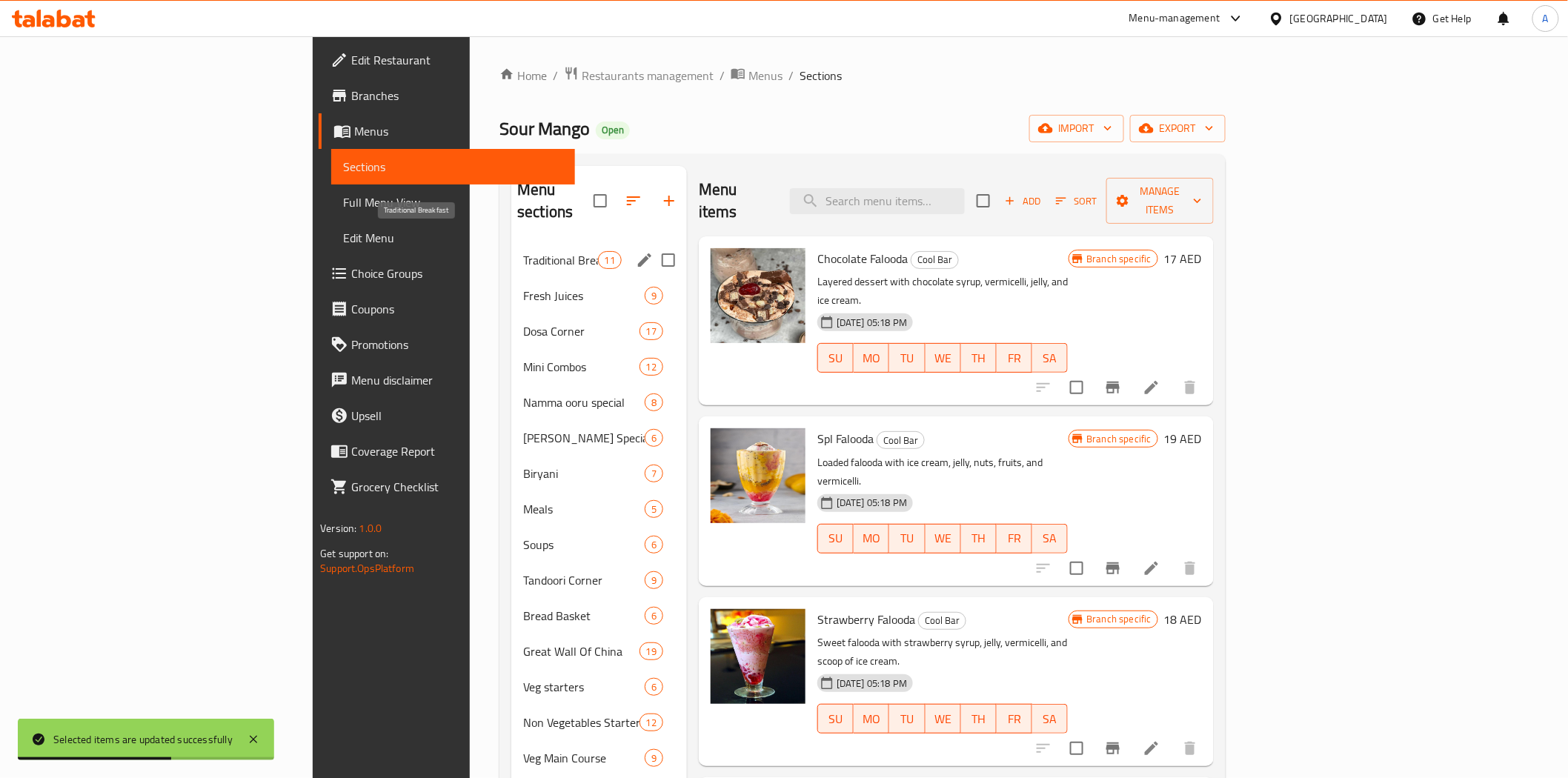
click at [524, 251] on span "Traditional Breakfast" at bounding box center [561, 260] width 75 height 18
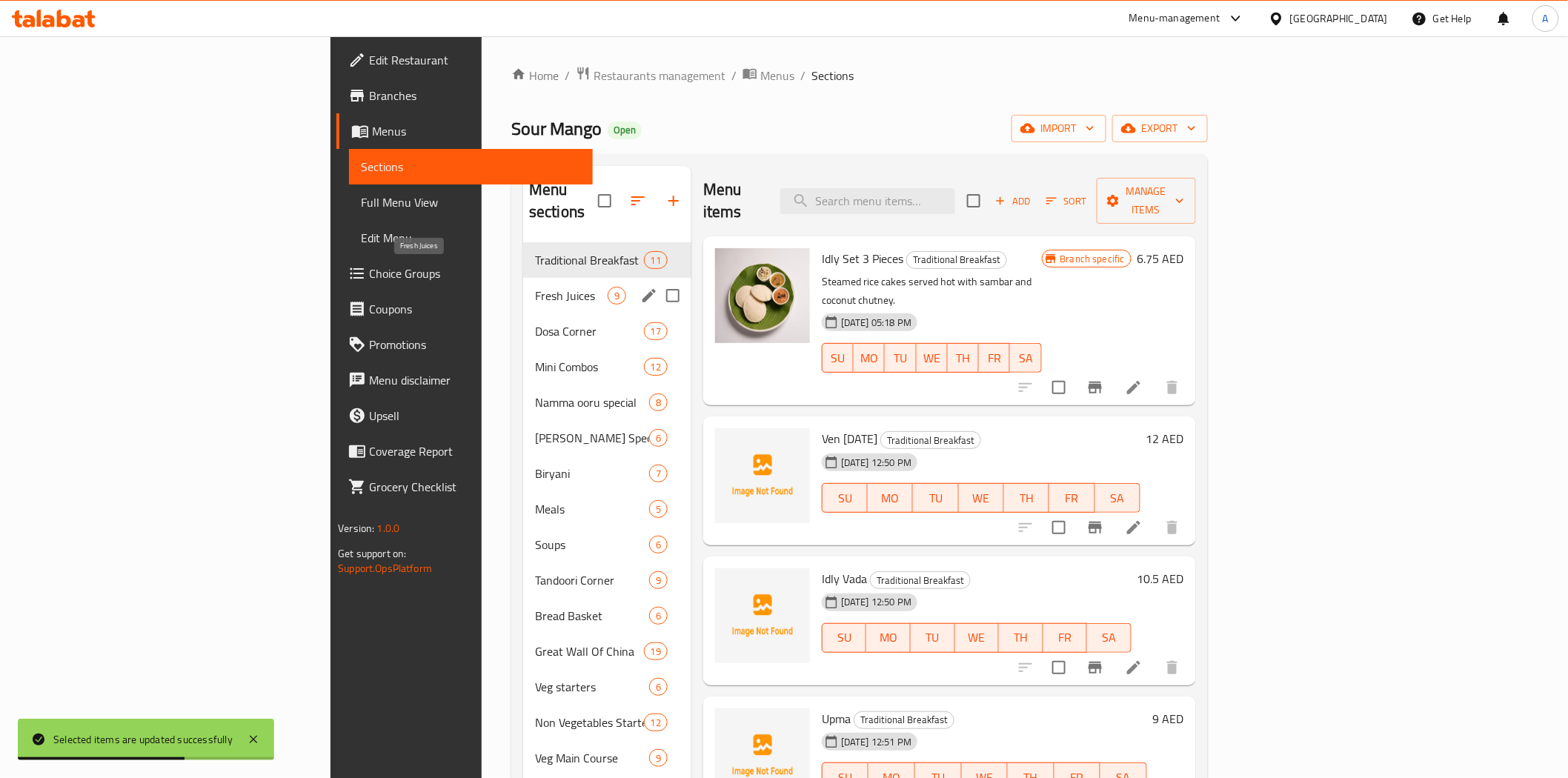
click at [535, 287] on span "Fresh Juices" at bounding box center [572, 296] width 73 height 18
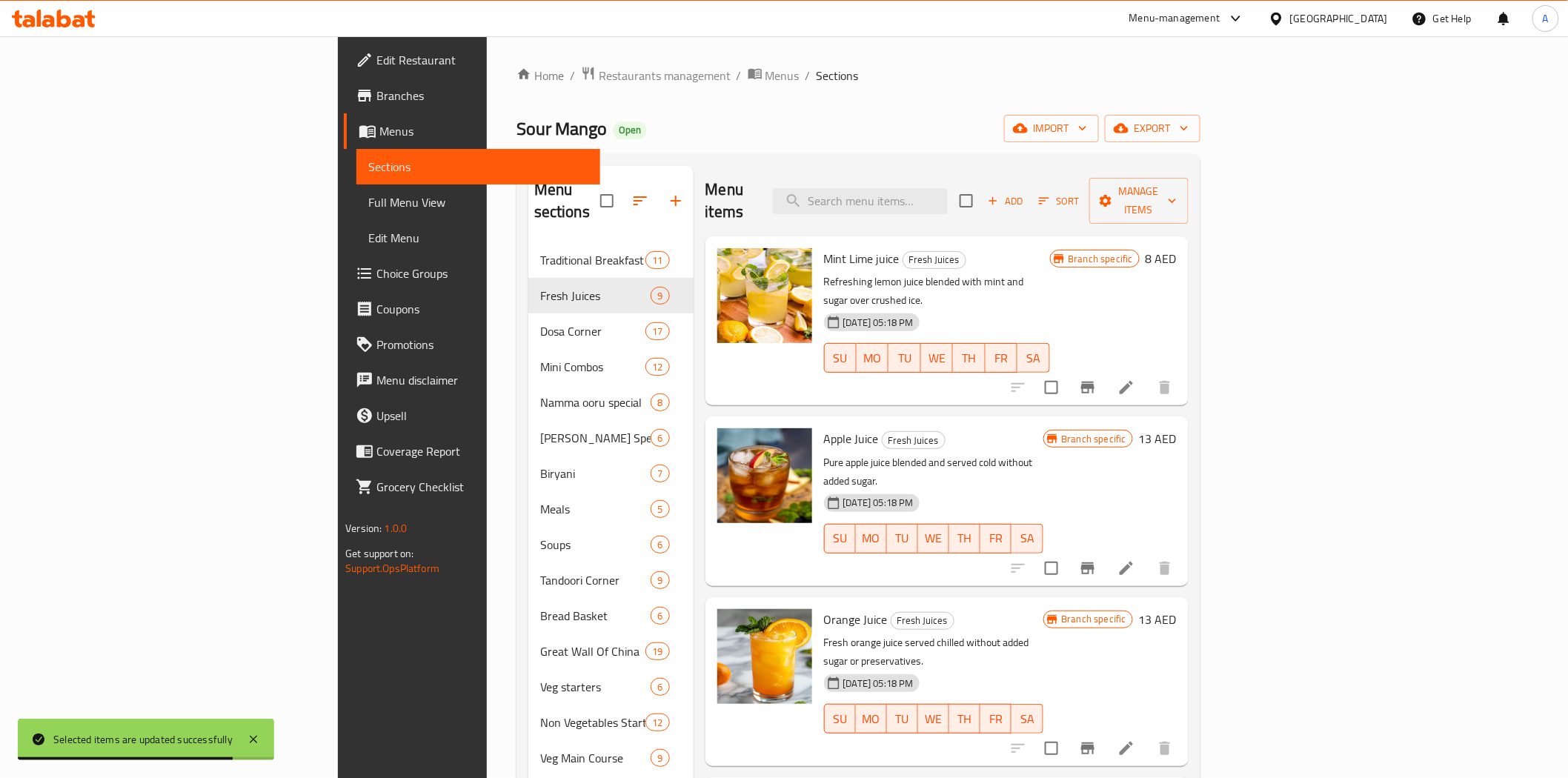
click at [1097, 379] on icon "Branch-specific-item" at bounding box center [1088, 388] width 18 height 18
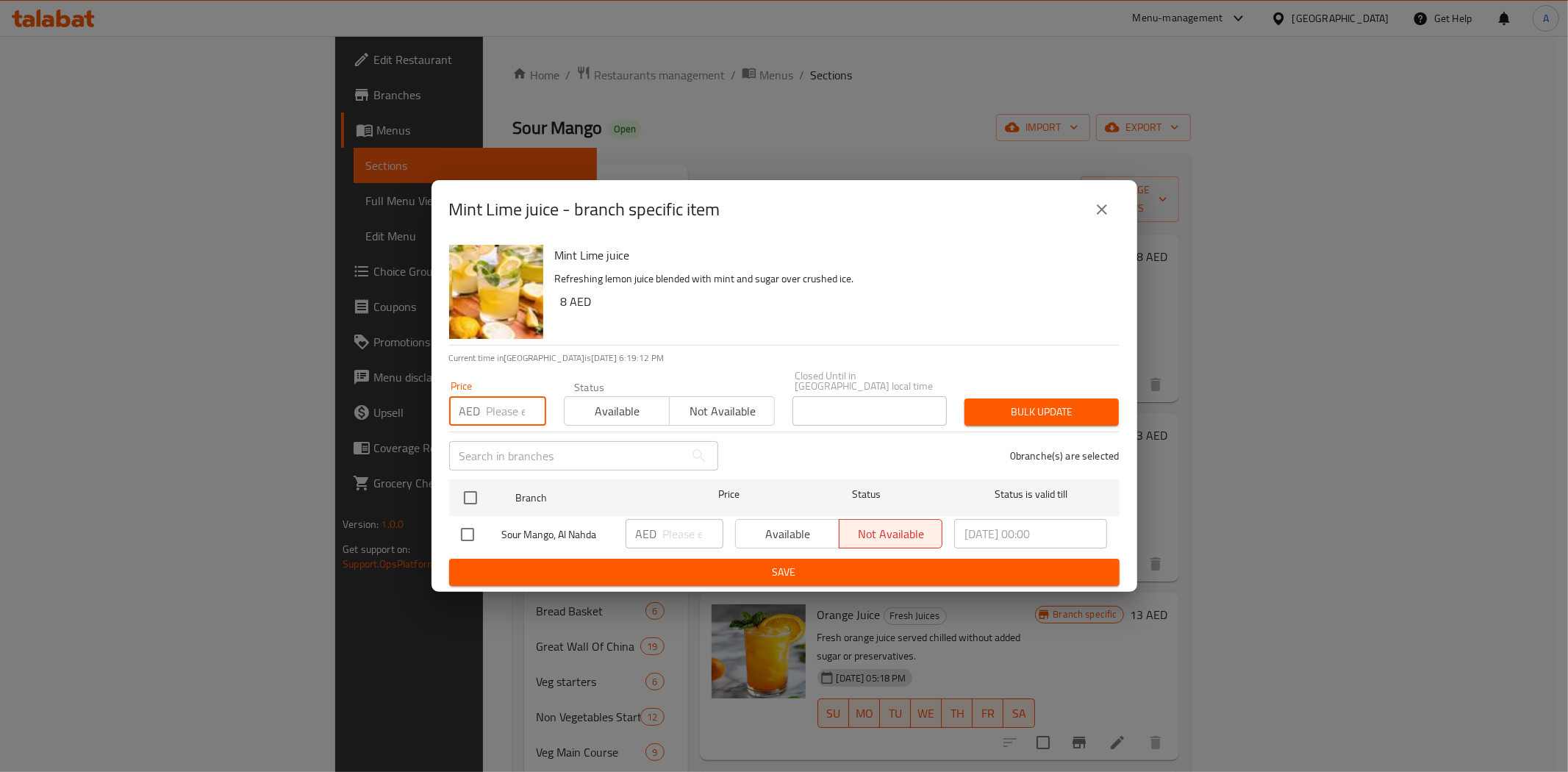
click at [510, 413] on input "number" at bounding box center [516, 411] width 60 height 29
type input "12"
click at [472, 497] on input "checkbox" at bounding box center [470, 498] width 31 height 31
checkbox input "true"
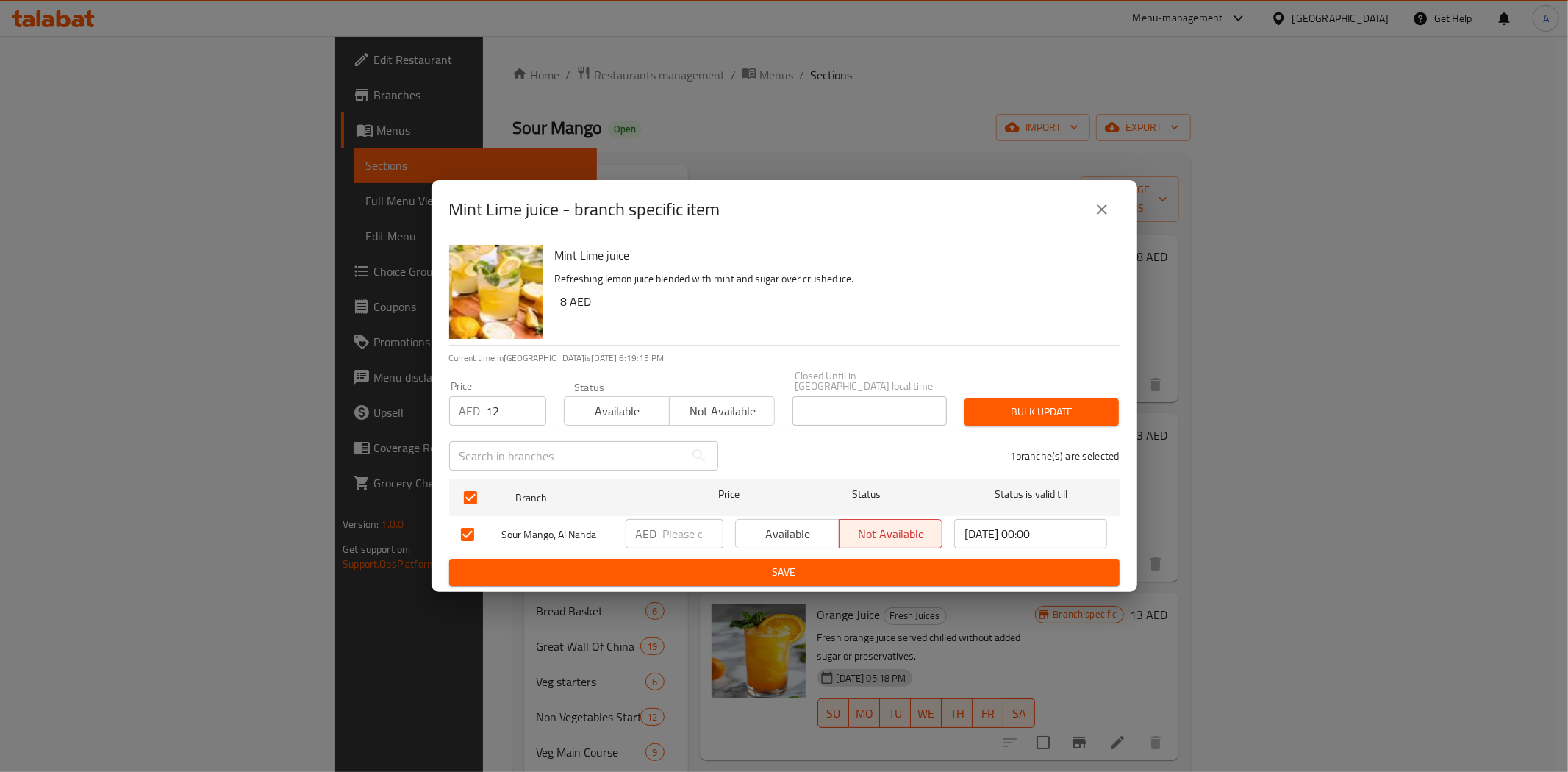
click at [1062, 398] on button "Bulk update" at bounding box center [1042, 412] width 155 height 27
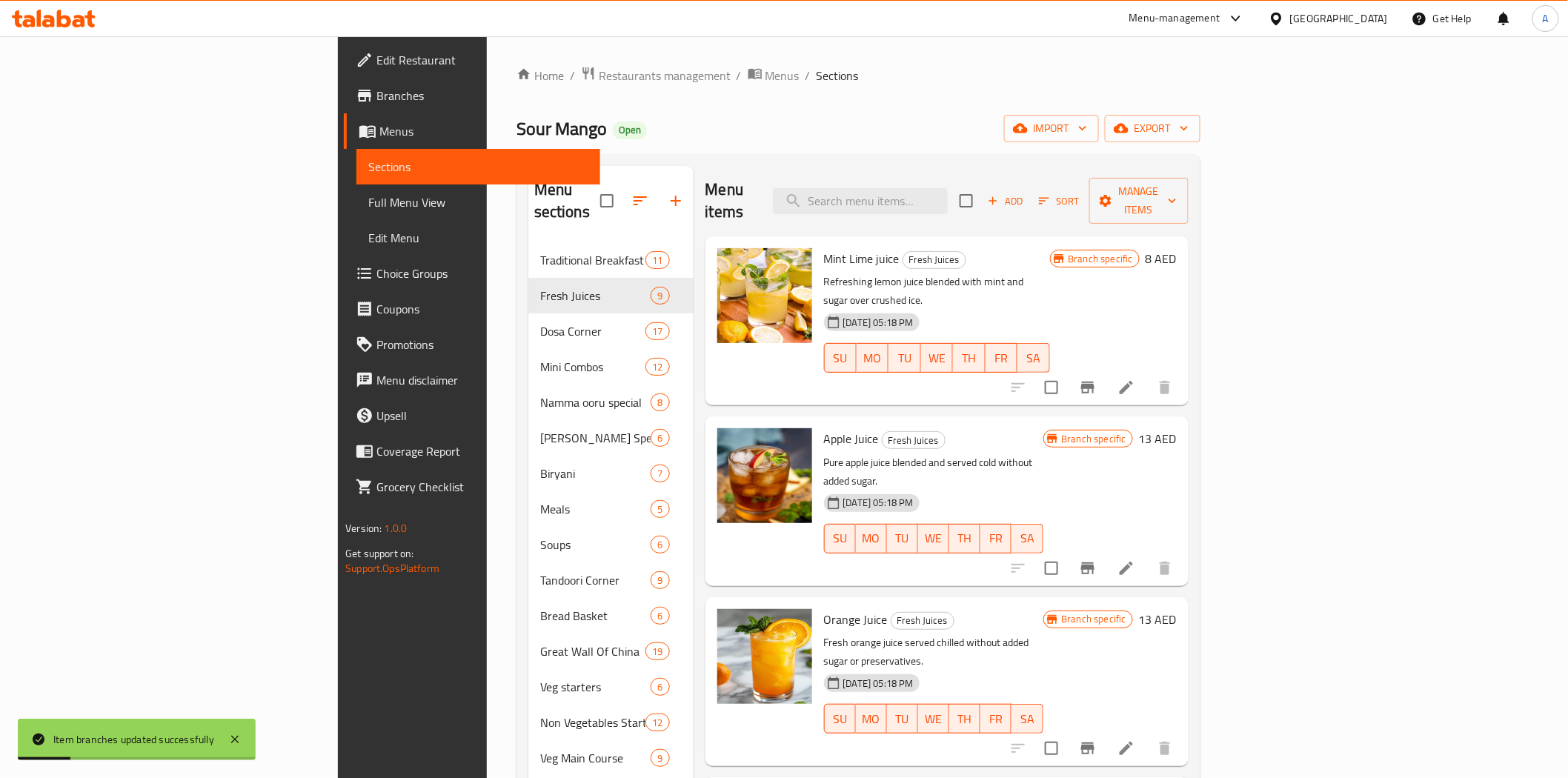
click at [939, 108] on div "Home / Restaurants management / Menus / Sections Sour Mango Open import export …" at bounding box center [859, 714] width 684 height 1297
click at [932, 130] on div "Sour Mango Open import export" at bounding box center [859, 128] width 684 height 28
click at [930, 130] on div "Sour Mango Open import export" at bounding box center [859, 128] width 684 height 28
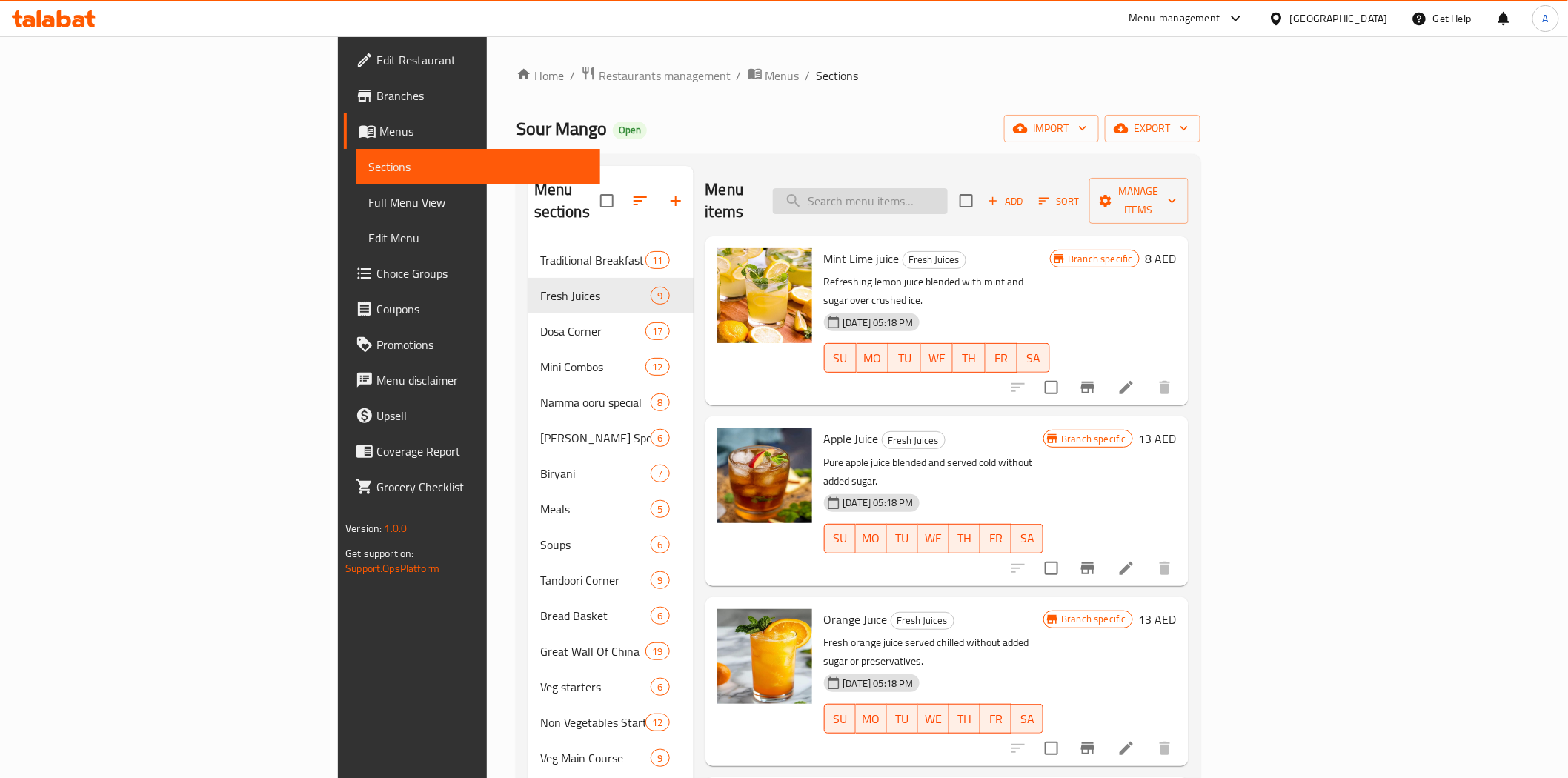
click at [948, 191] on input "search" at bounding box center [860, 201] width 175 height 26
paste input "Lime Soda Sweet/Salt/Sweet&Salt"
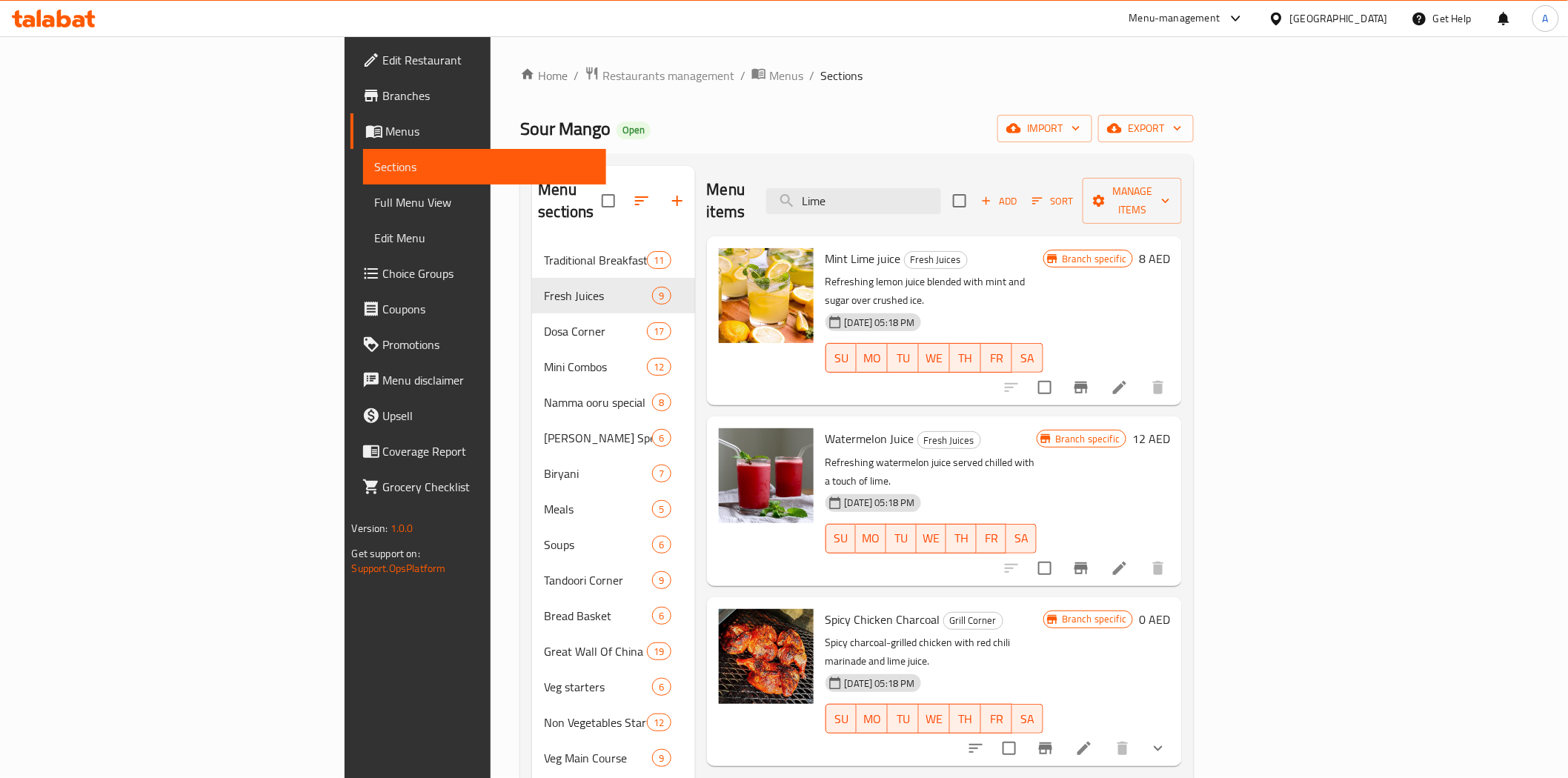
click at [1026, 428] on h6 "Watermelon Juice Fresh Juices" at bounding box center [931, 438] width 212 height 21
click at [1088, 382] on icon "Branch-specific-item" at bounding box center [1082, 388] width 14 height 12
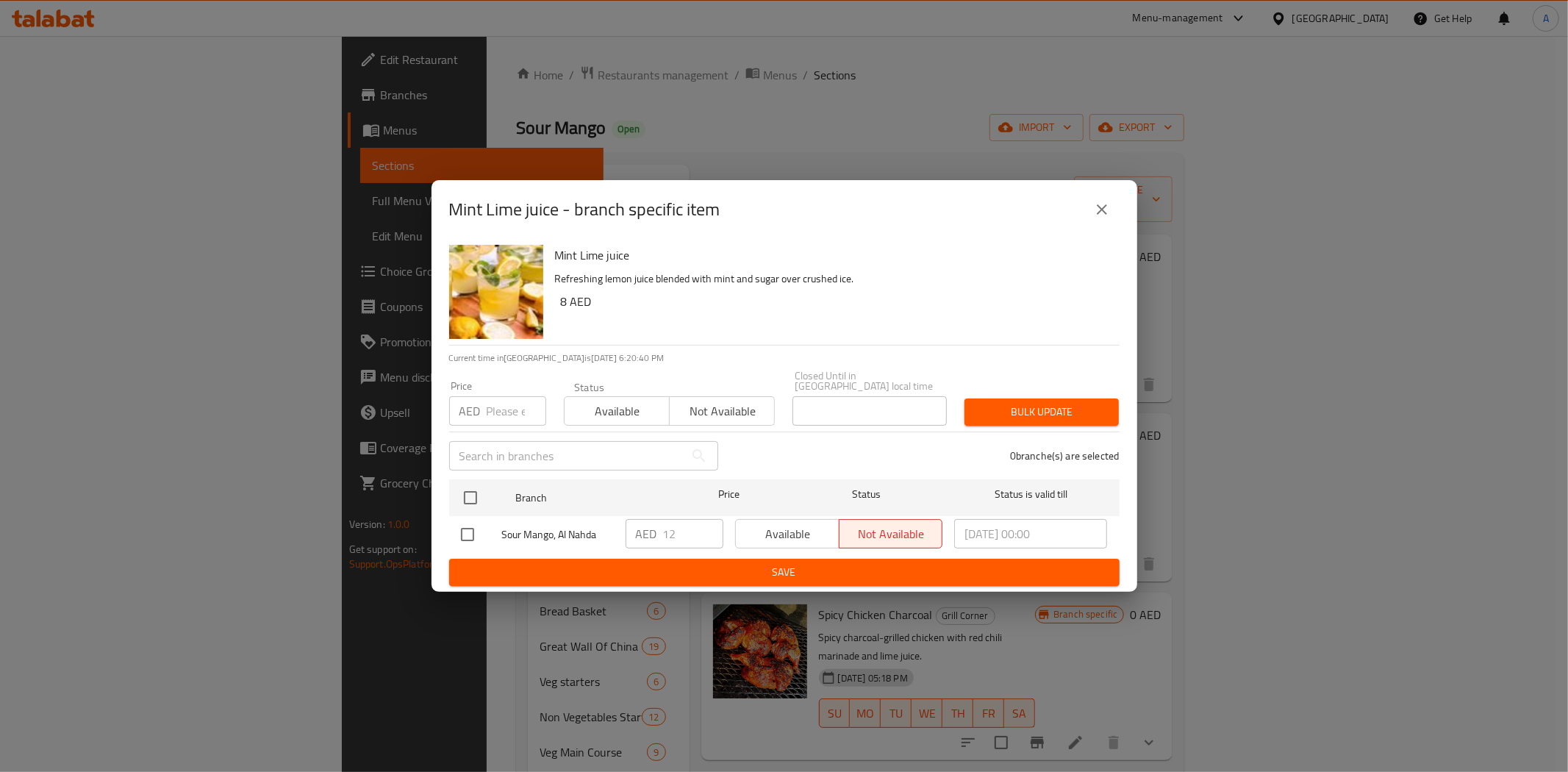
click at [1099, 203] on icon "close" at bounding box center [1102, 209] width 18 height 18
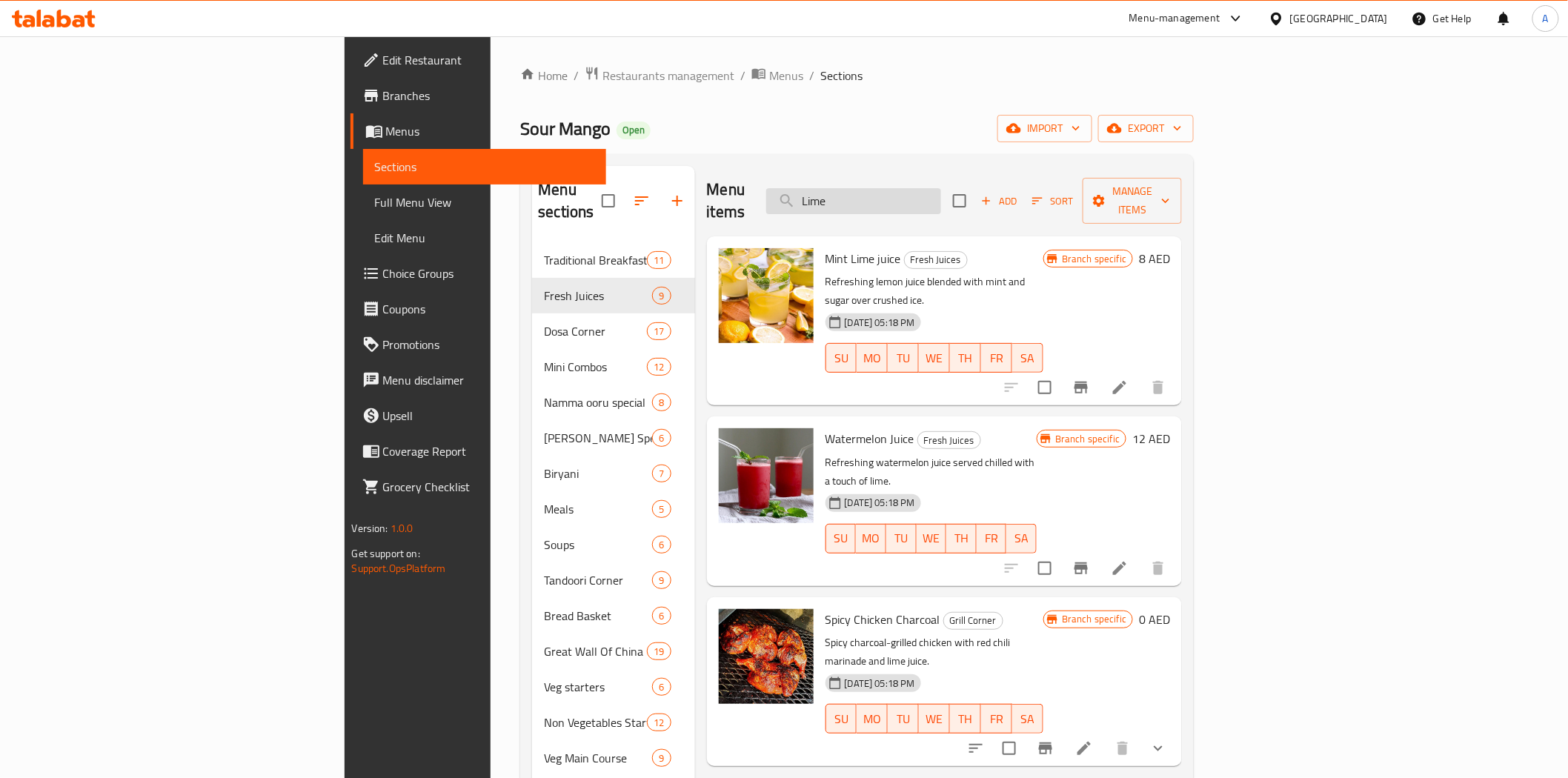
click at [941, 192] on input "Lime" at bounding box center [853, 201] width 175 height 26
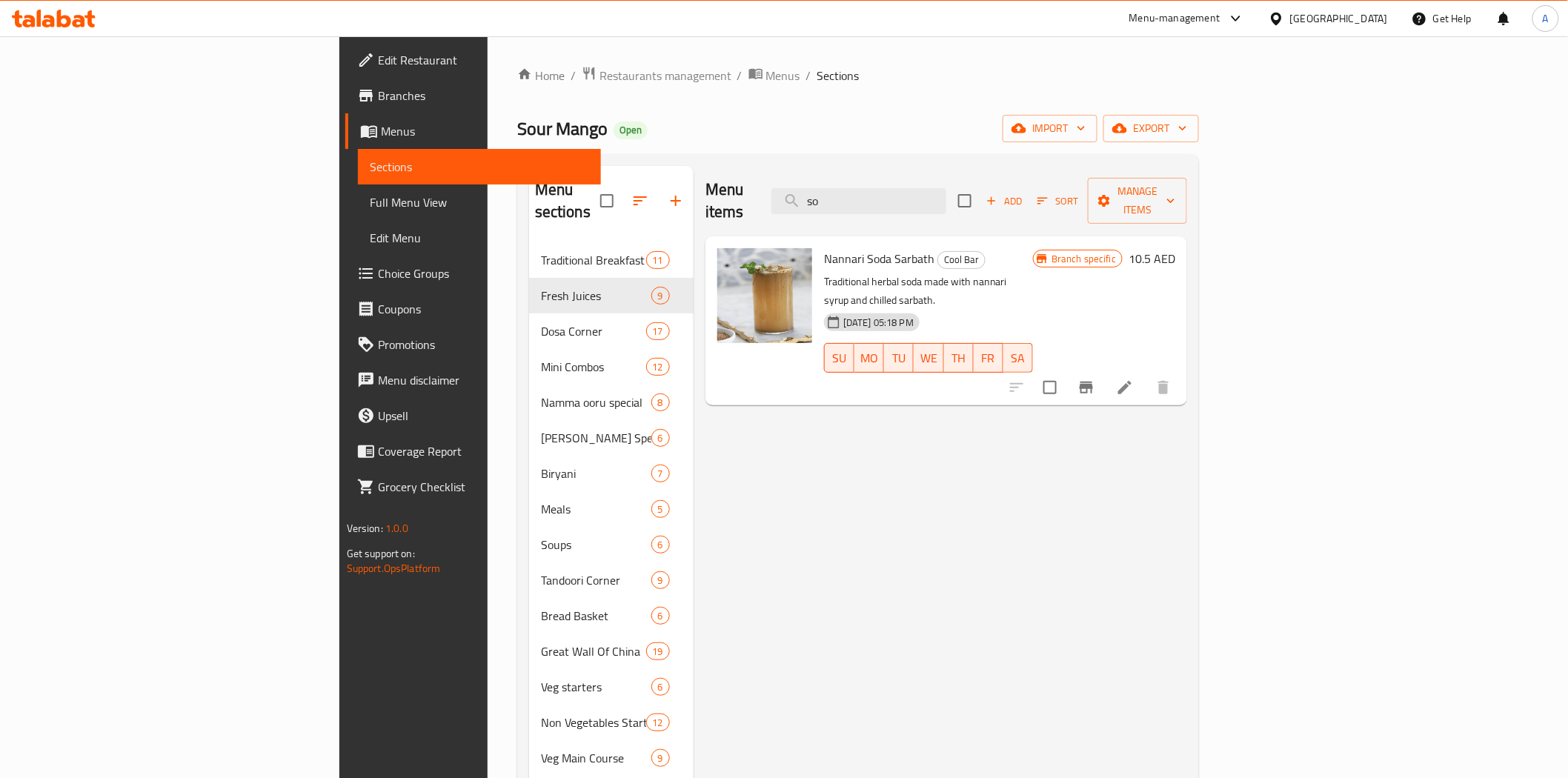
type input "s"
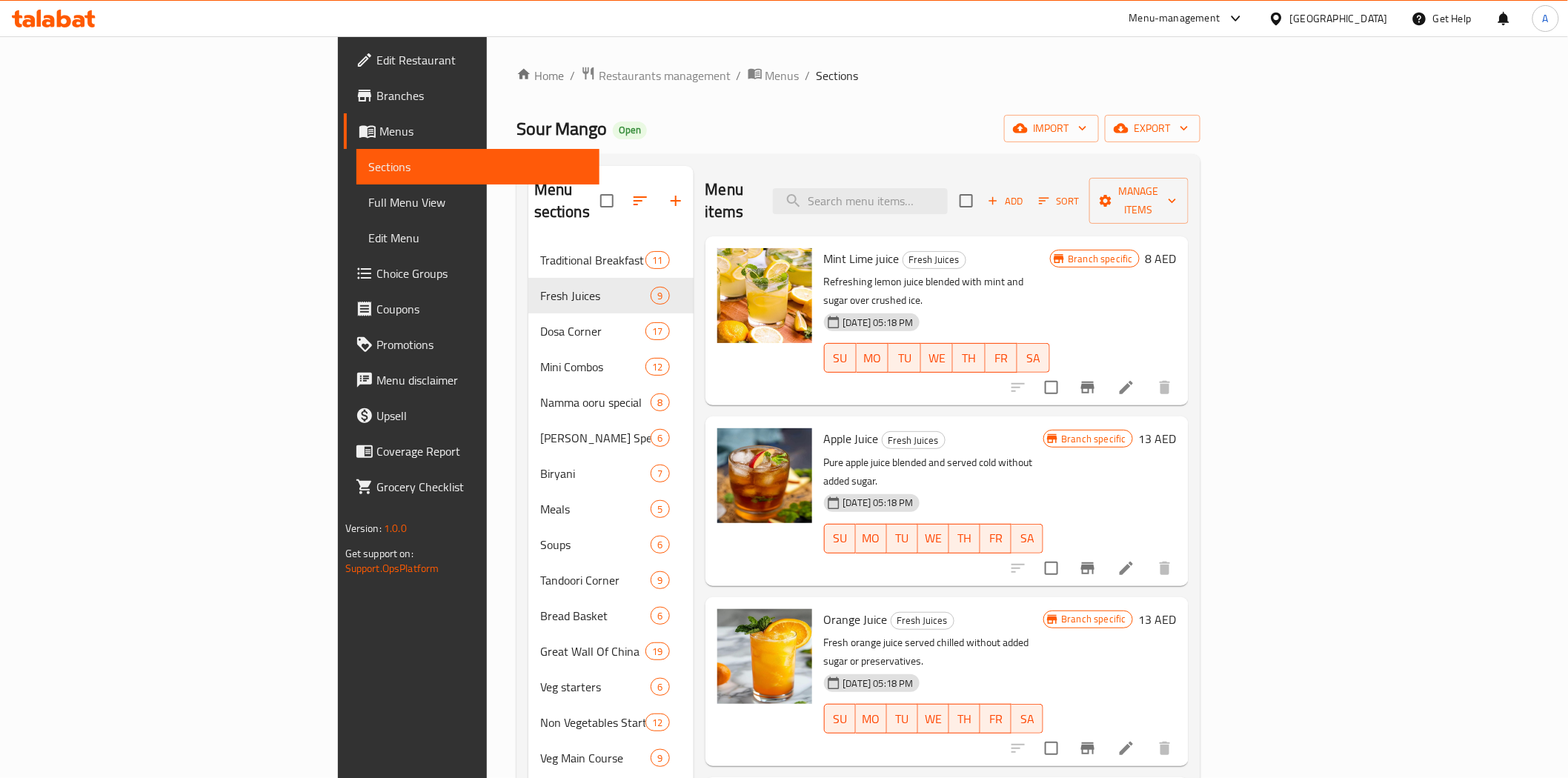
click at [916, 85] on ol "Home / Restaurants management / Menus / Sections" at bounding box center [859, 76] width 684 height 20
